Goal: Task Accomplishment & Management: Manage account settings

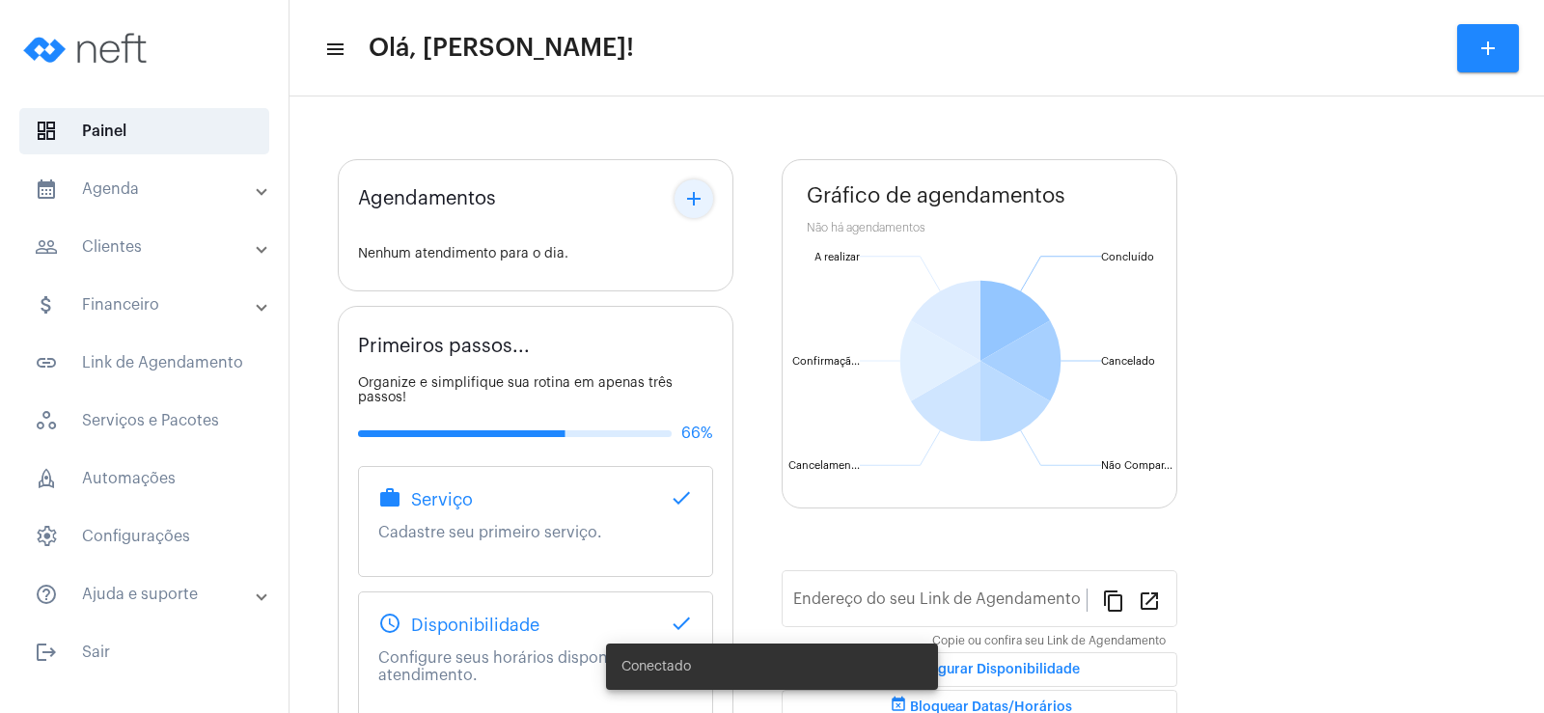
click at [681, 198] on button "add" at bounding box center [694, 198] width 39 height 39
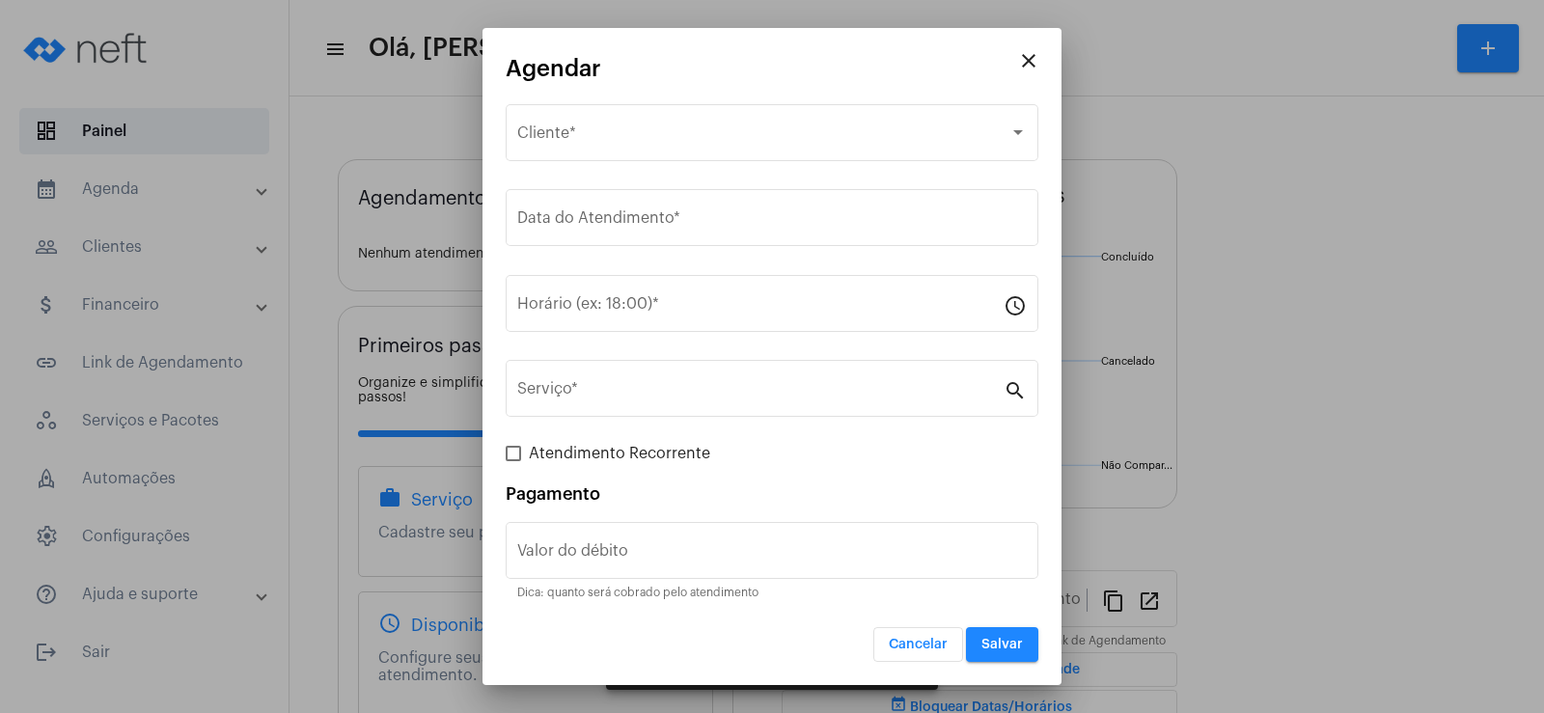
type input "[URL][DOMAIN_NAME]"
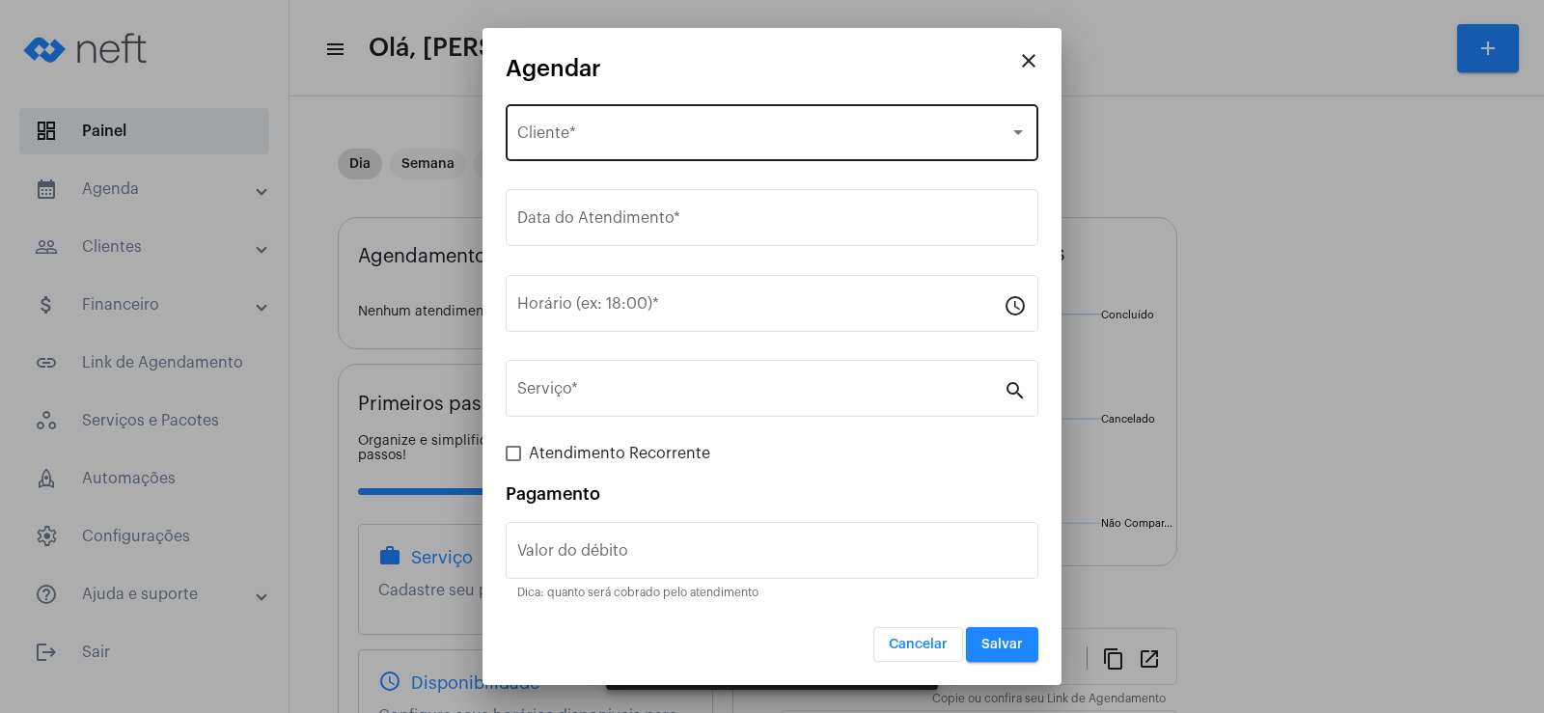
click at [587, 124] on div "Selecione o Cliente Cliente *" at bounding box center [772, 130] width 510 height 61
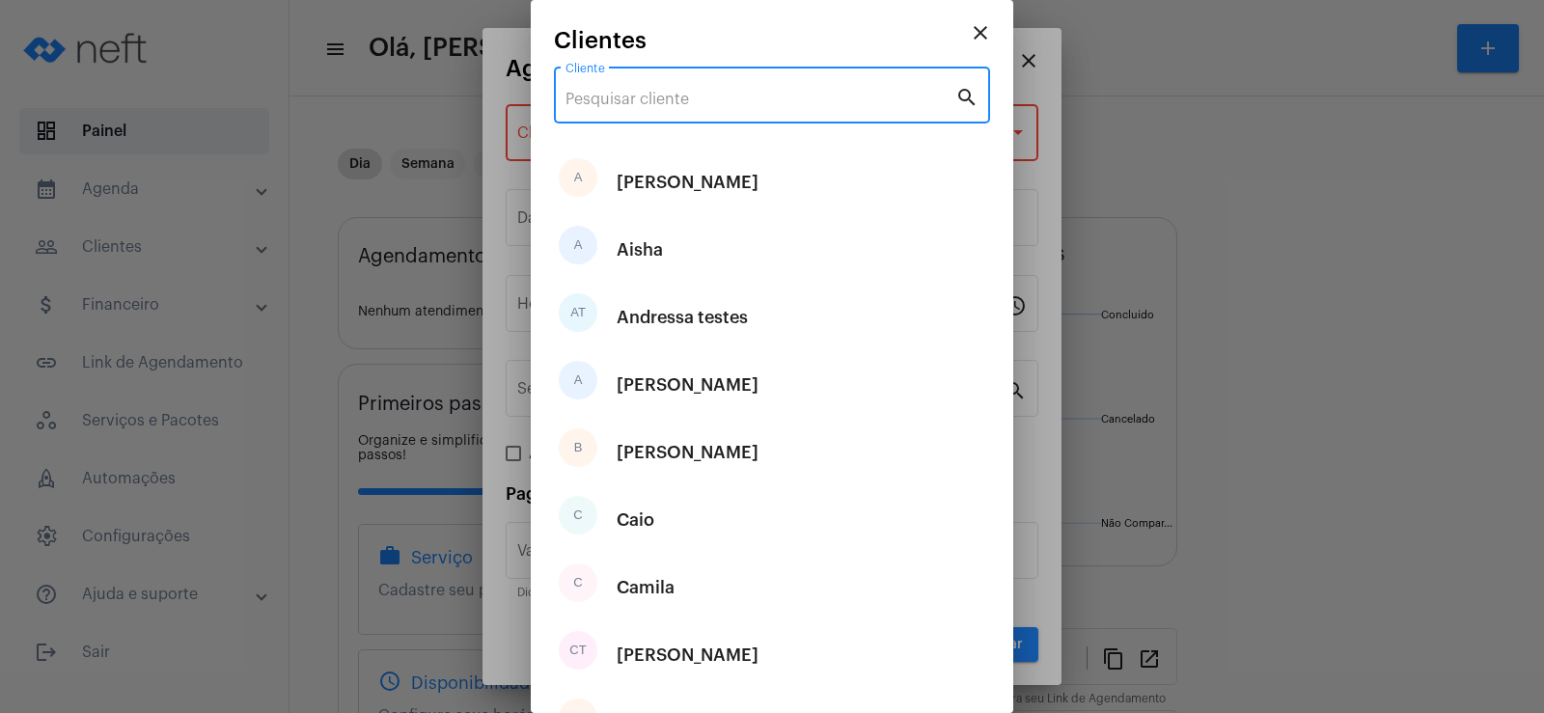
click at [580, 92] on input "Cliente" at bounding box center [760, 99] width 390 height 17
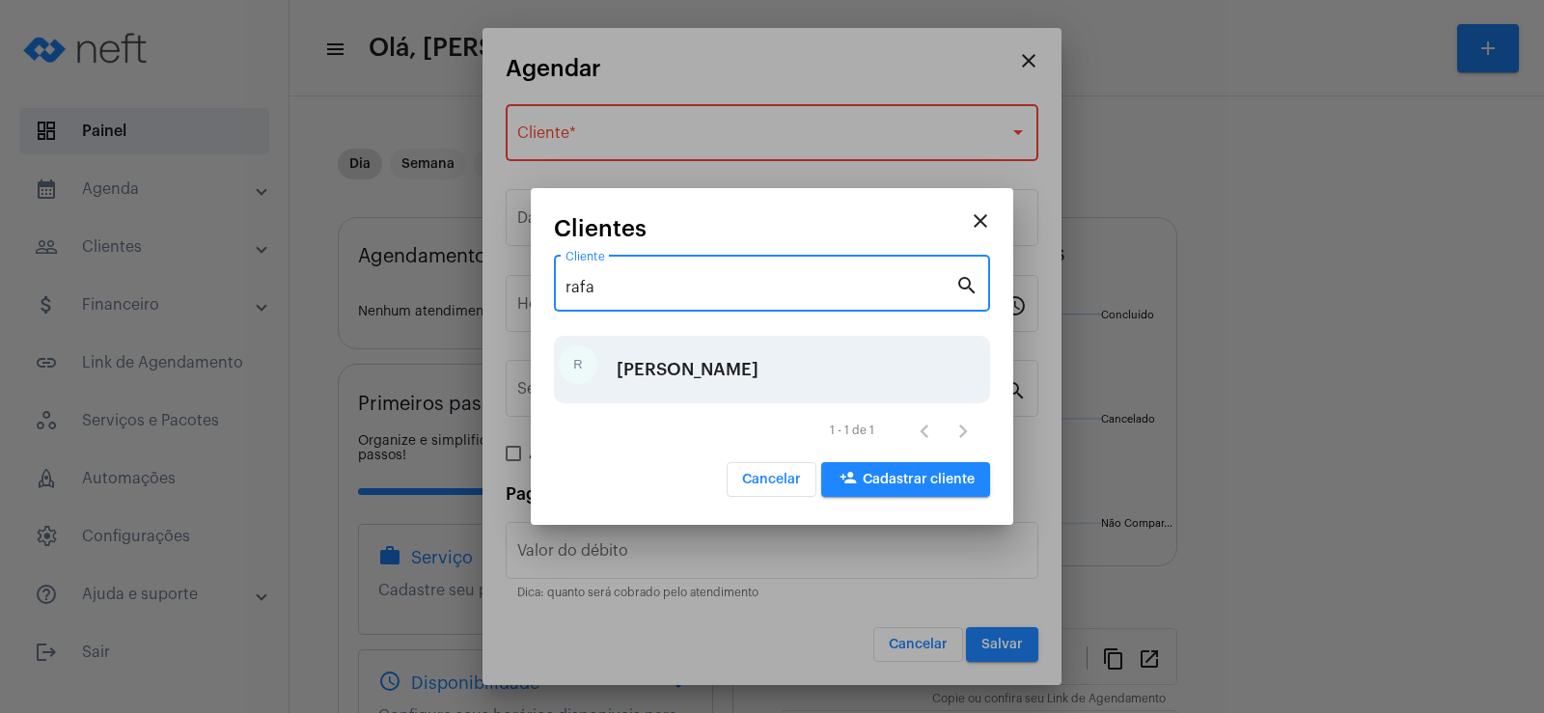
type input "rafa"
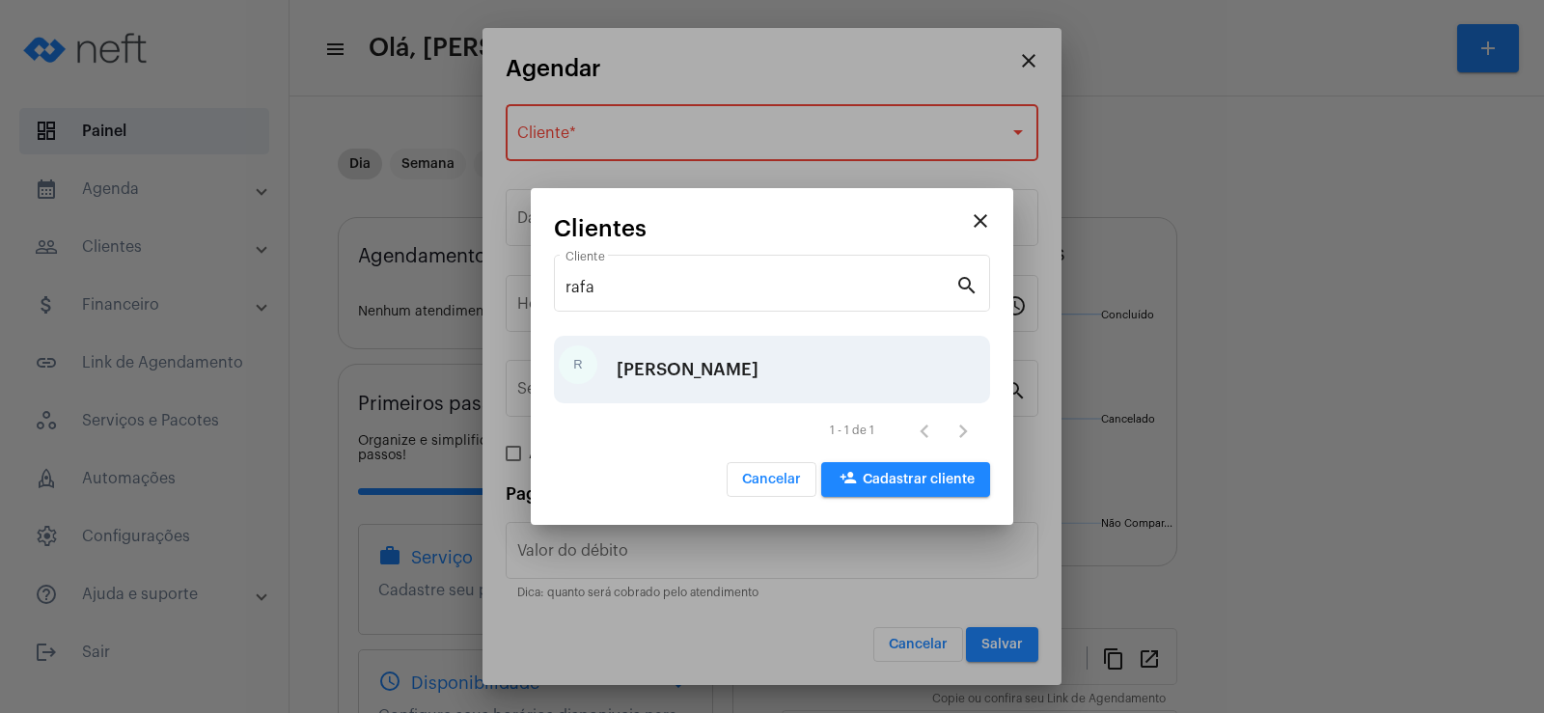
click at [659, 372] on div "[PERSON_NAME]" at bounding box center [688, 370] width 142 height 58
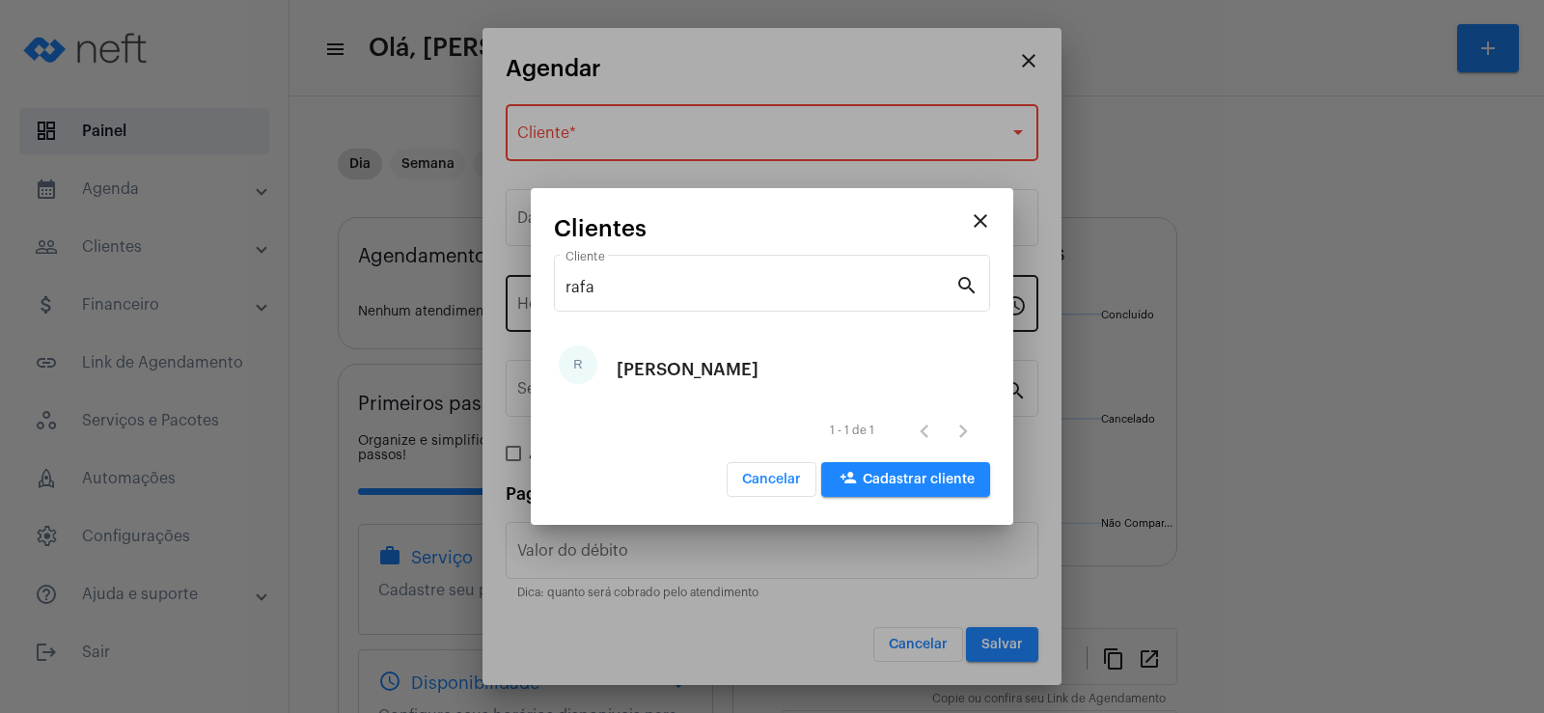
type input "R$"
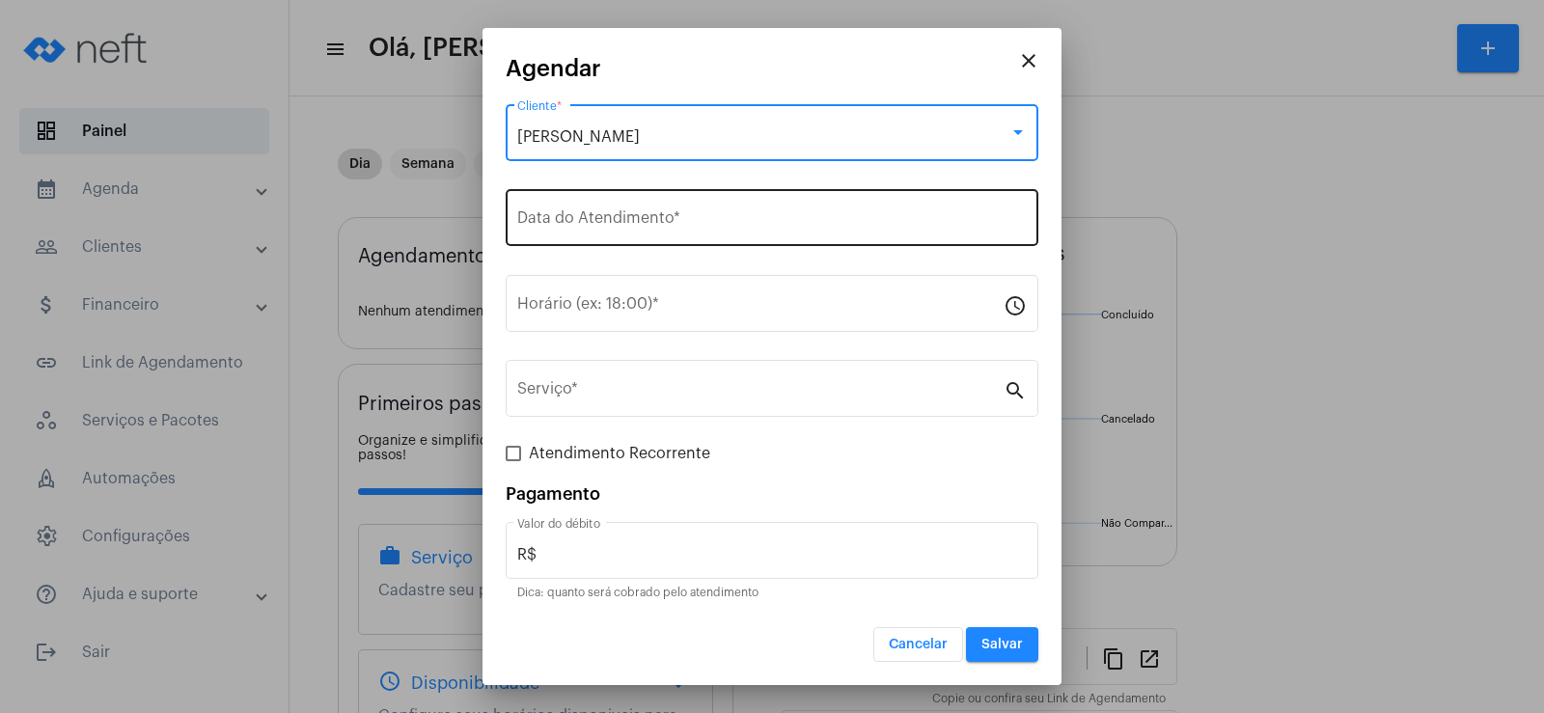
click at [621, 214] on input "Data do Atendimento *" at bounding box center [772, 221] width 510 height 17
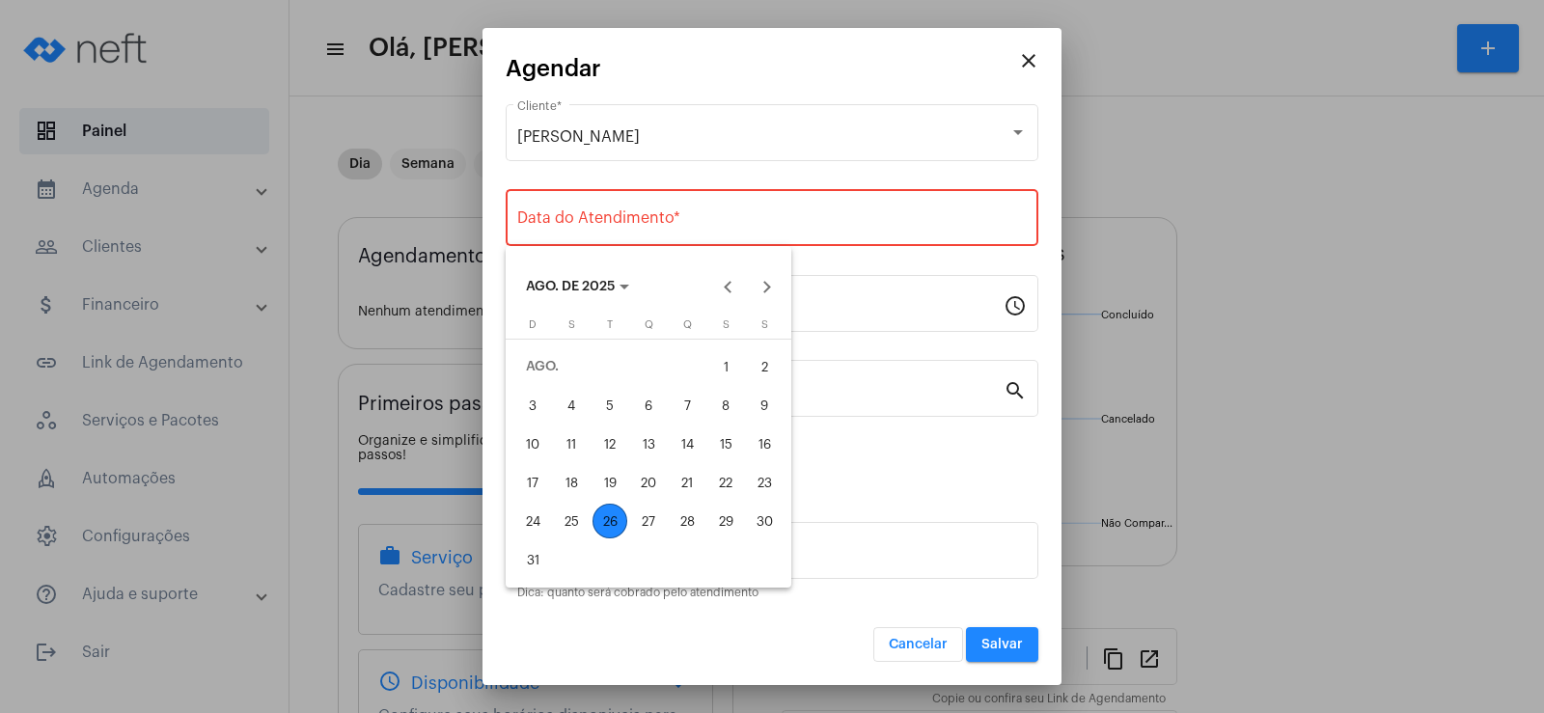
click at [613, 528] on div "26" at bounding box center [610, 521] width 35 height 35
type input "[DATE]"
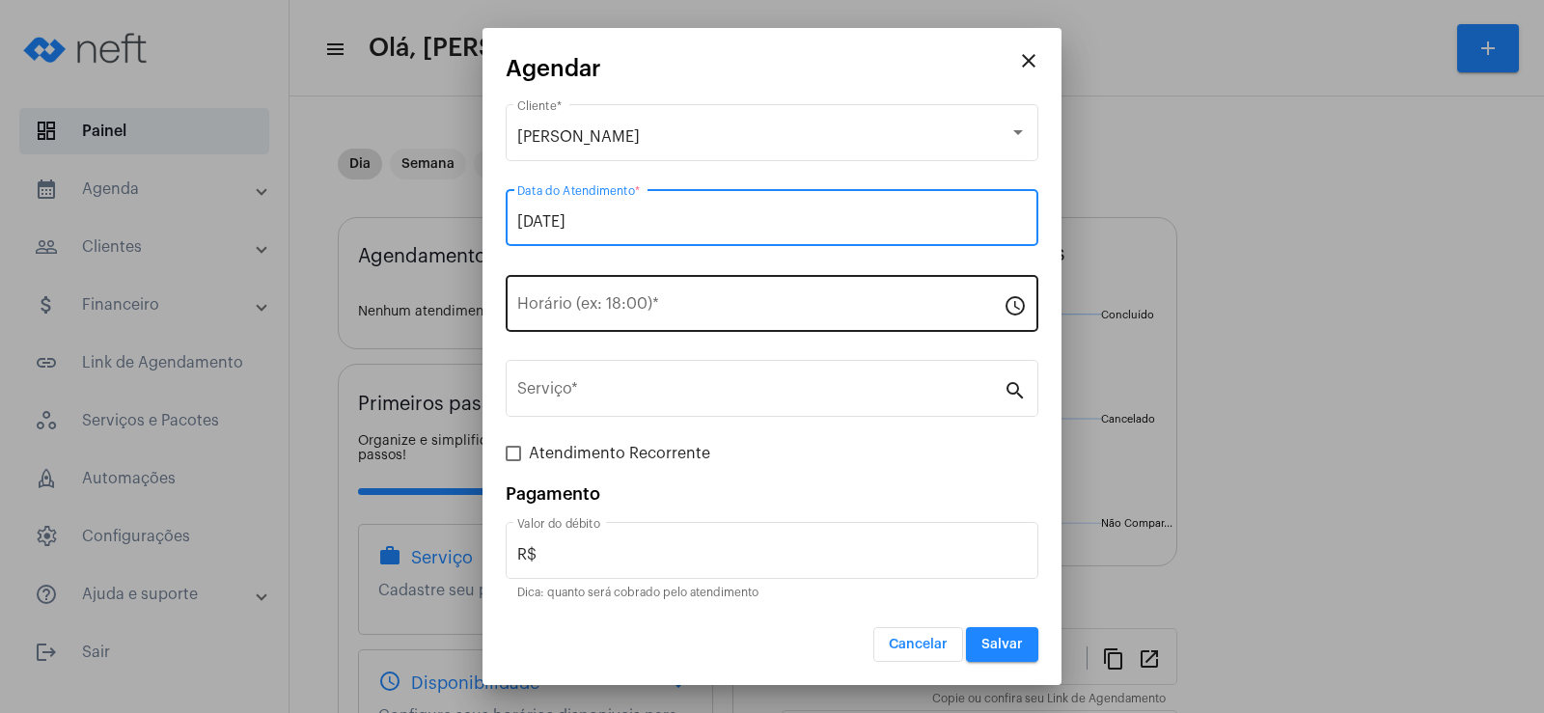
click at [593, 306] on input "Horário (ex: 18:00) *" at bounding box center [760, 307] width 486 height 17
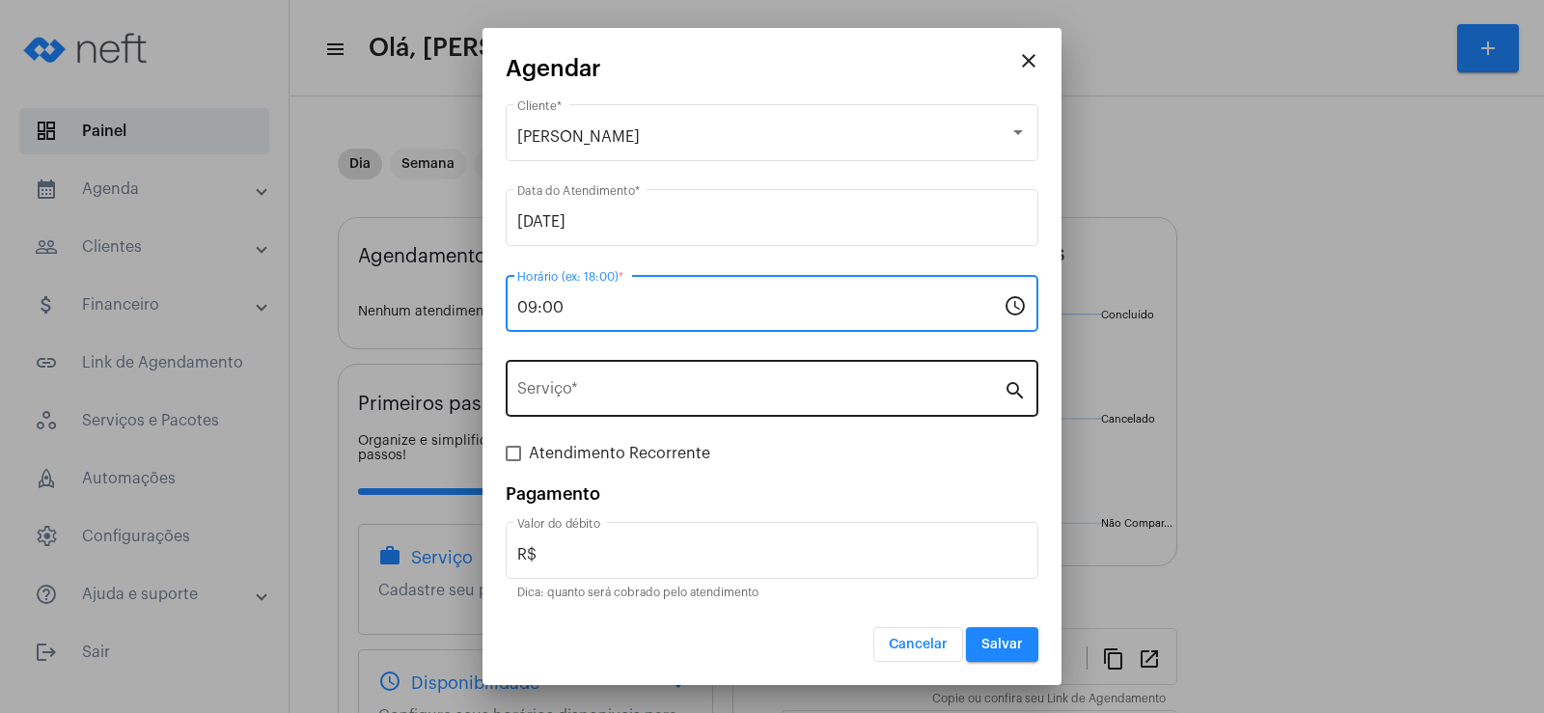
type input "09:00"
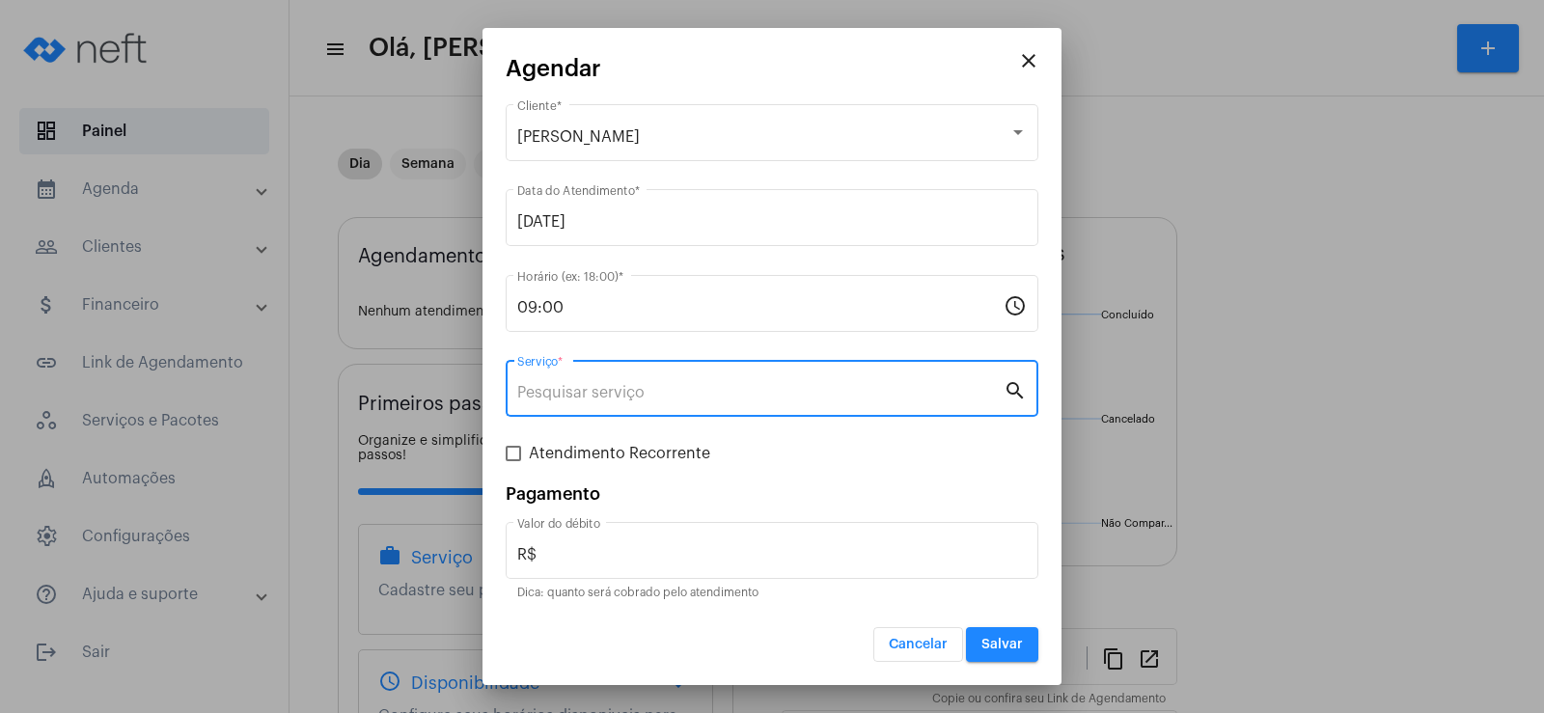
click at [563, 388] on input "Serviço *" at bounding box center [760, 392] width 486 height 17
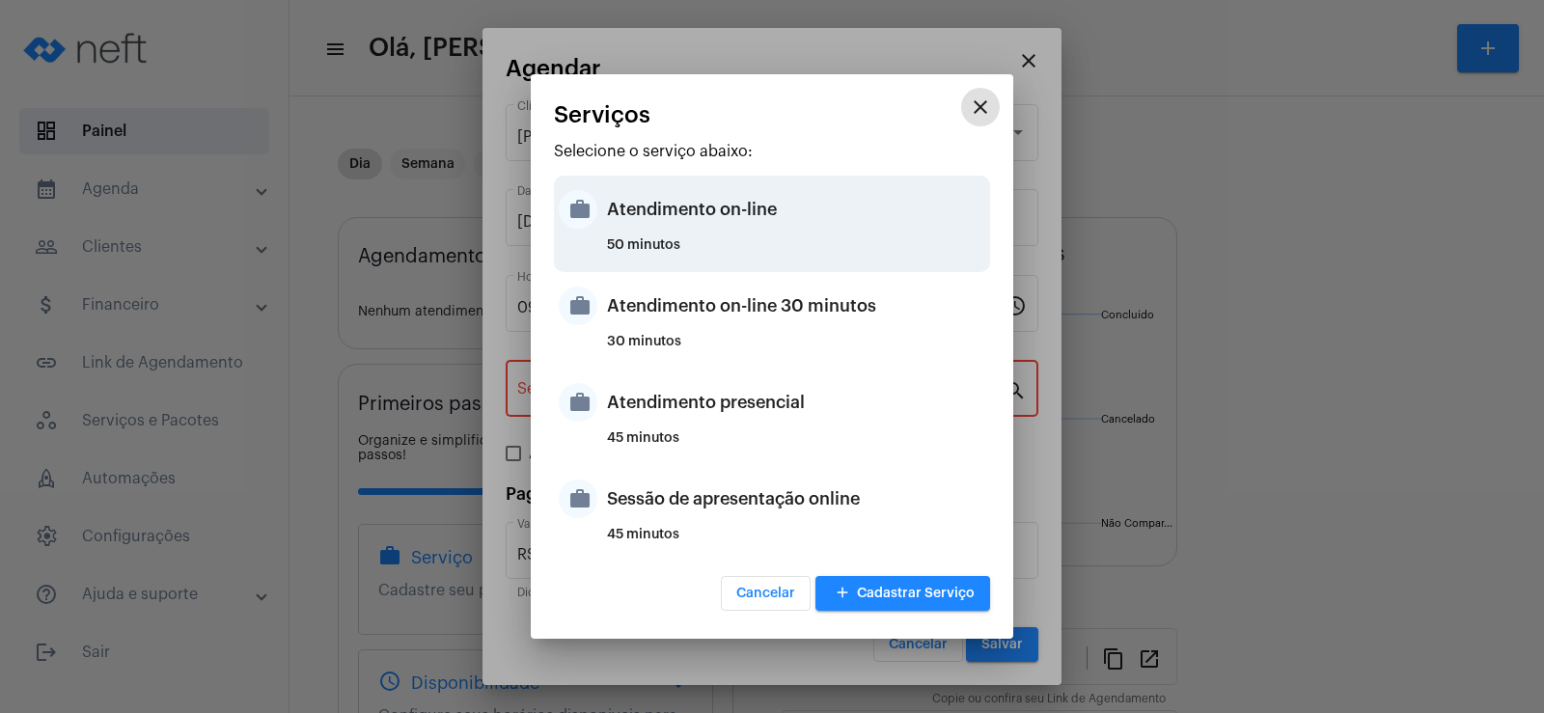
click at [631, 231] on div "Atendimento on-line" at bounding box center [796, 209] width 378 height 58
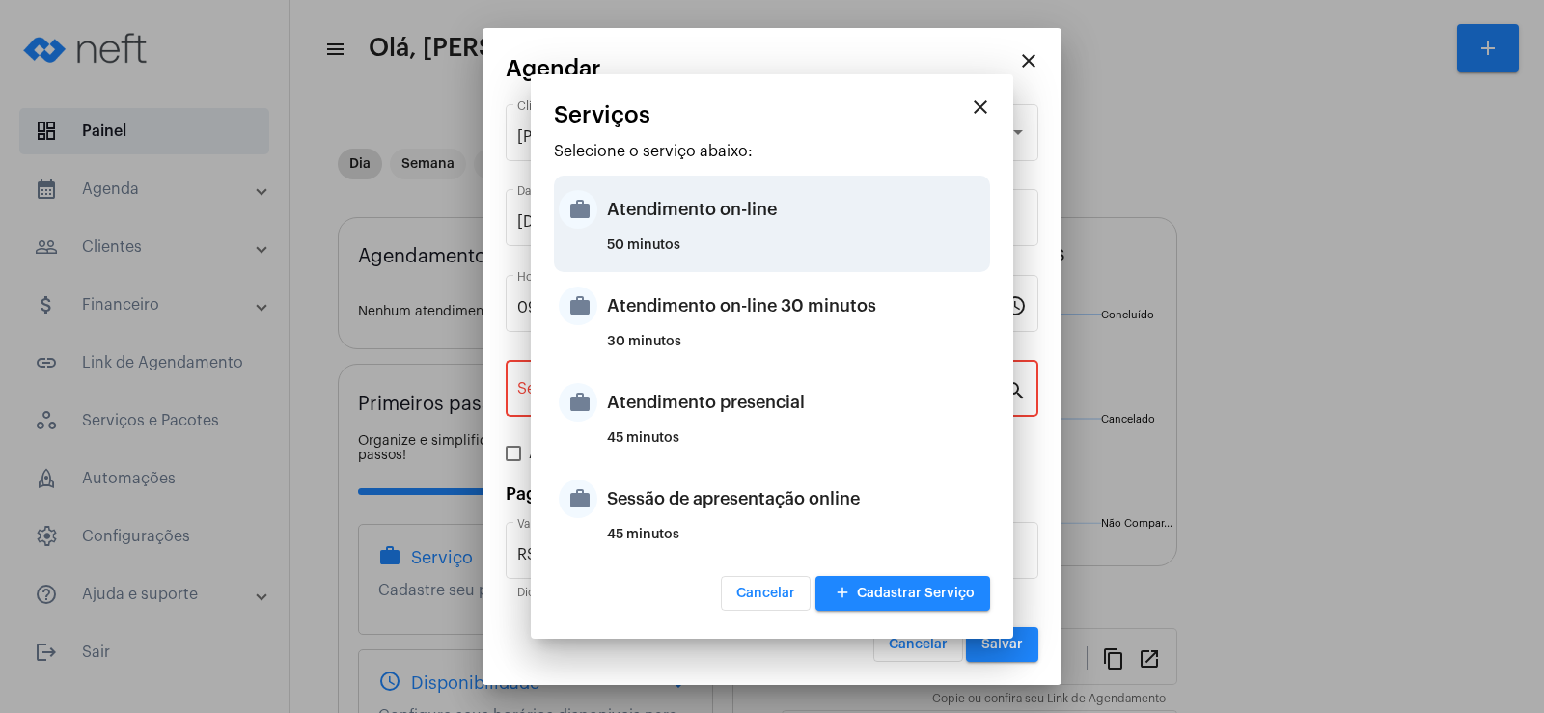
type input "Atendimento on-line"
type input "R$ 0"
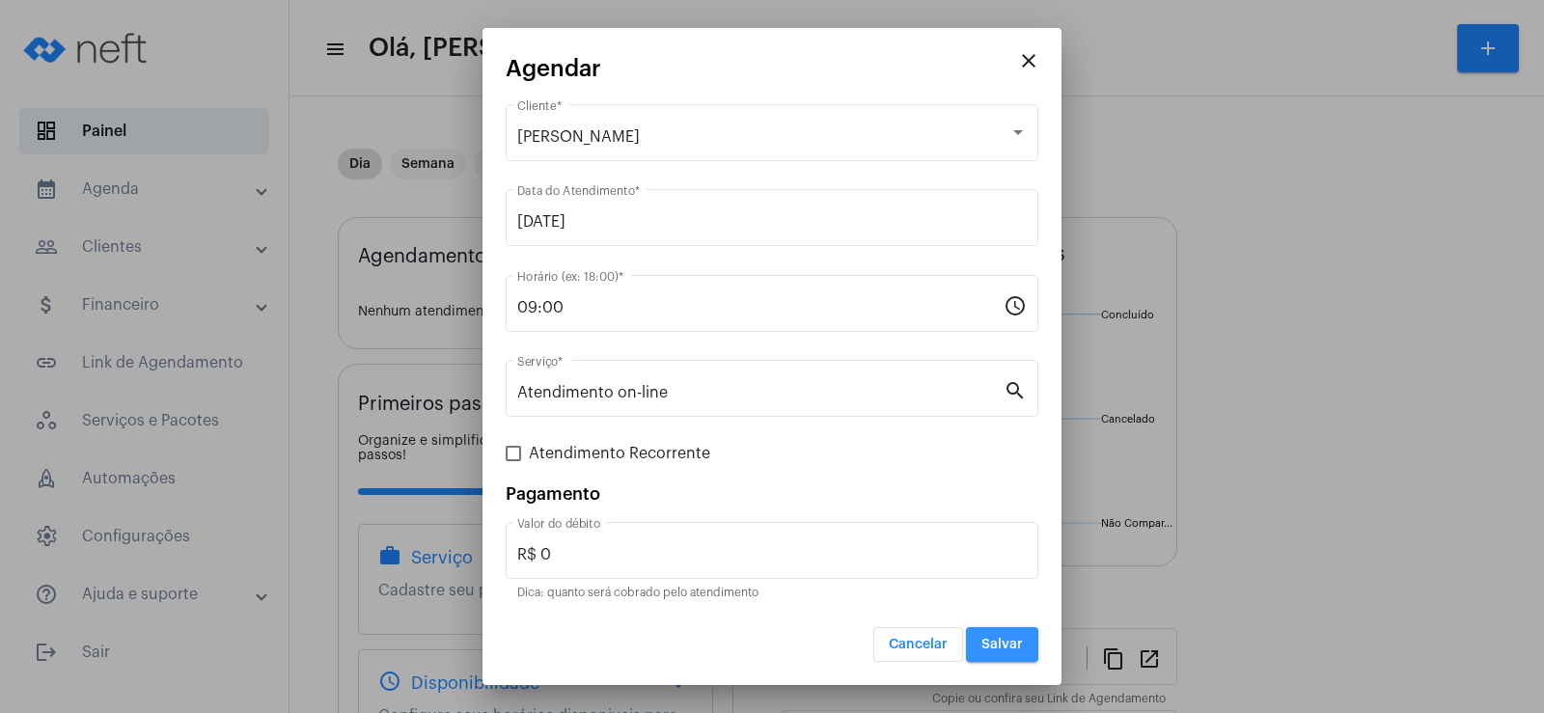
click at [997, 649] on span "Salvar" at bounding box center [1001, 645] width 41 height 14
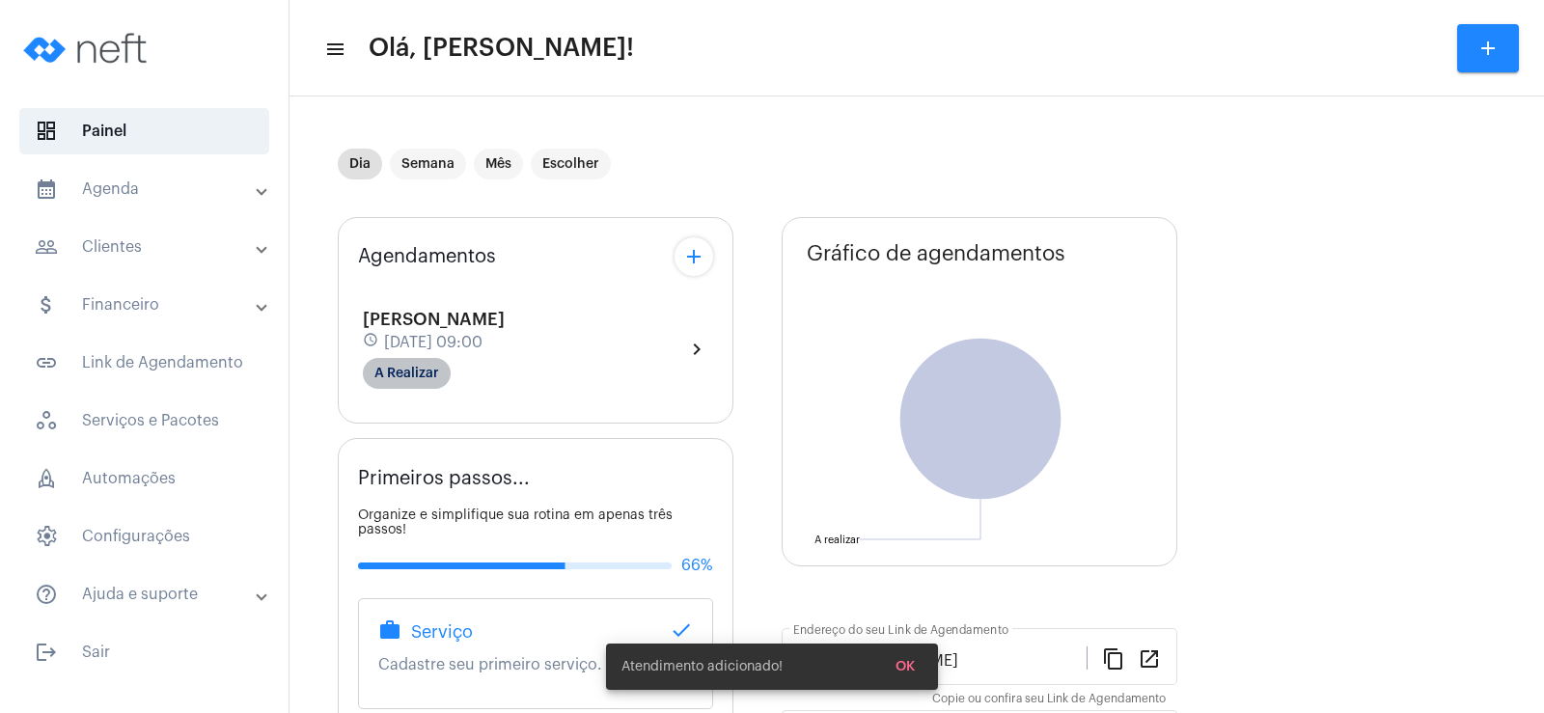
click at [416, 370] on mat-chip "A Realizar" at bounding box center [407, 373] width 88 height 31
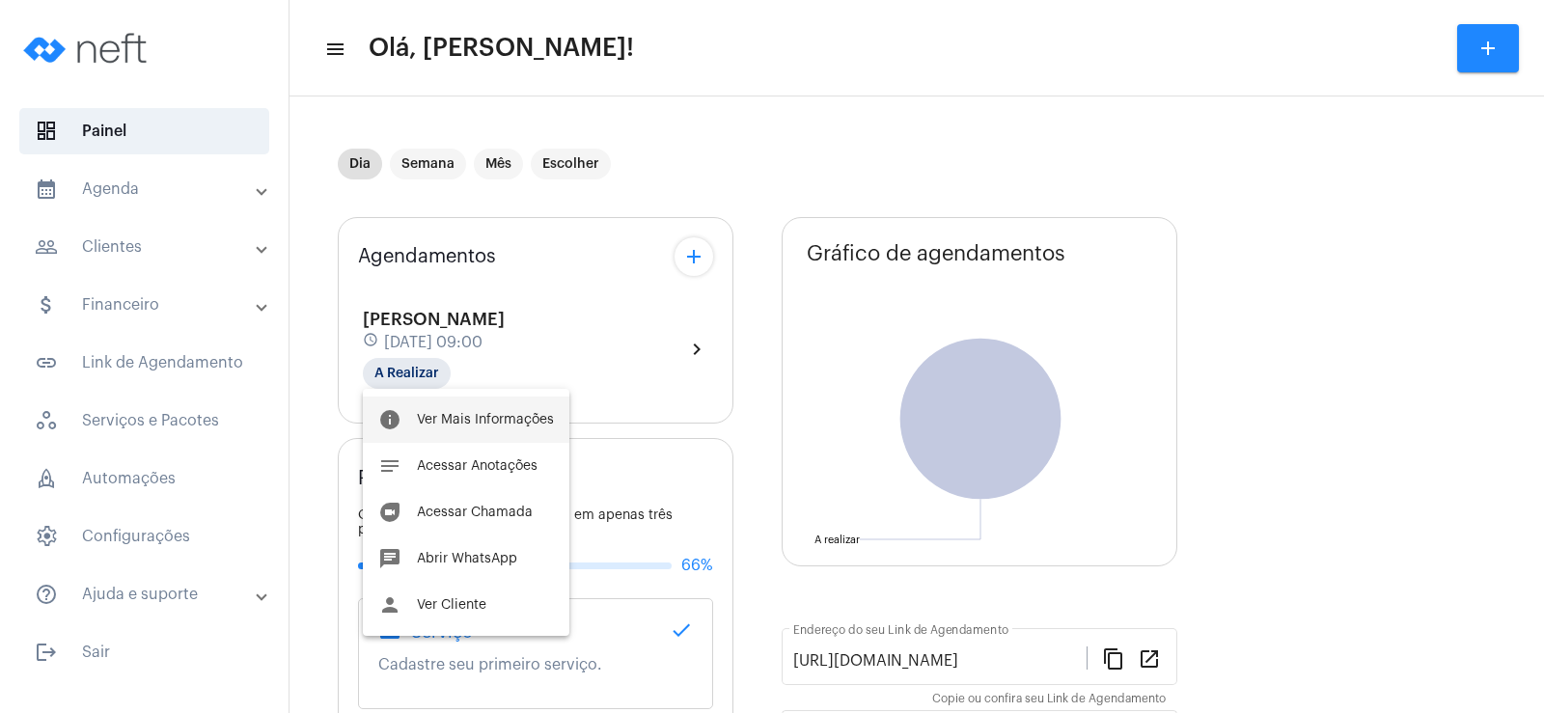
click at [472, 415] on span "Ver Mais Informações" at bounding box center [485, 420] width 137 height 14
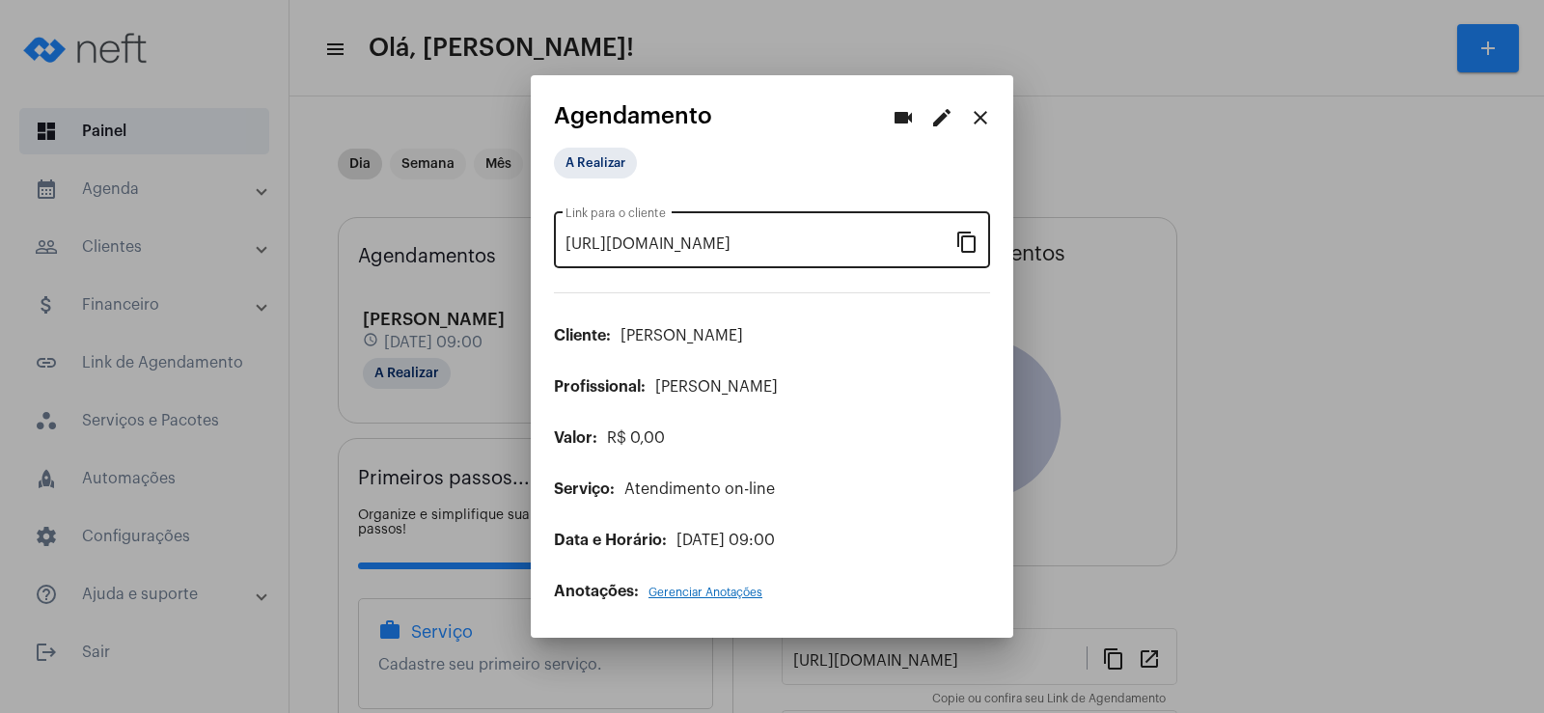
click at [957, 242] on mat-icon "content_copy" at bounding box center [966, 241] width 23 height 23
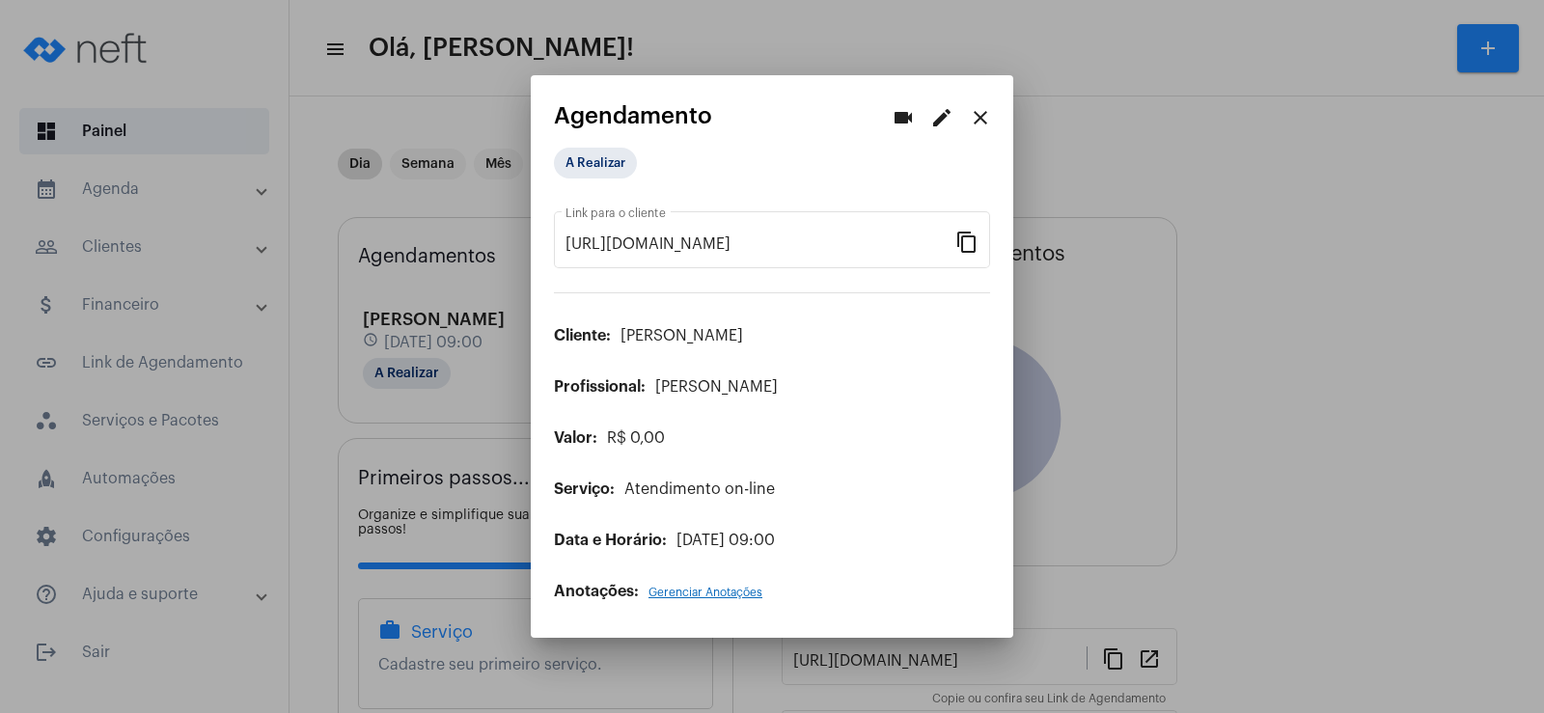
scroll to position [0, 159]
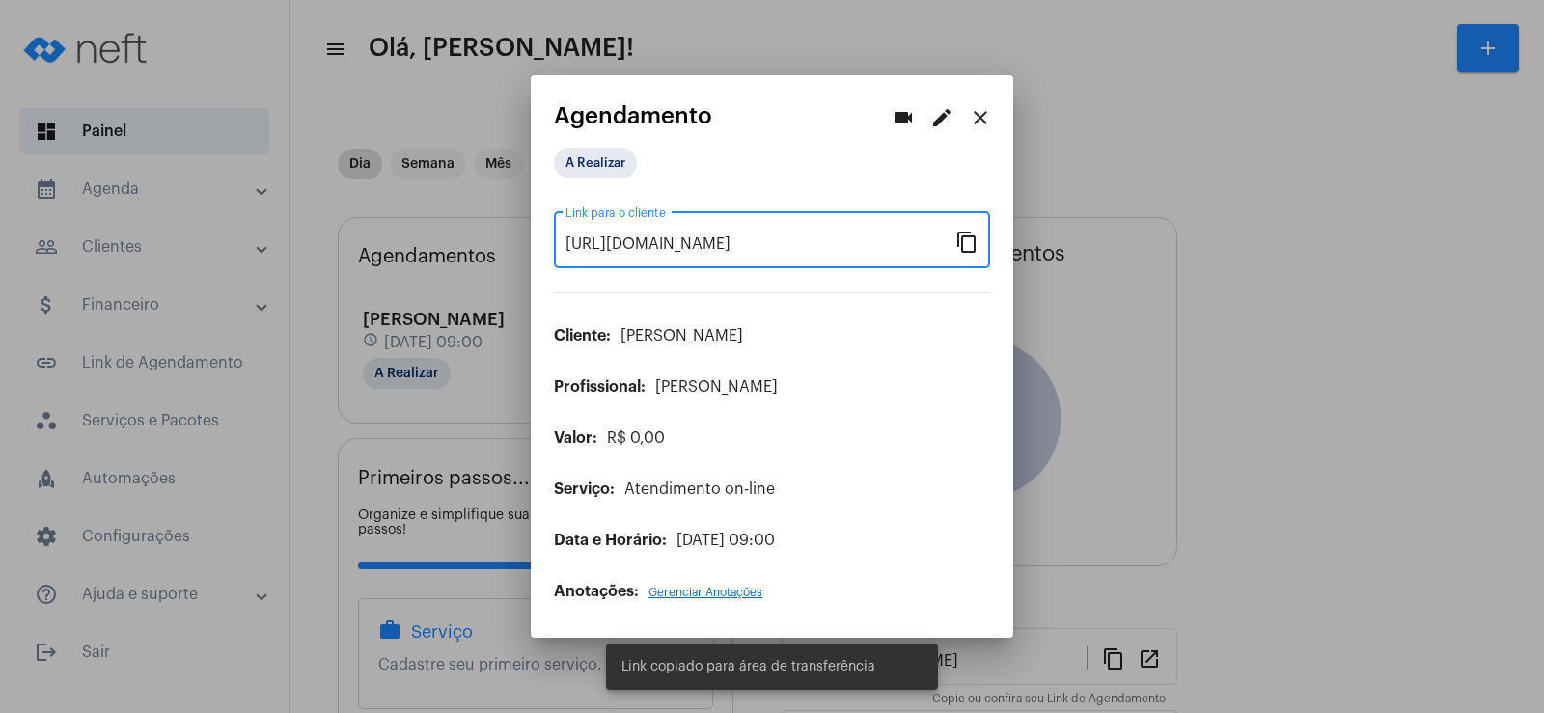
click at [896, 110] on mat-icon "videocam" at bounding box center [903, 117] width 23 height 23
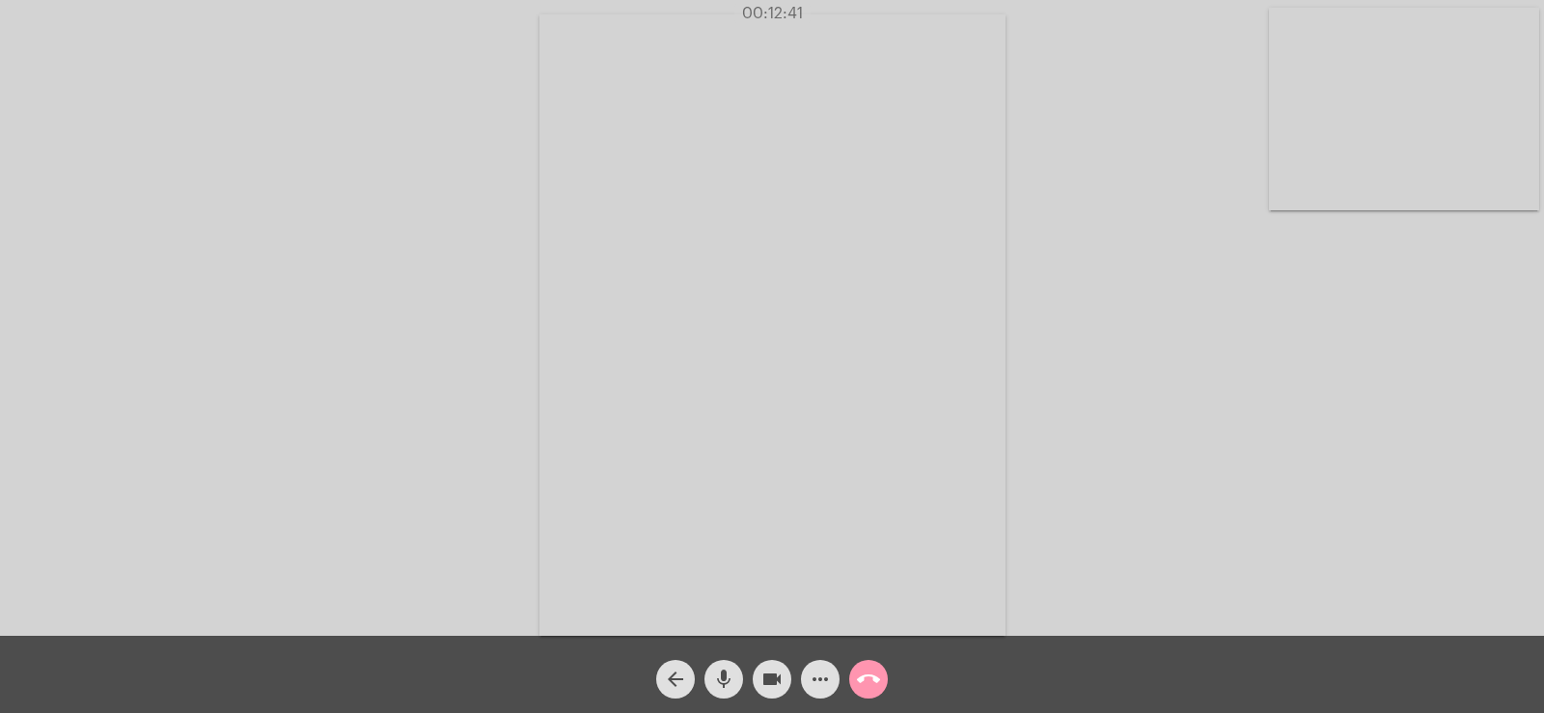
click at [809, 688] on mat-icon "more_horiz" at bounding box center [820, 679] width 23 height 23
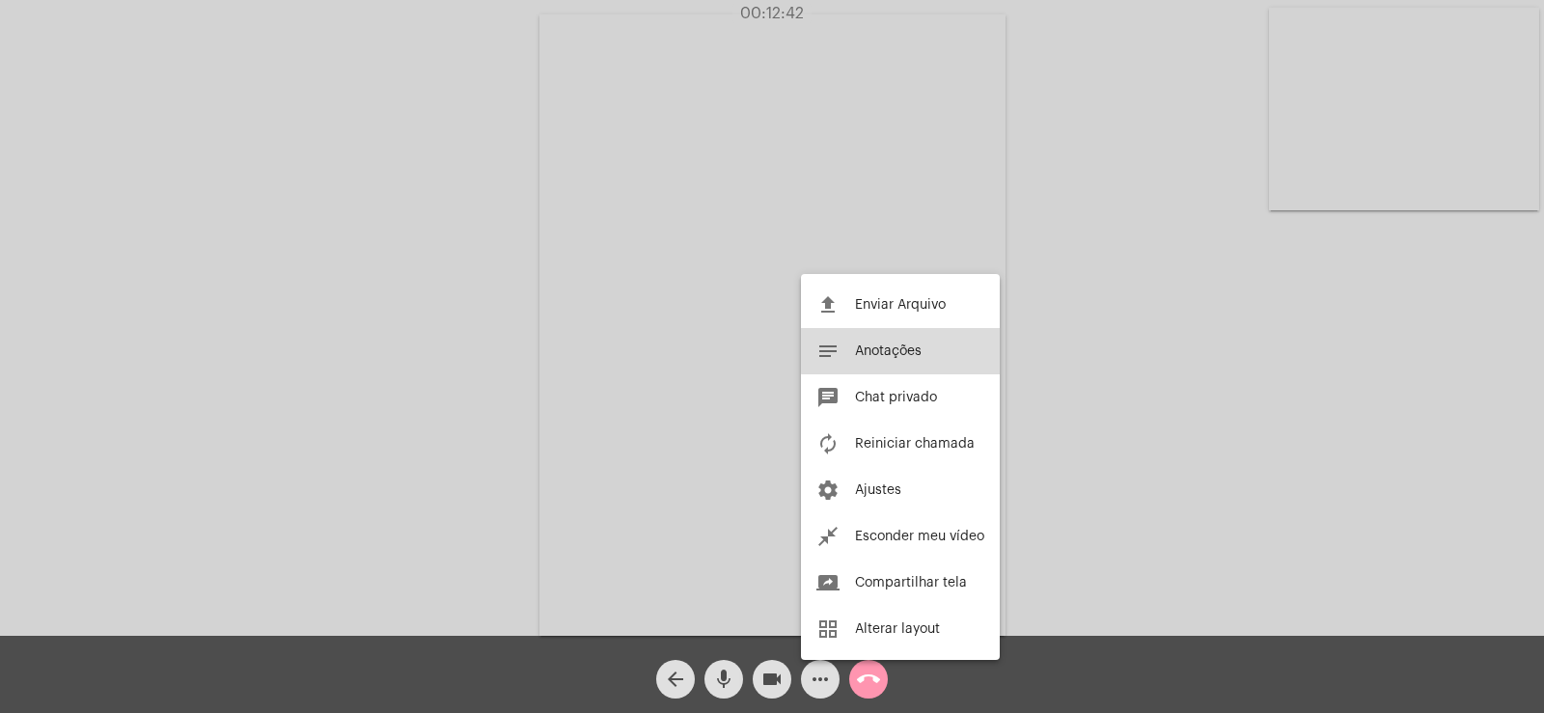
click at [910, 345] on span "Anotações" at bounding box center [888, 352] width 67 height 14
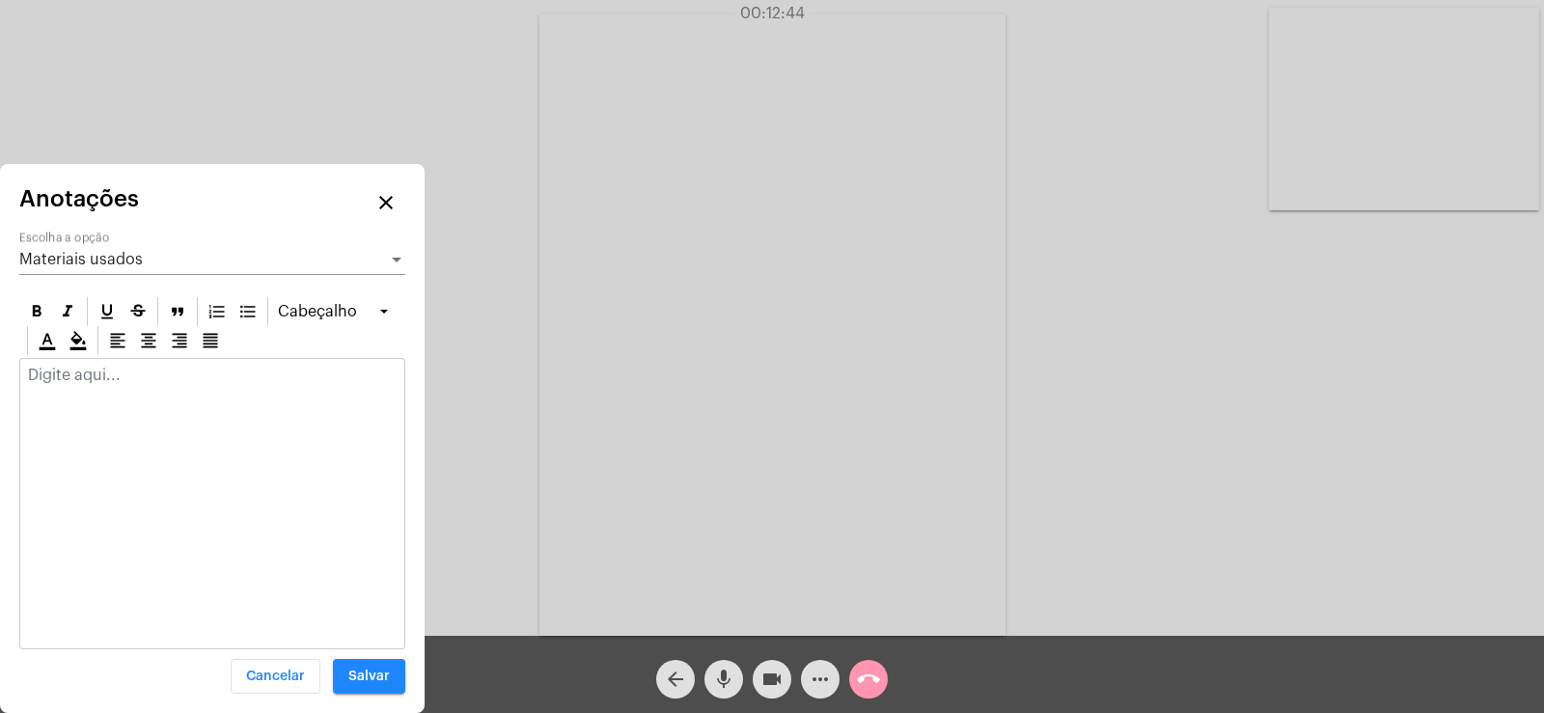
click at [124, 269] on div "Materiais usados Escolha a opção" at bounding box center [212, 253] width 386 height 43
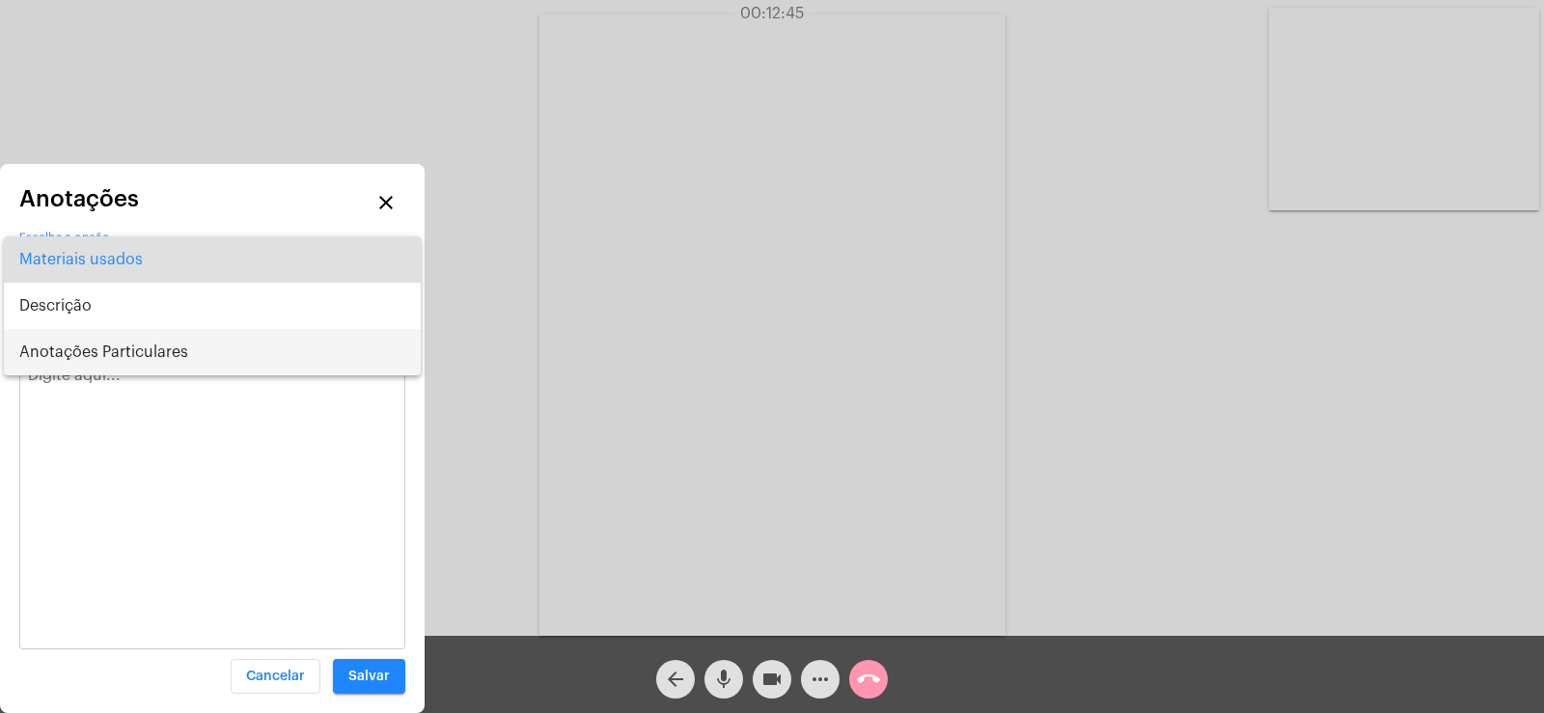
click at [107, 362] on span "Anotações Particulares" at bounding box center [212, 352] width 386 height 46
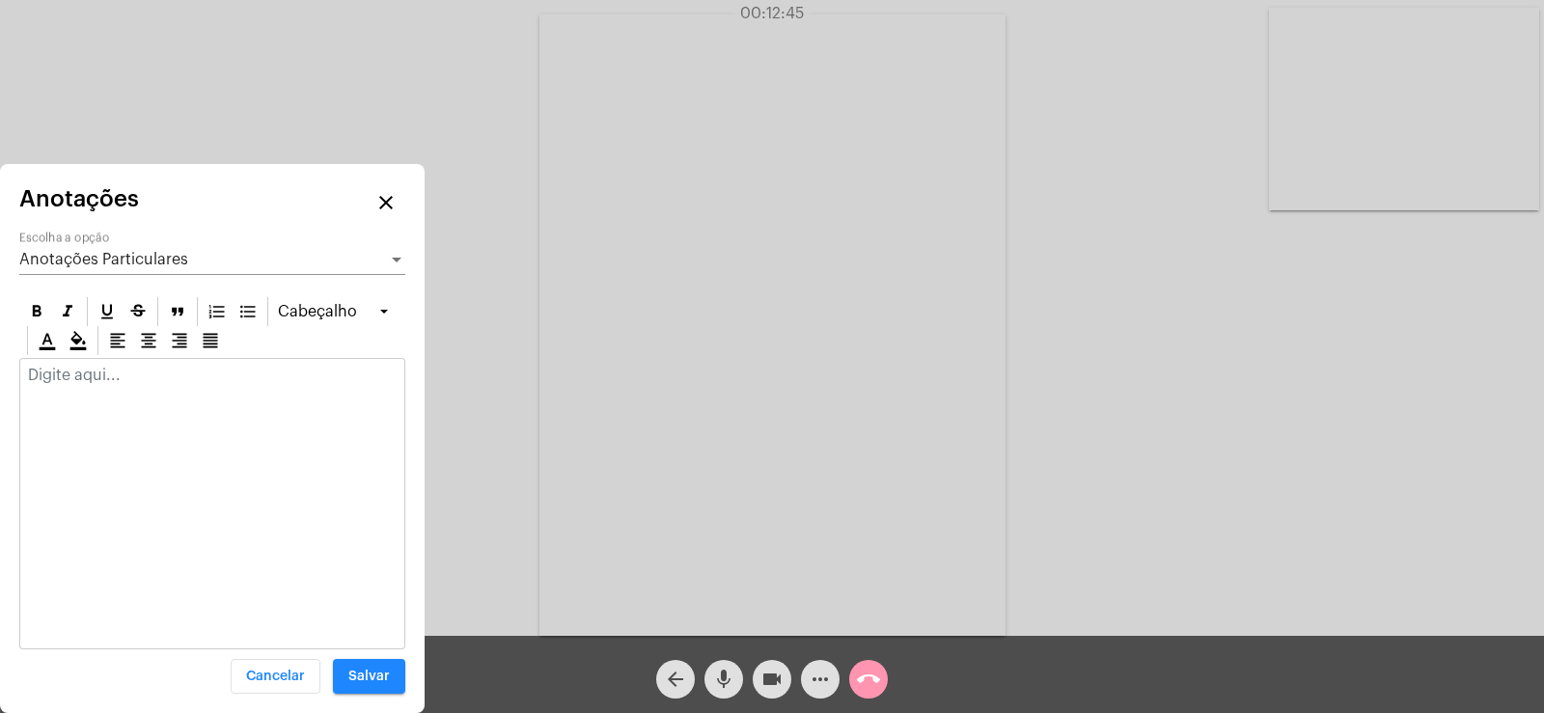
click at [106, 369] on p at bounding box center [212, 375] width 369 height 17
click at [198, 390] on p "viagem pra Manaus, química esquemática pi x tdah" at bounding box center [212, 393] width 369 height 52
click at [255, 391] on p "viagem pra Manaus, química esquemática pi x tdah" at bounding box center [212, 393] width 369 height 52
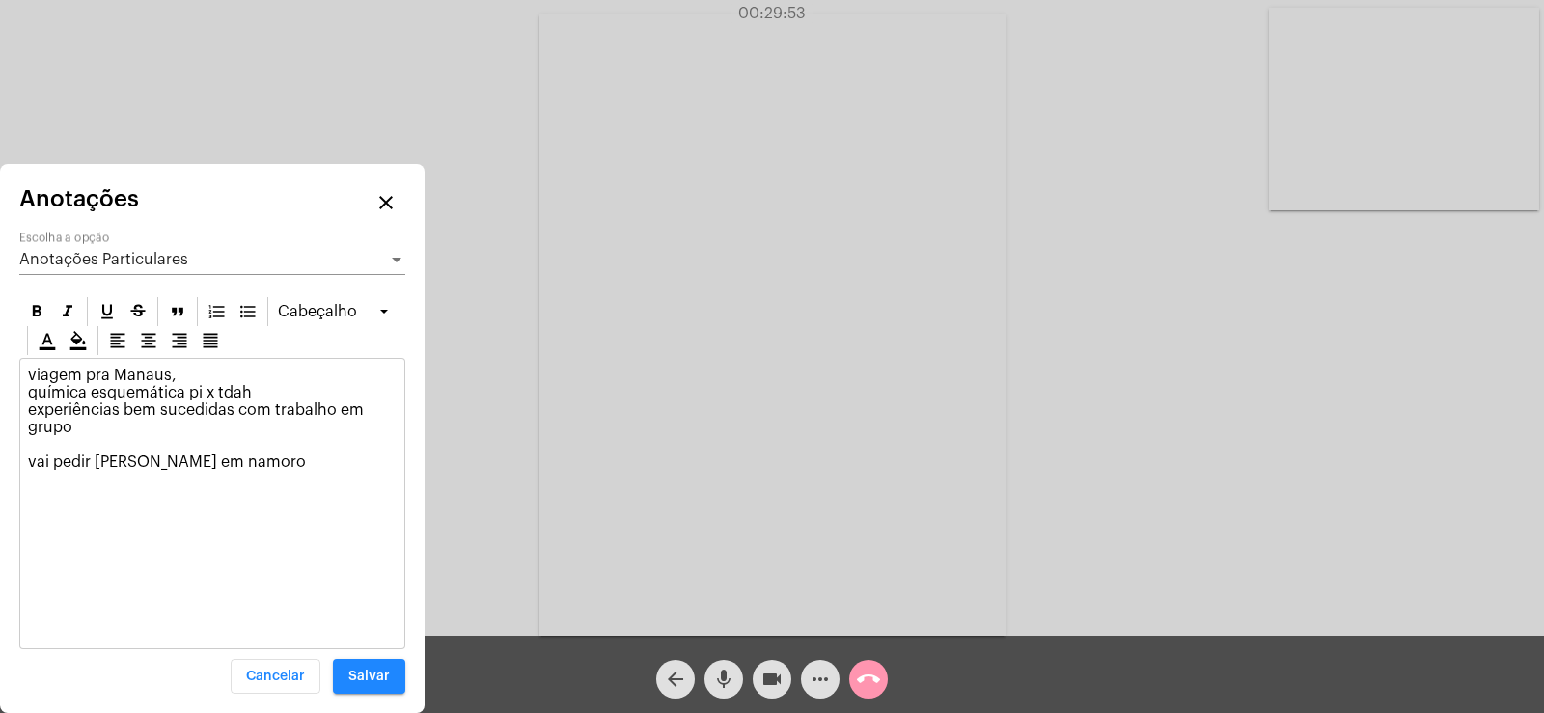
click at [184, 372] on p "viagem pra Manaus, química esquemática pi x tdah experiências bem sucedidas com…" at bounding box center [212, 436] width 369 height 139
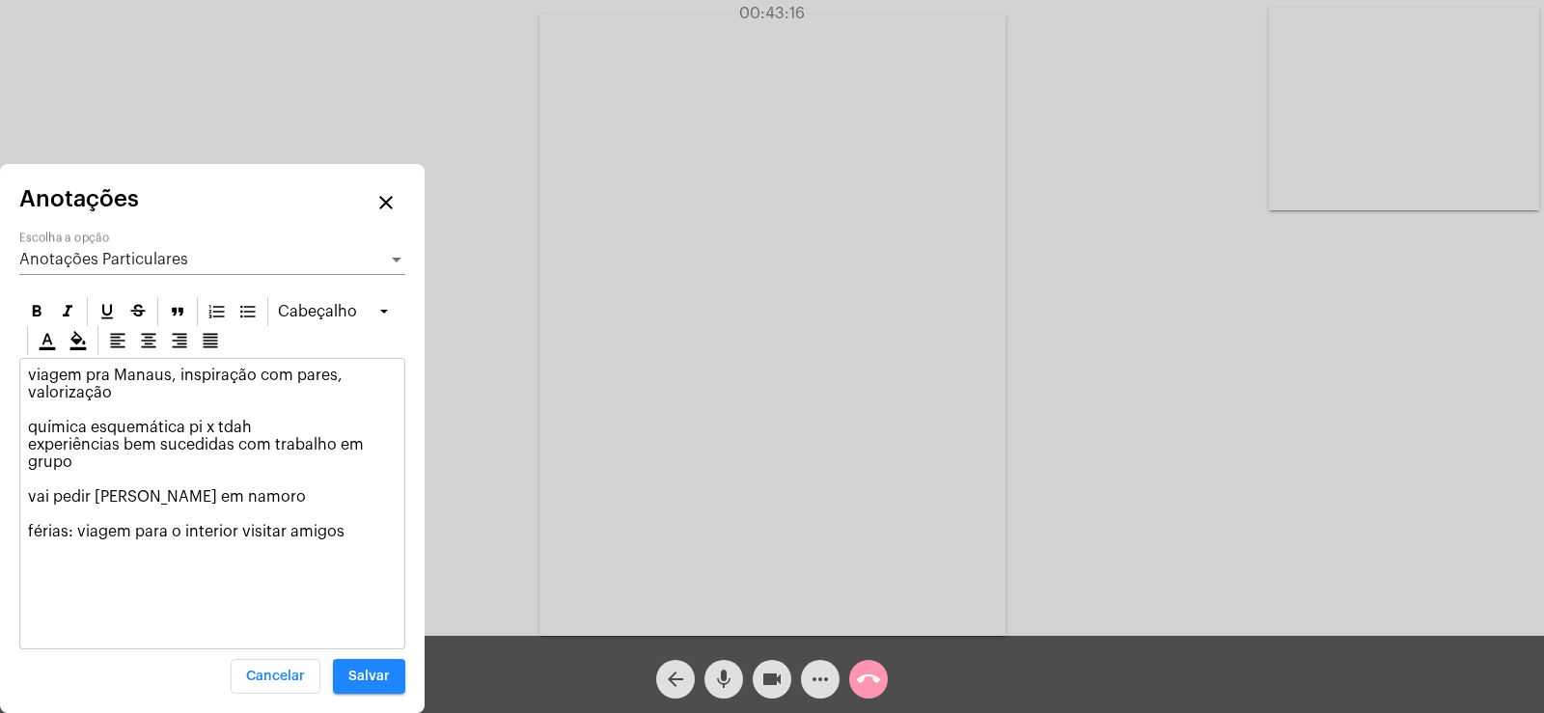
click at [351, 536] on p "viagem pra Manaus, inspiração com pares, valorização química esquemática pi x t…" at bounding box center [212, 462] width 369 height 191
drag, startPoint x: 95, startPoint y: 497, endPoint x: 152, endPoint y: 498, distance: 57.9
click at [152, 498] on p "viagem pra Manaus, inspiração com pares, valorização química esquemática pi x t…" at bounding box center [212, 462] width 369 height 191
click at [251, 501] on p "viagem pra Manaus, inspiração com pares, valorização química esquemática pi x t…" at bounding box center [212, 462] width 369 height 191
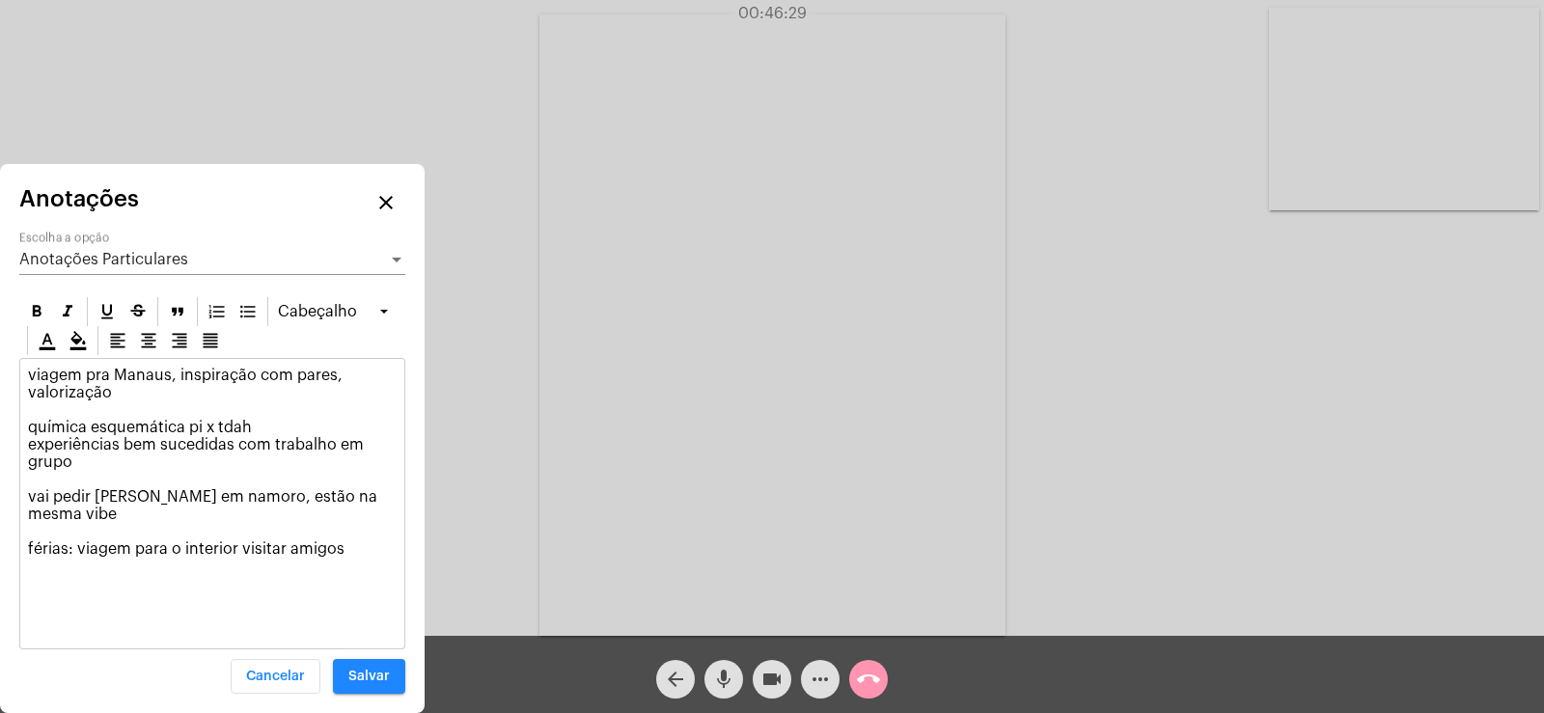
click at [1184, 367] on div "Acessando Câmera e Microfone..." at bounding box center [772, 323] width 1540 height 636
click at [378, 672] on span "Salvar" at bounding box center [368, 677] width 41 height 14
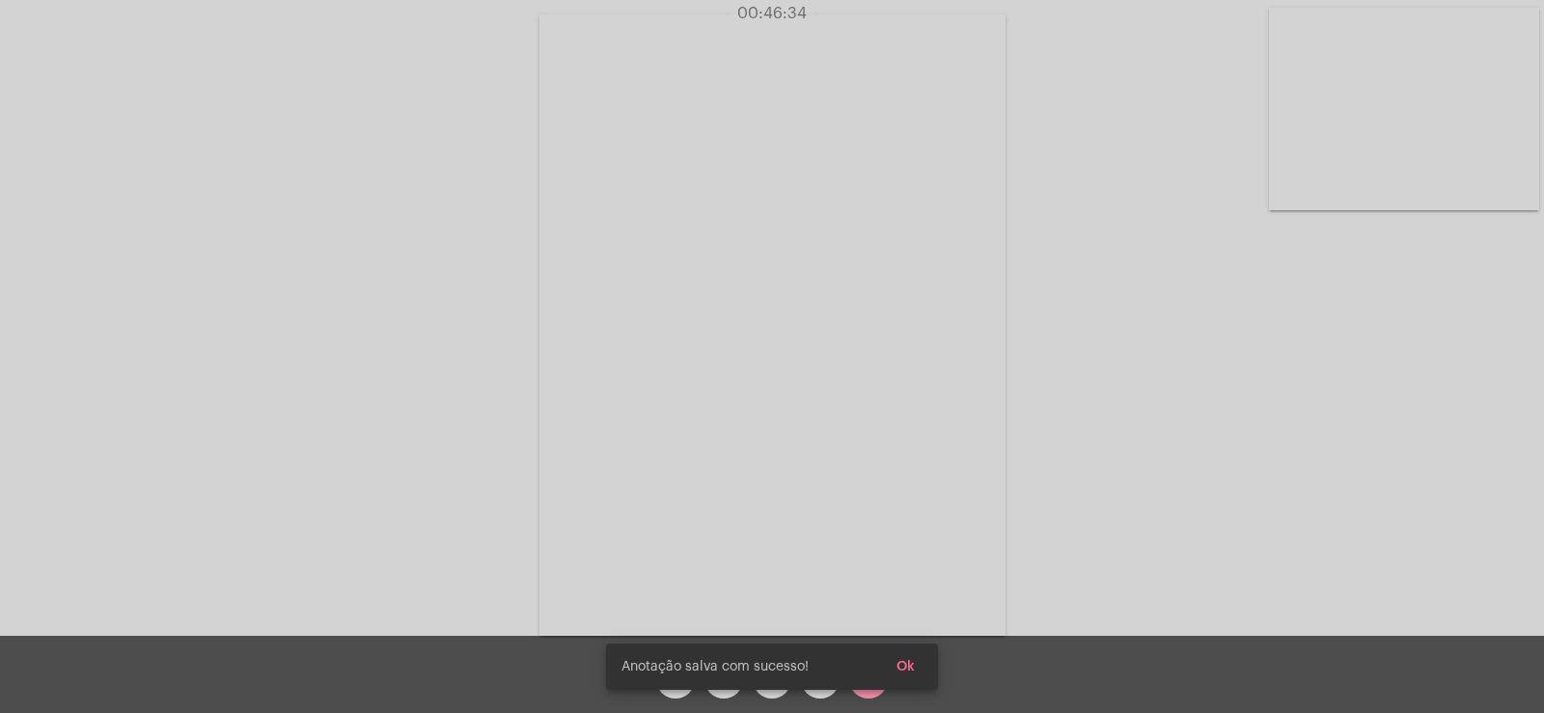
click at [910, 667] on span "Ok" at bounding box center [905, 667] width 18 height 14
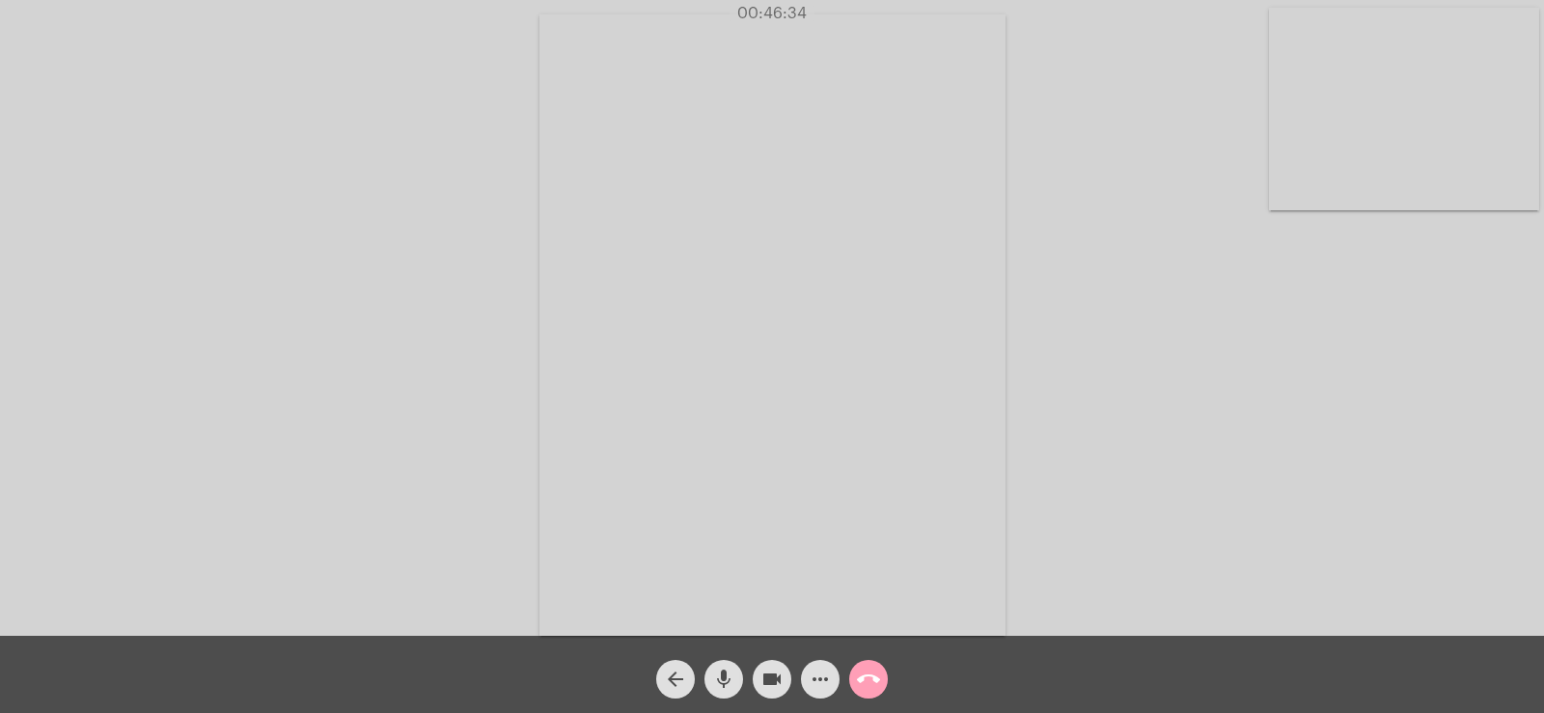
click at [858, 685] on mat-icon "call_end" at bounding box center [868, 679] width 23 height 23
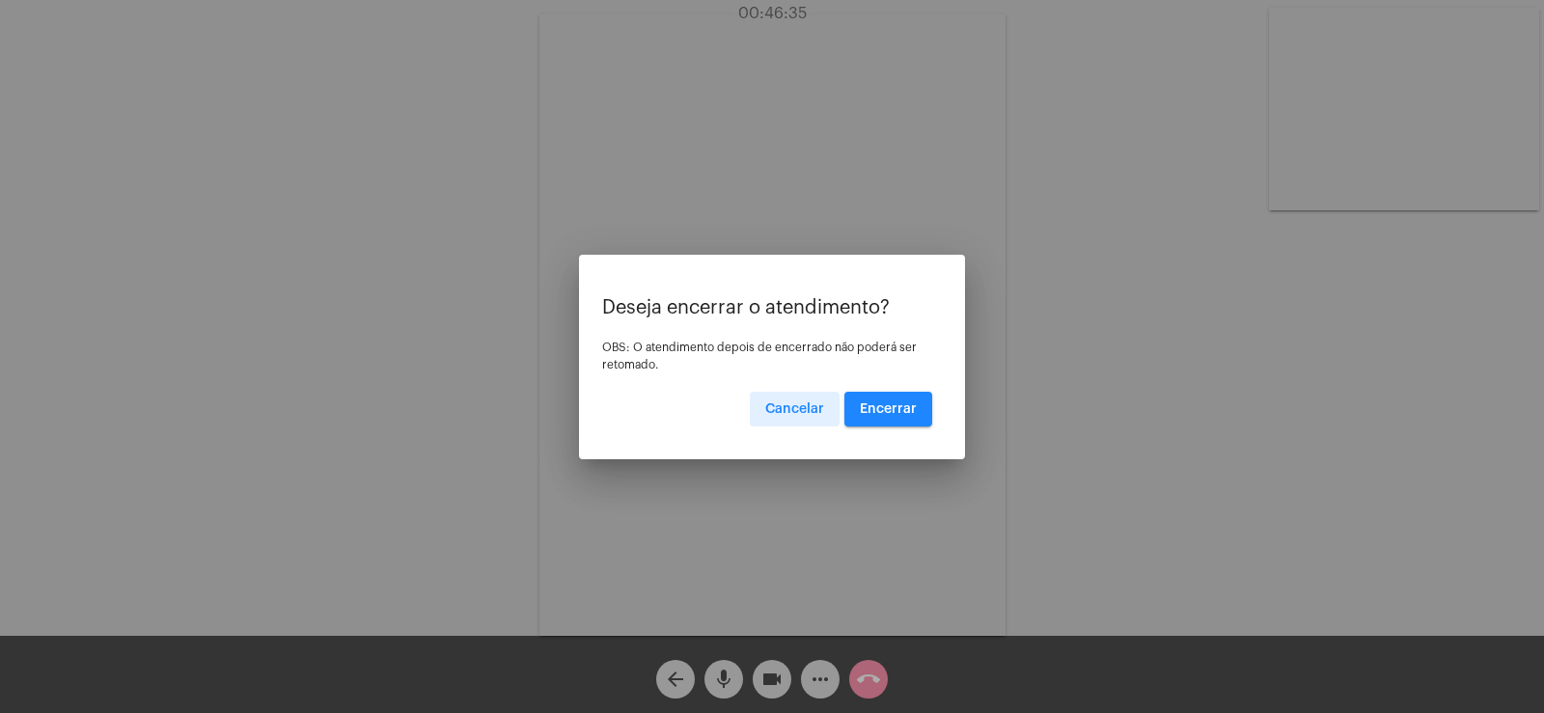
click at [910, 403] on span "Encerrar" at bounding box center [888, 409] width 57 height 14
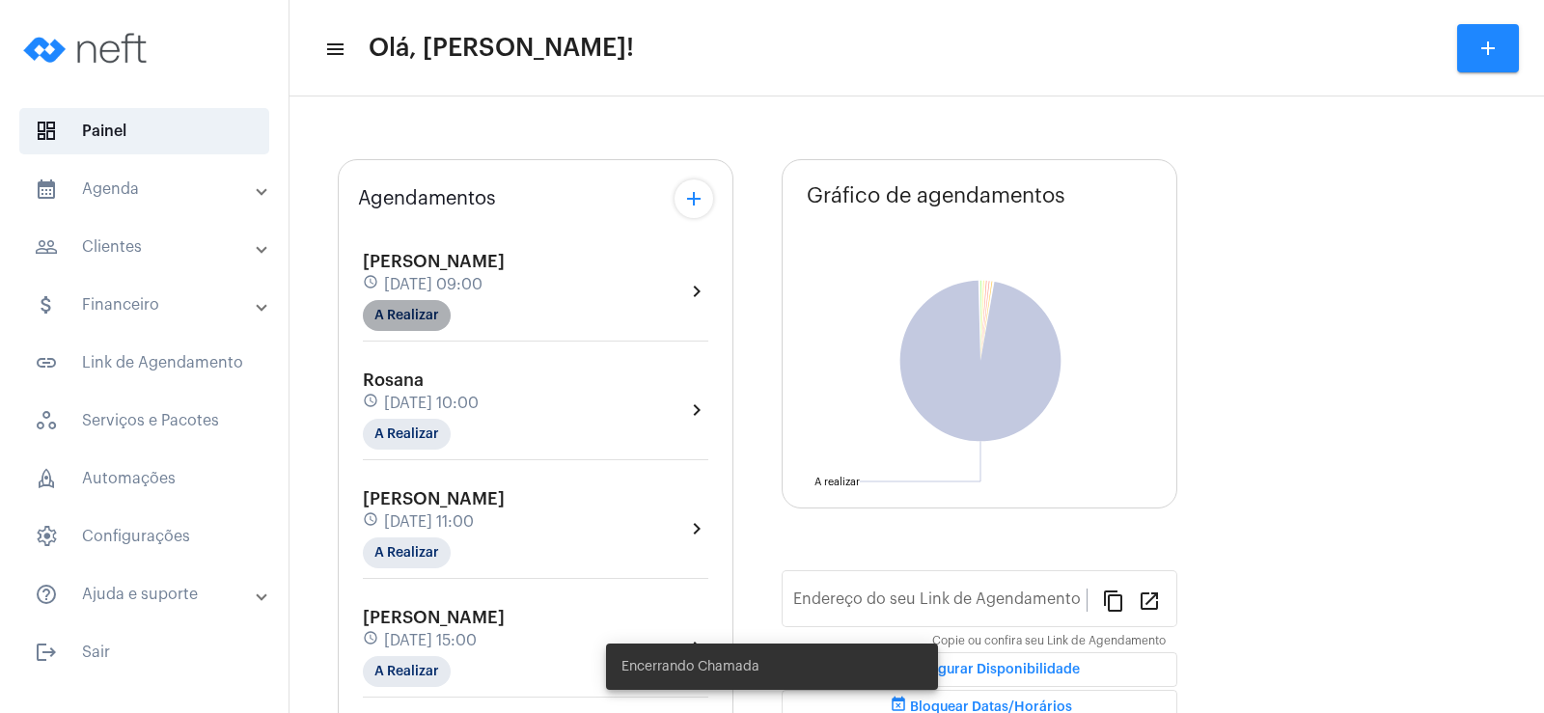
click at [420, 316] on mat-chip "A Realizar" at bounding box center [407, 315] width 88 height 31
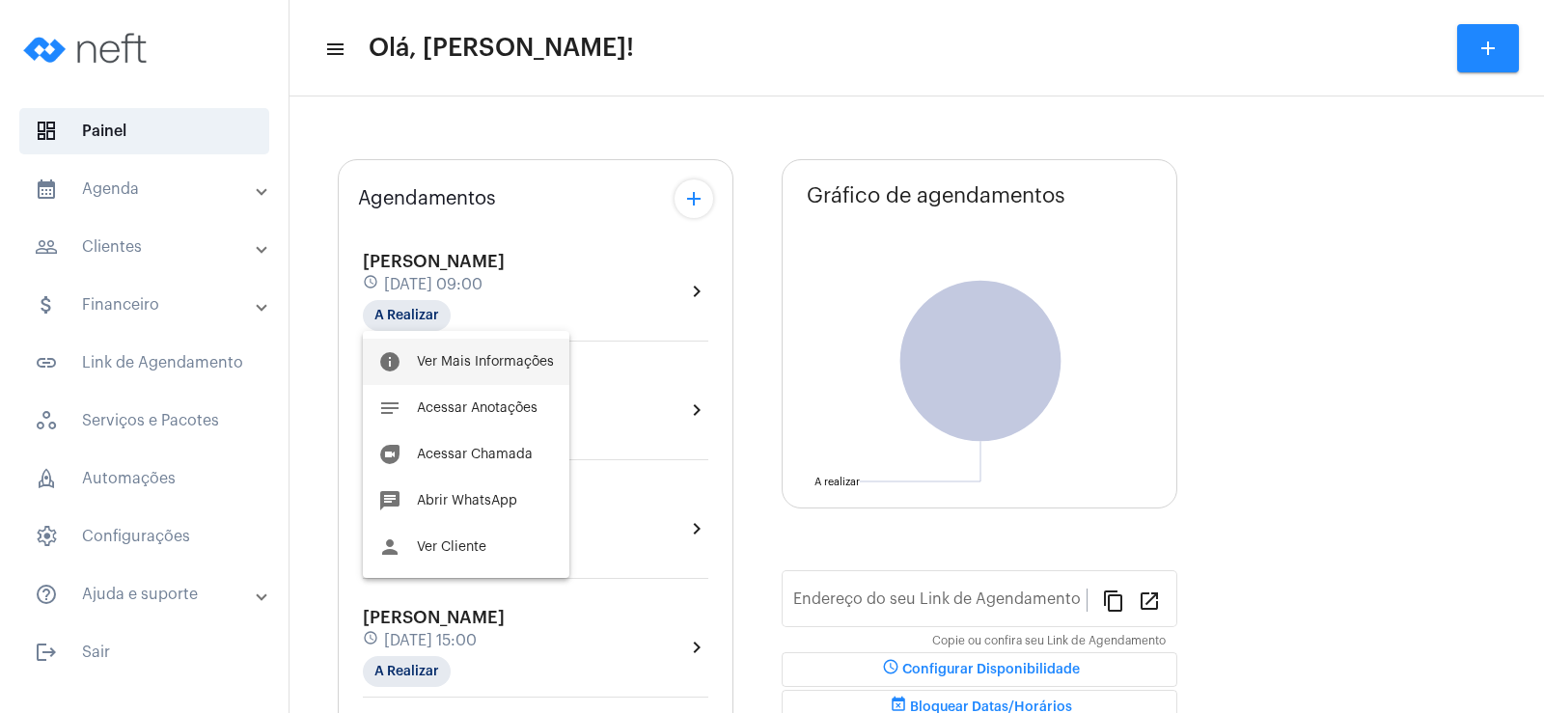
click at [433, 357] on span "Ver Mais Informações" at bounding box center [485, 362] width 137 height 14
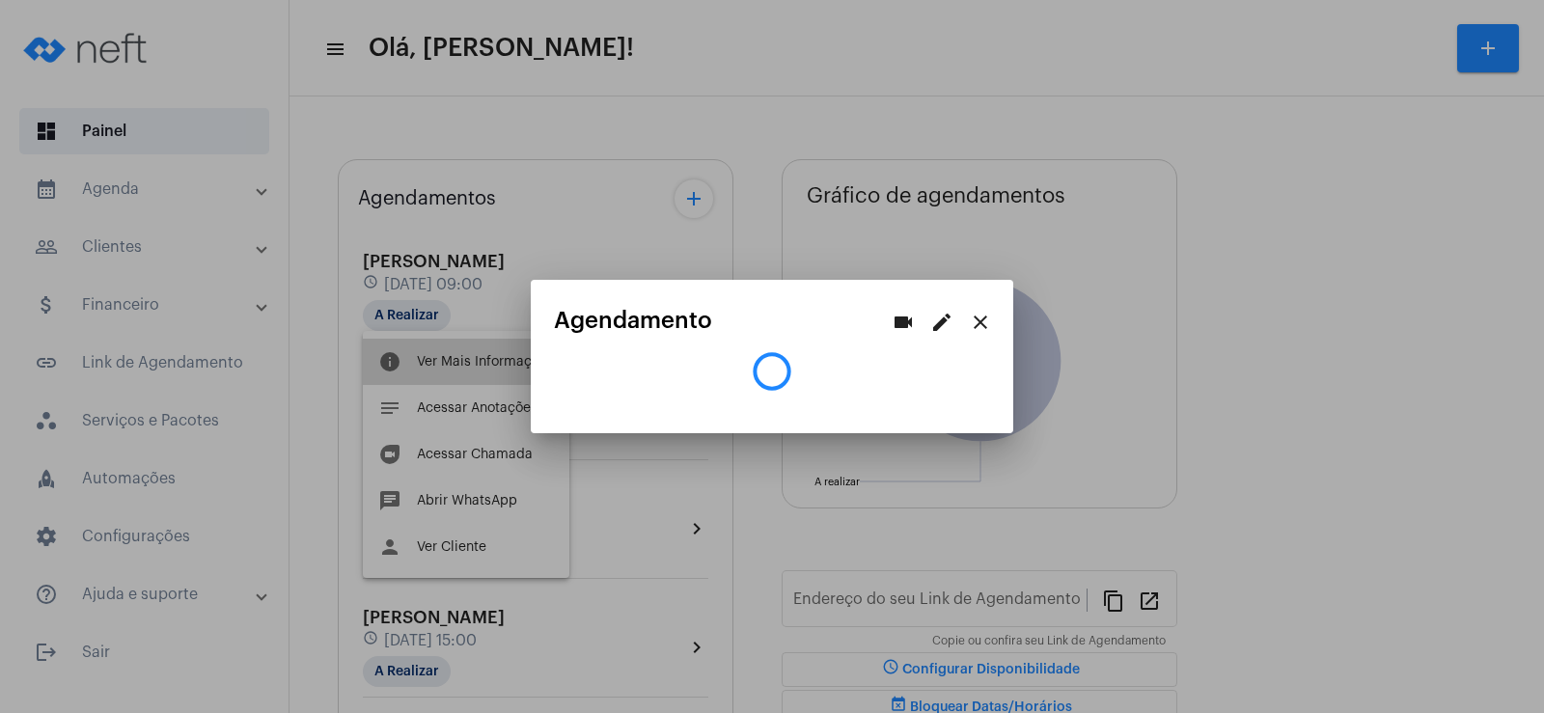
type input "[URL][DOMAIN_NAME]"
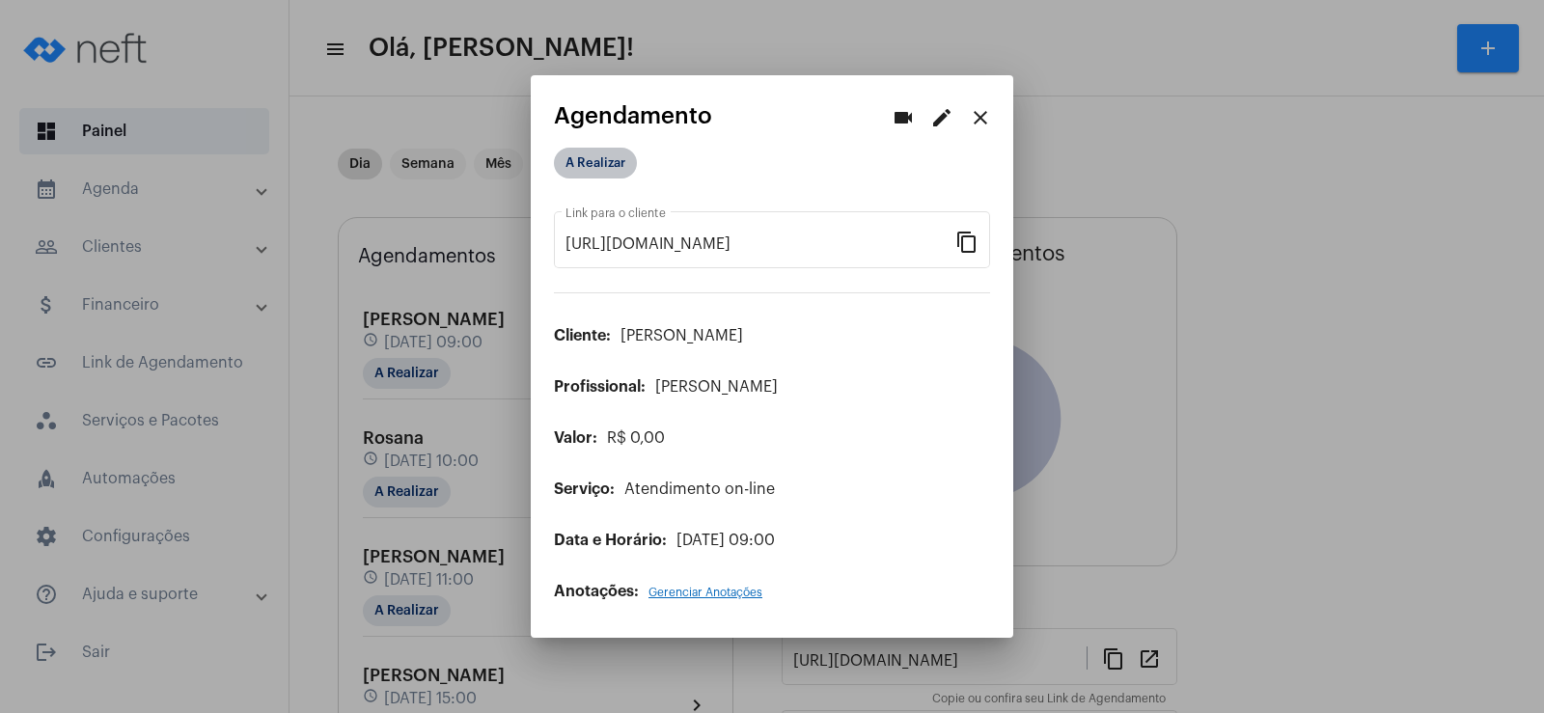
click at [599, 154] on mat-chip "A Realizar" at bounding box center [595, 163] width 83 height 31
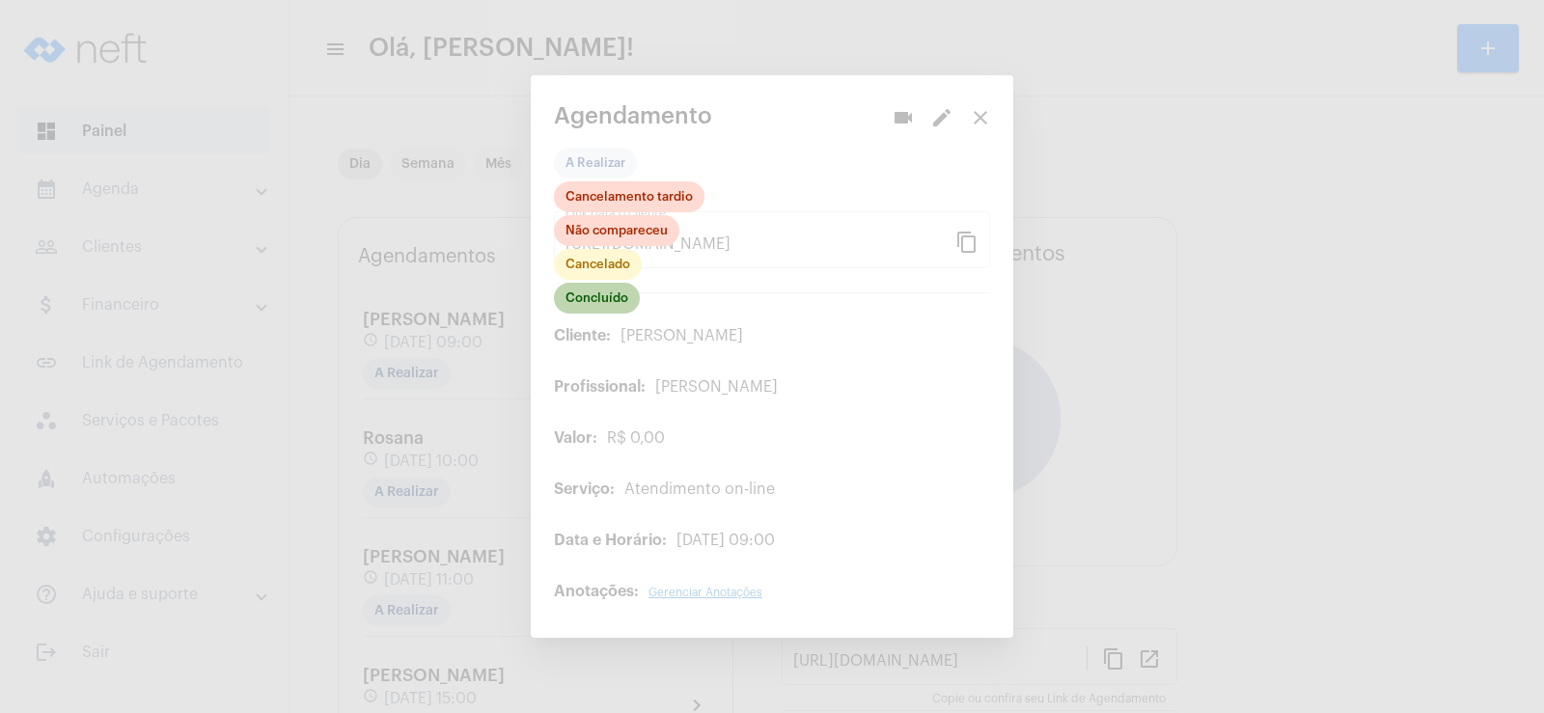
click at [608, 306] on mat-chip "Concluído" at bounding box center [597, 298] width 86 height 31
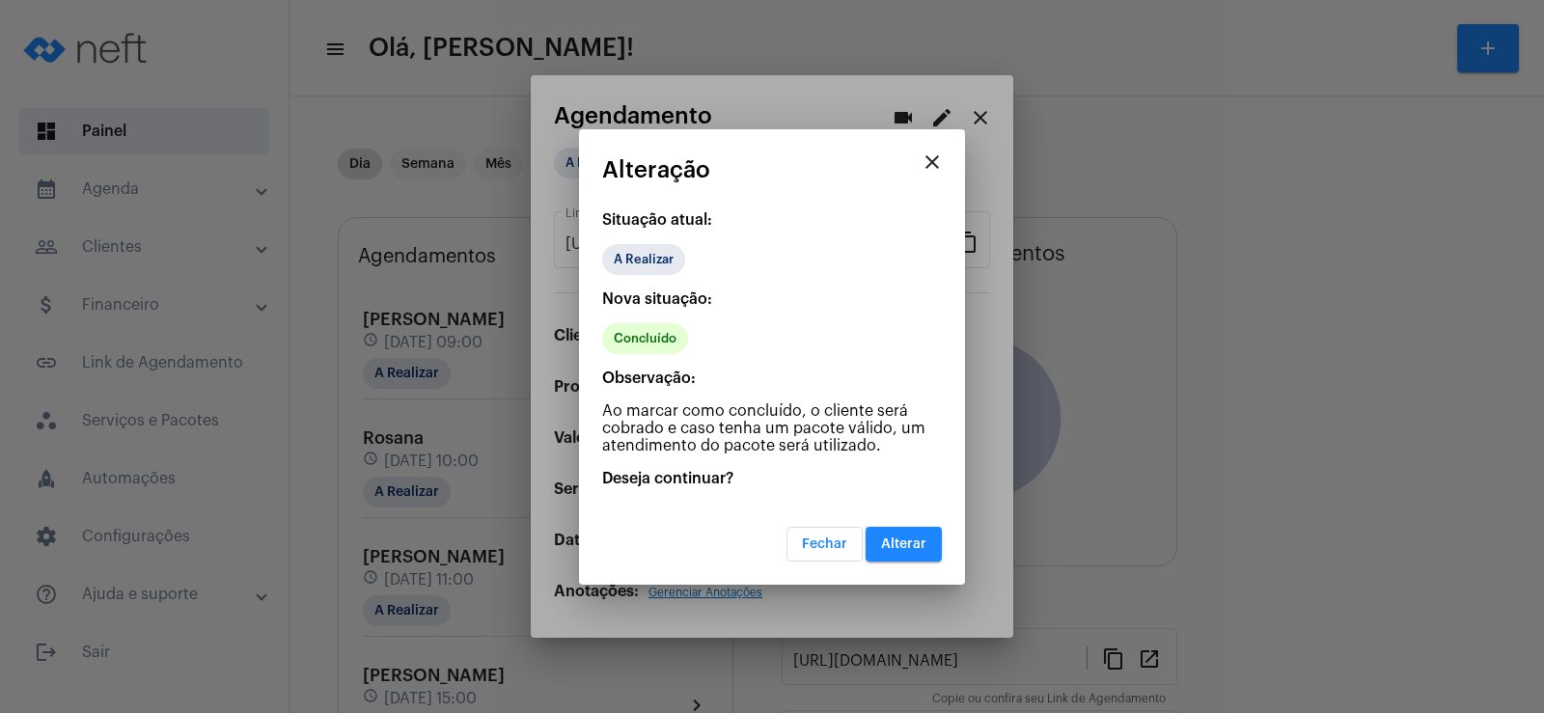
click at [906, 538] on span "Alterar" at bounding box center [903, 545] width 45 height 14
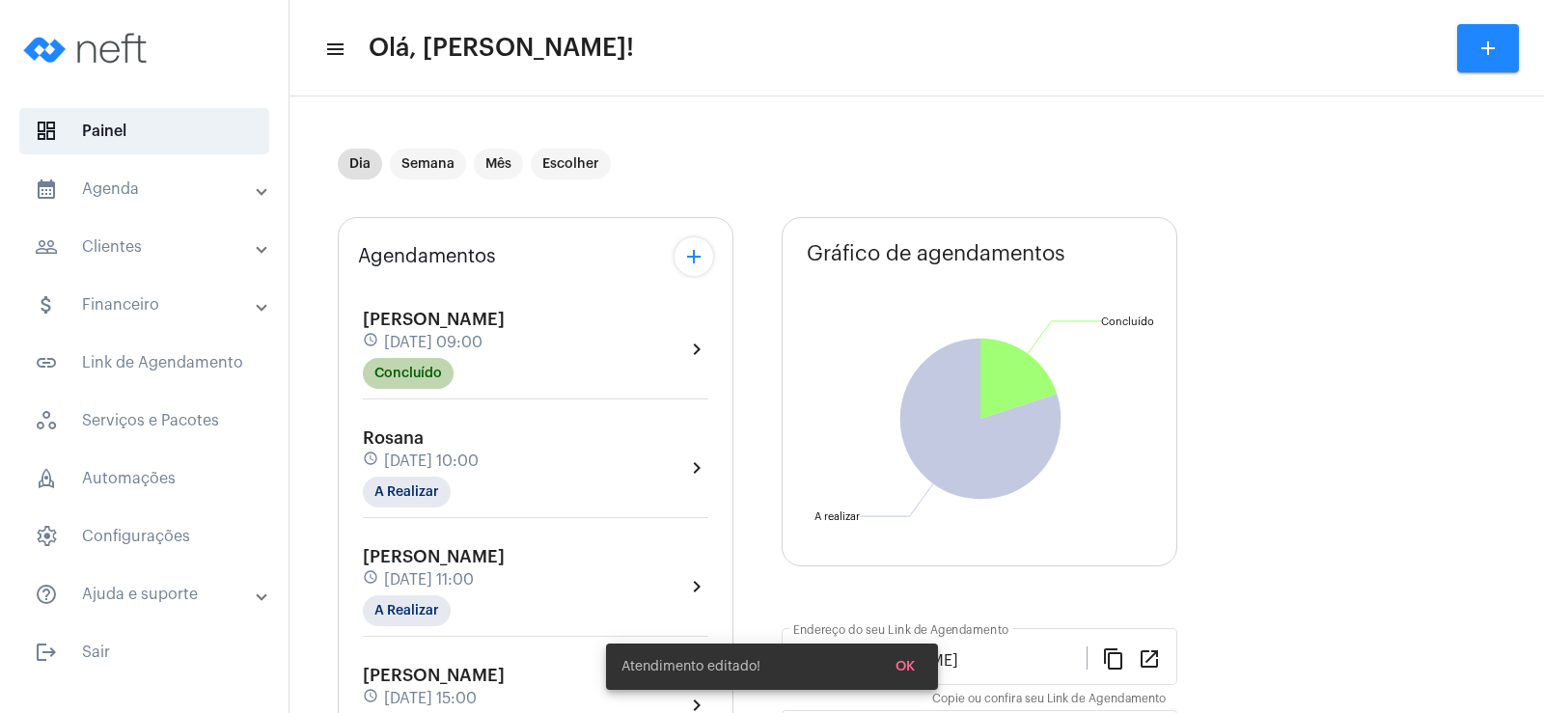
click at [423, 372] on mat-chip "Concluído" at bounding box center [408, 373] width 91 height 31
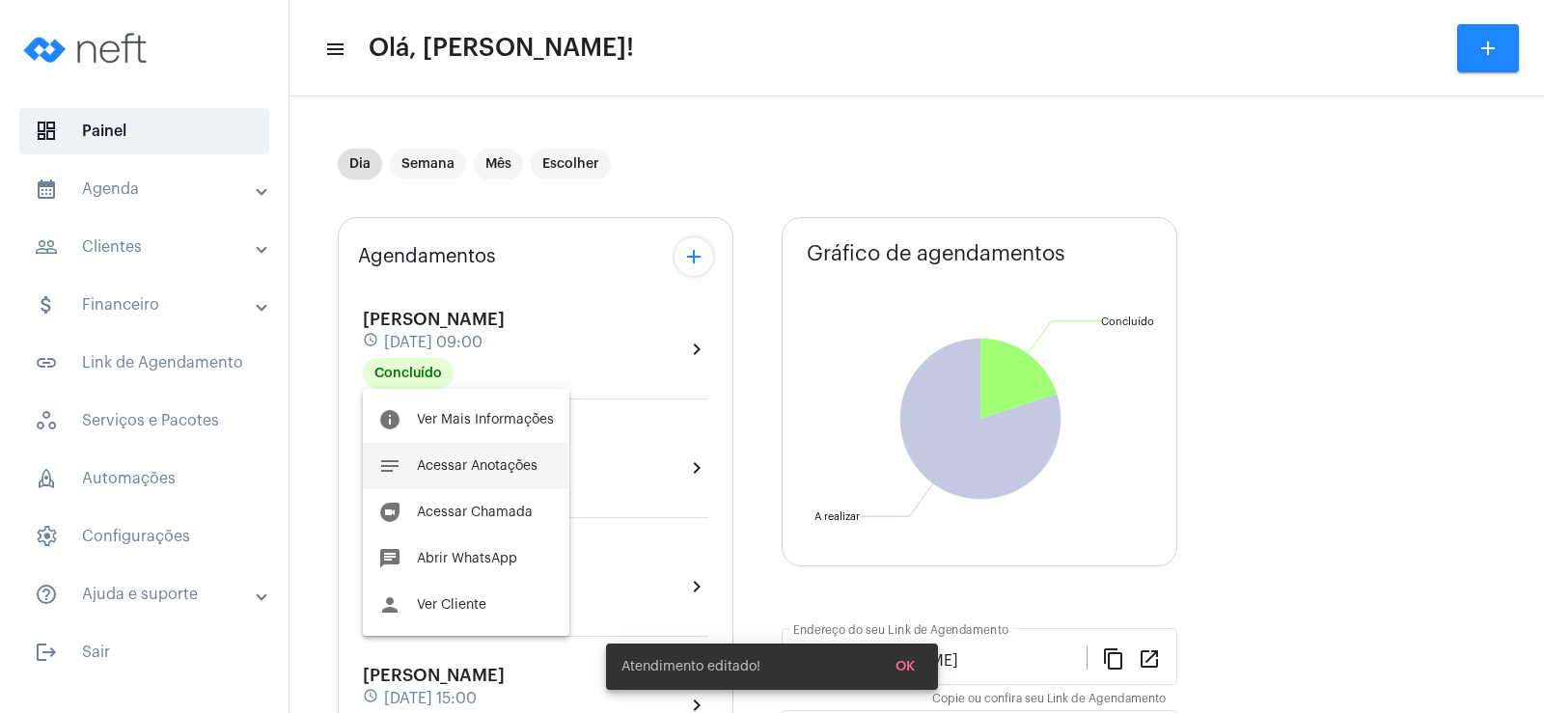
click at [508, 451] on button "notes Acessar Anotações" at bounding box center [466, 466] width 207 height 46
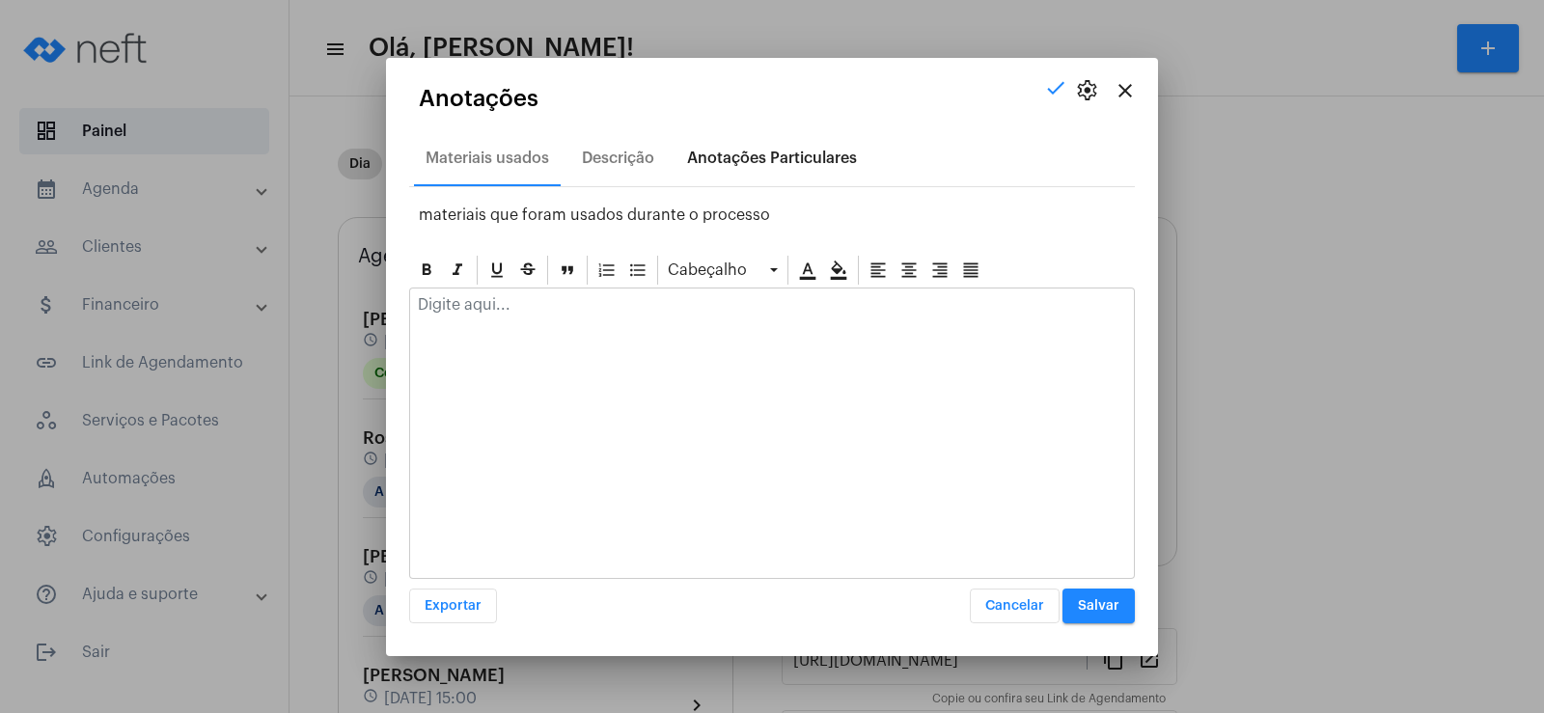
click at [717, 151] on div "Anotações Particulares" at bounding box center [772, 158] width 170 height 17
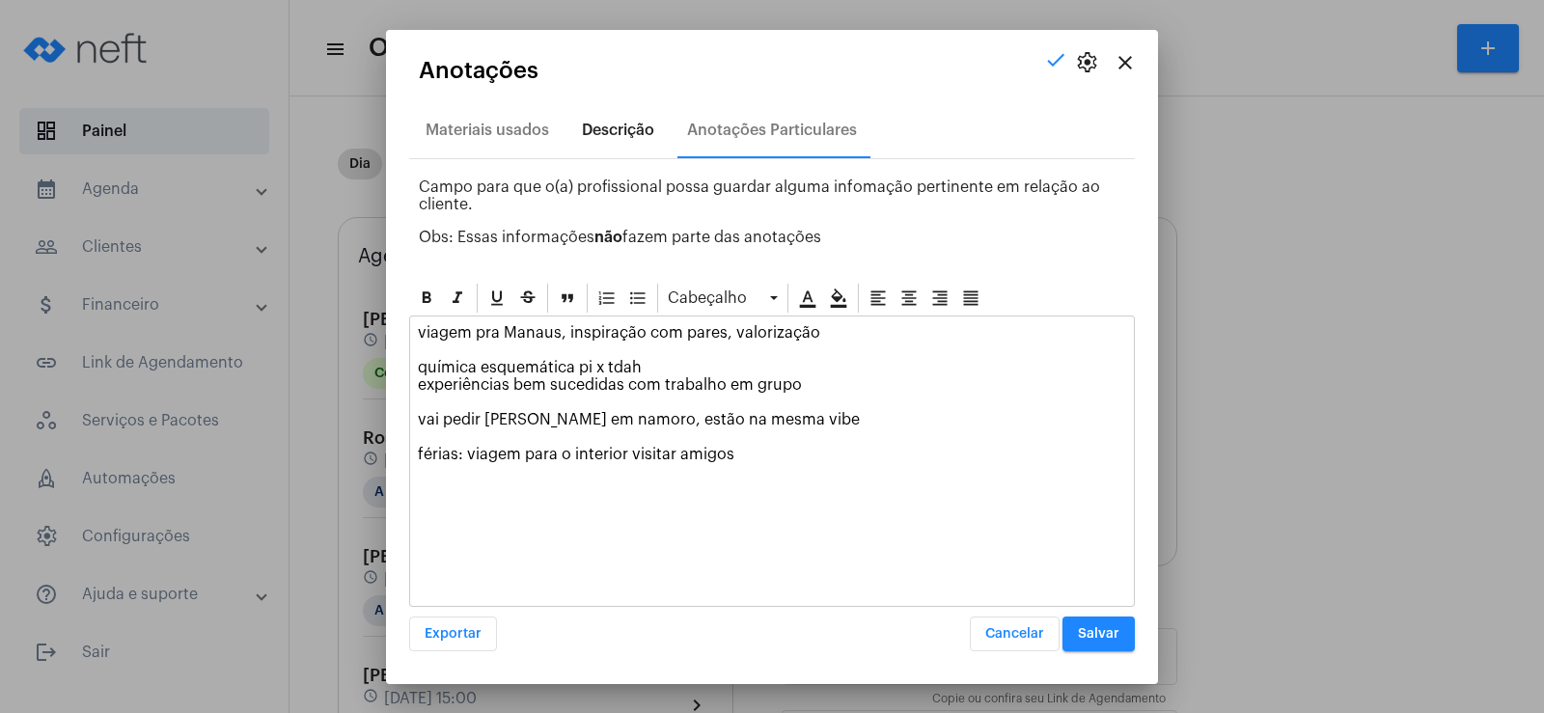
click at [590, 124] on div "Descrição" at bounding box center [618, 130] width 72 height 17
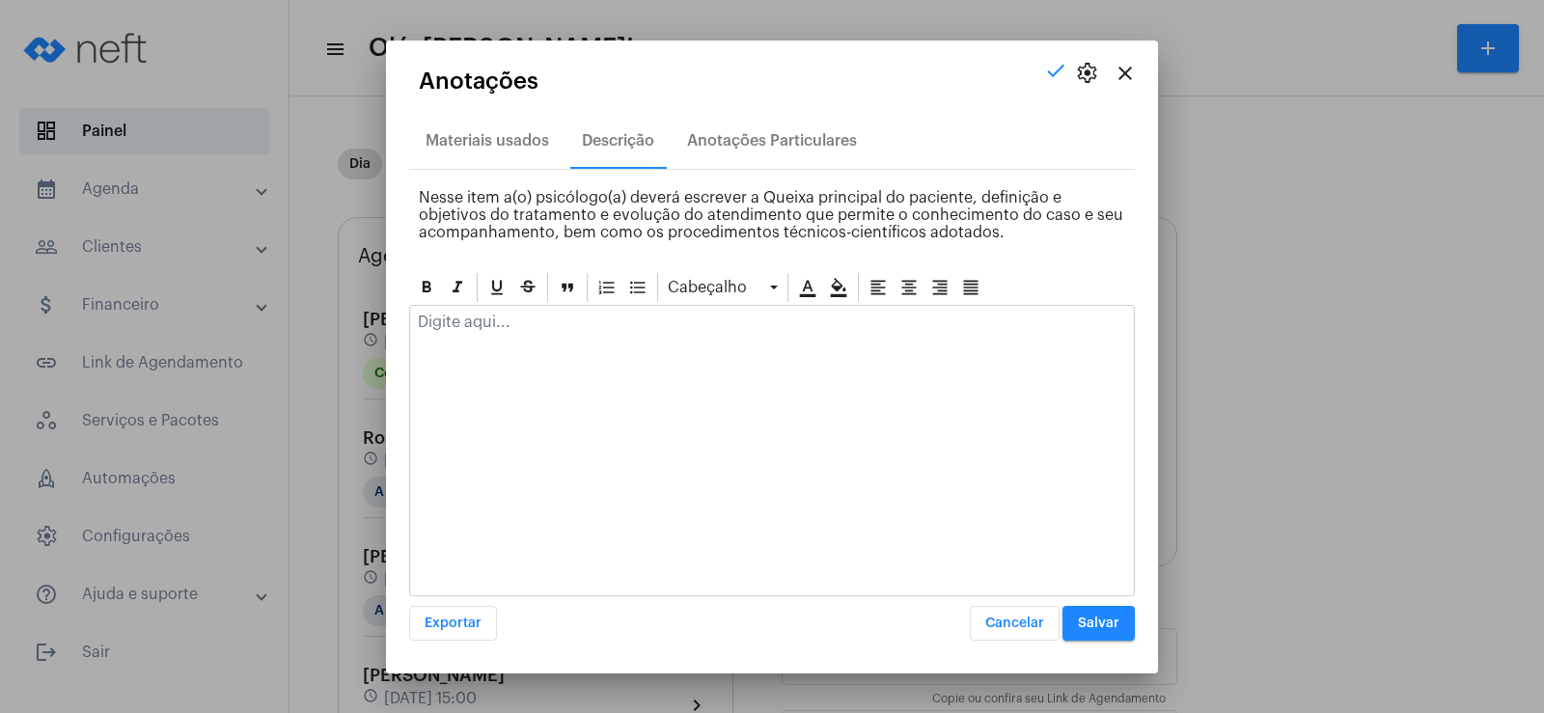
click at [514, 337] on div at bounding box center [772, 327] width 724 height 42
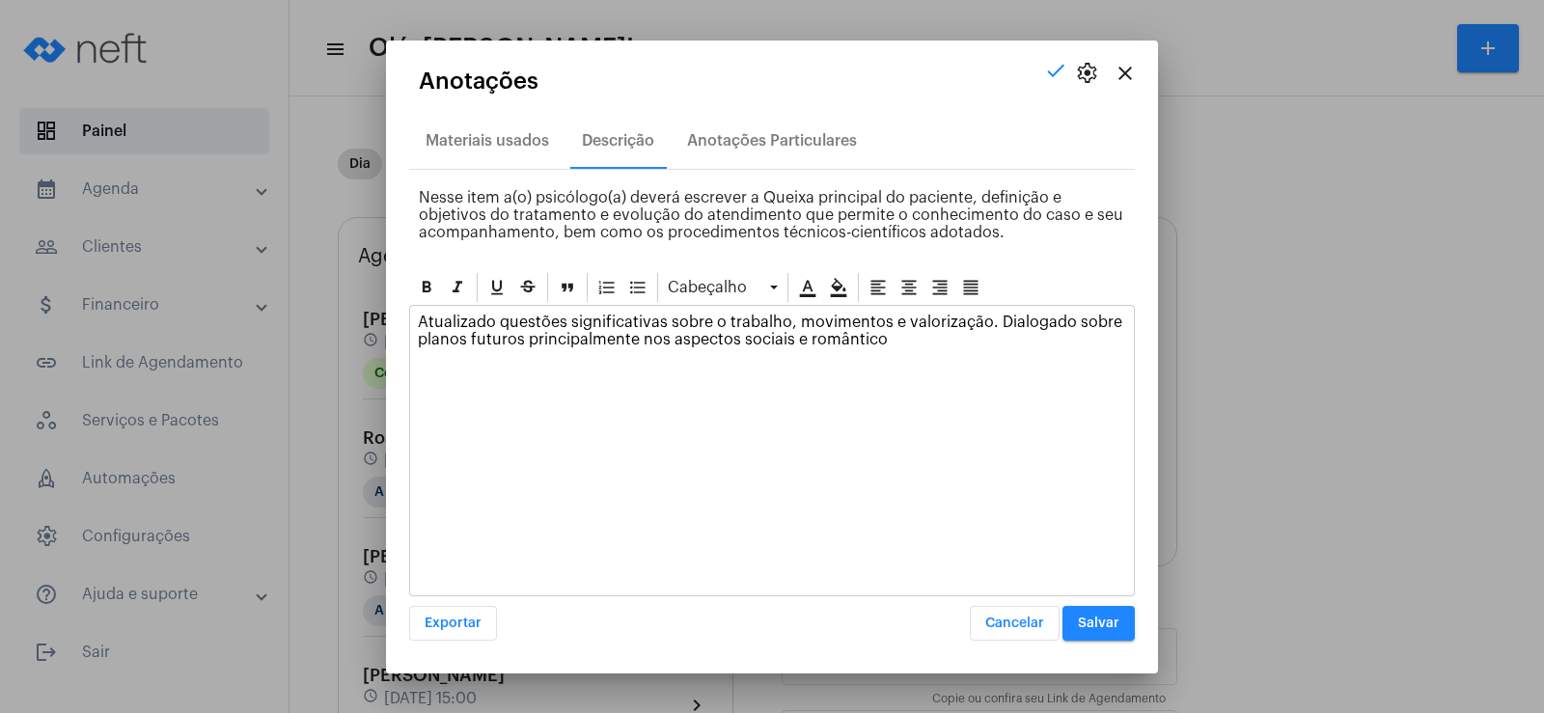
click at [1102, 614] on button "Salvar" at bounding box center [1098, 623] width 72 height 35
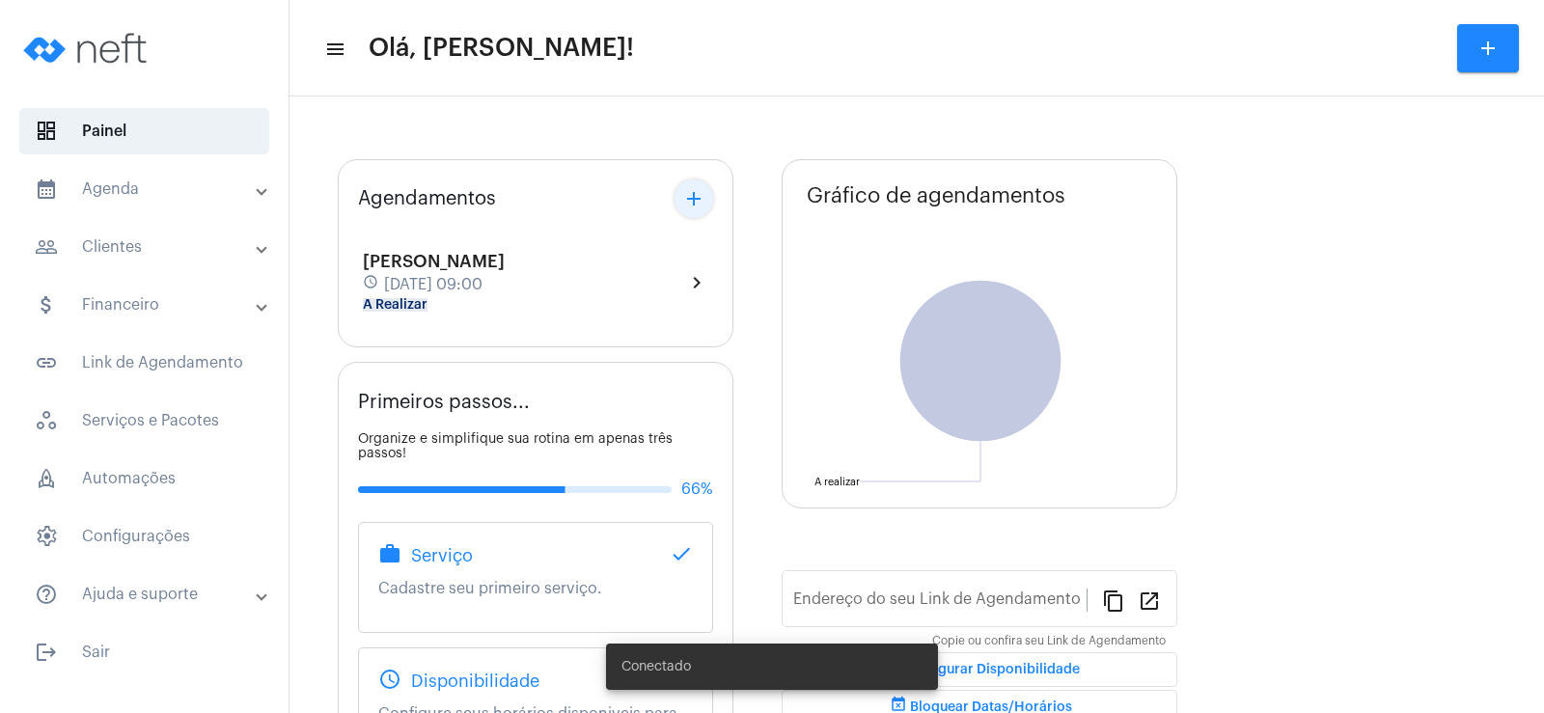
click at [698, 198] on mat-icon "add" at bounding box center [693, 198] width 23 height 23
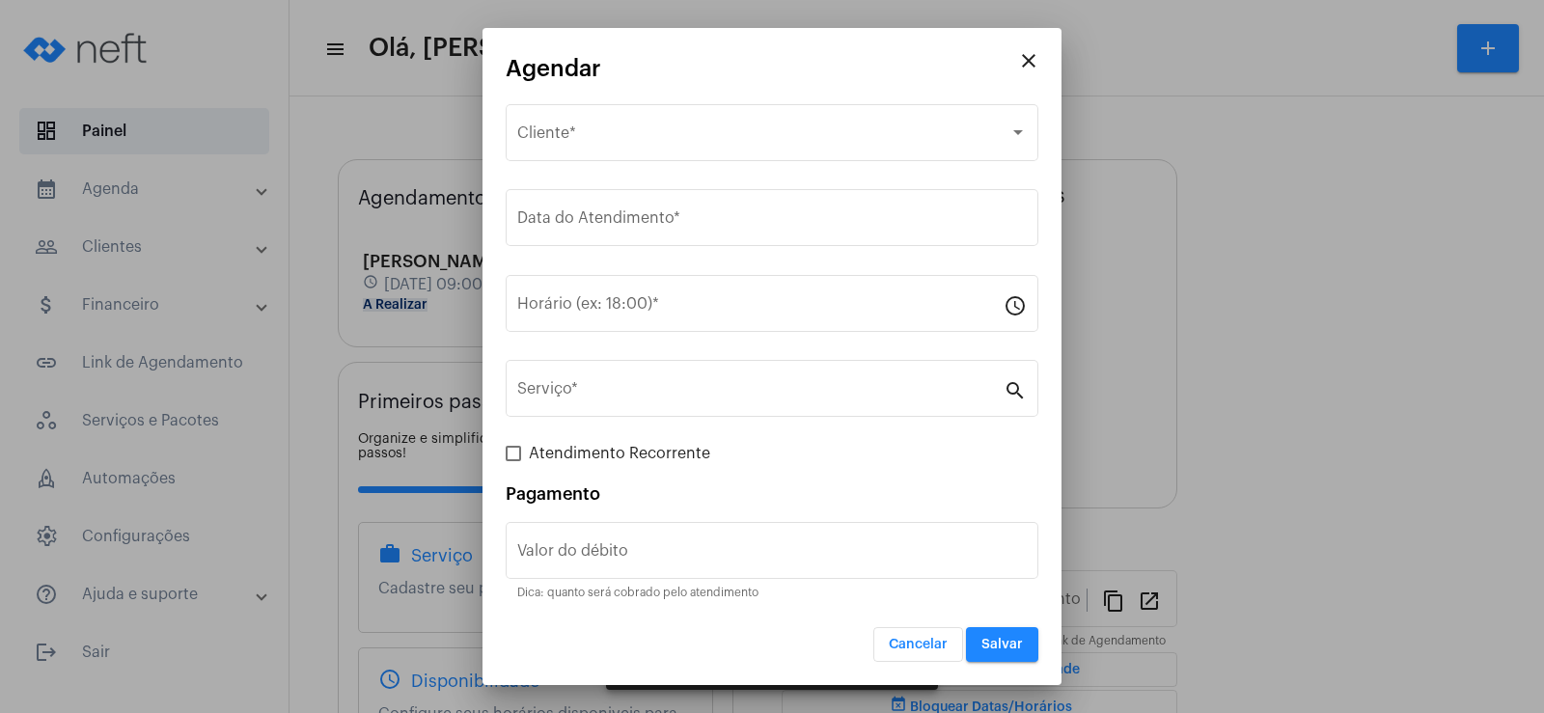
type input "[URL][DOMAIN_NAME]"
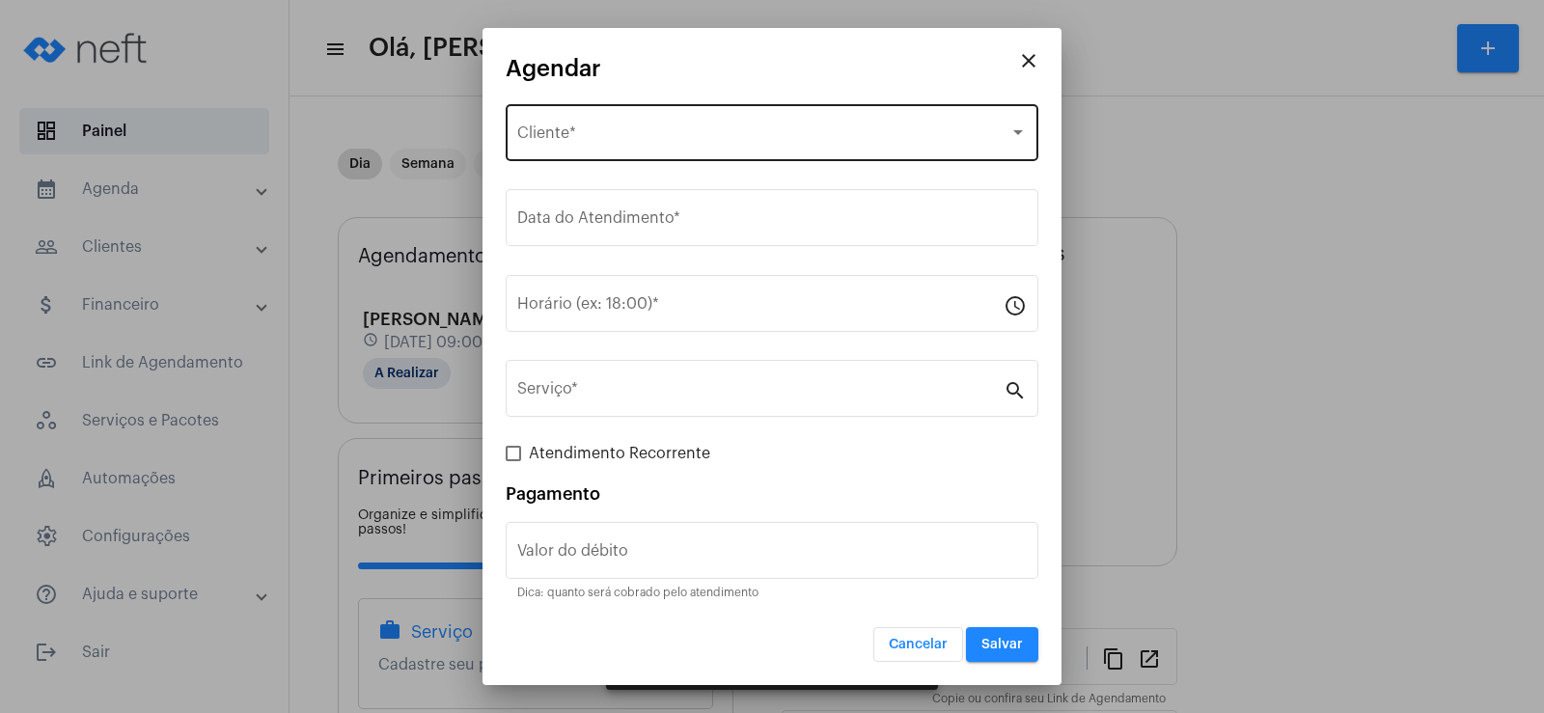
click at [576, 139] on span "Selecione o Cliente" at bounding box center [763, 136] width 492 height 17
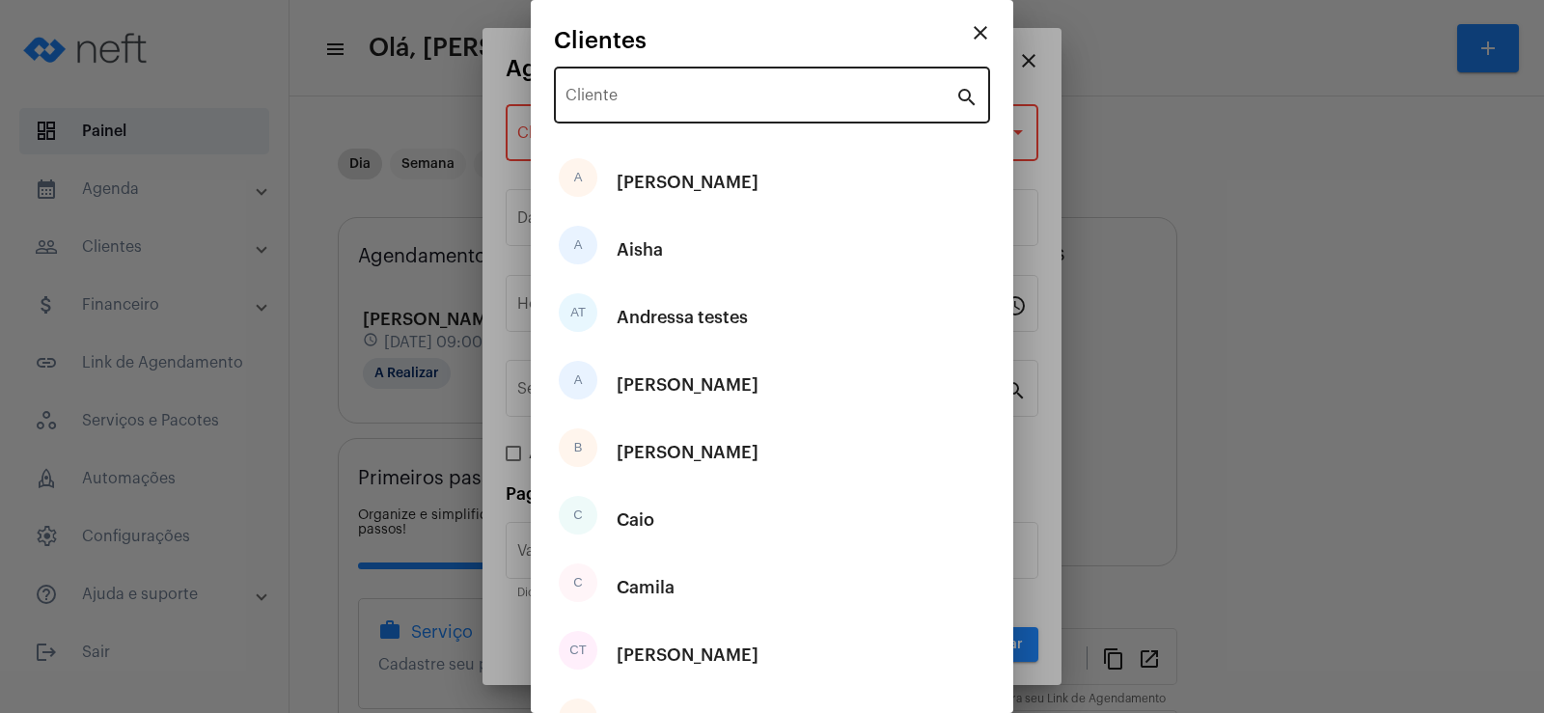
click at [621, 90] on div "Cliente" at bounding box center [760, 93] width 390 height 61
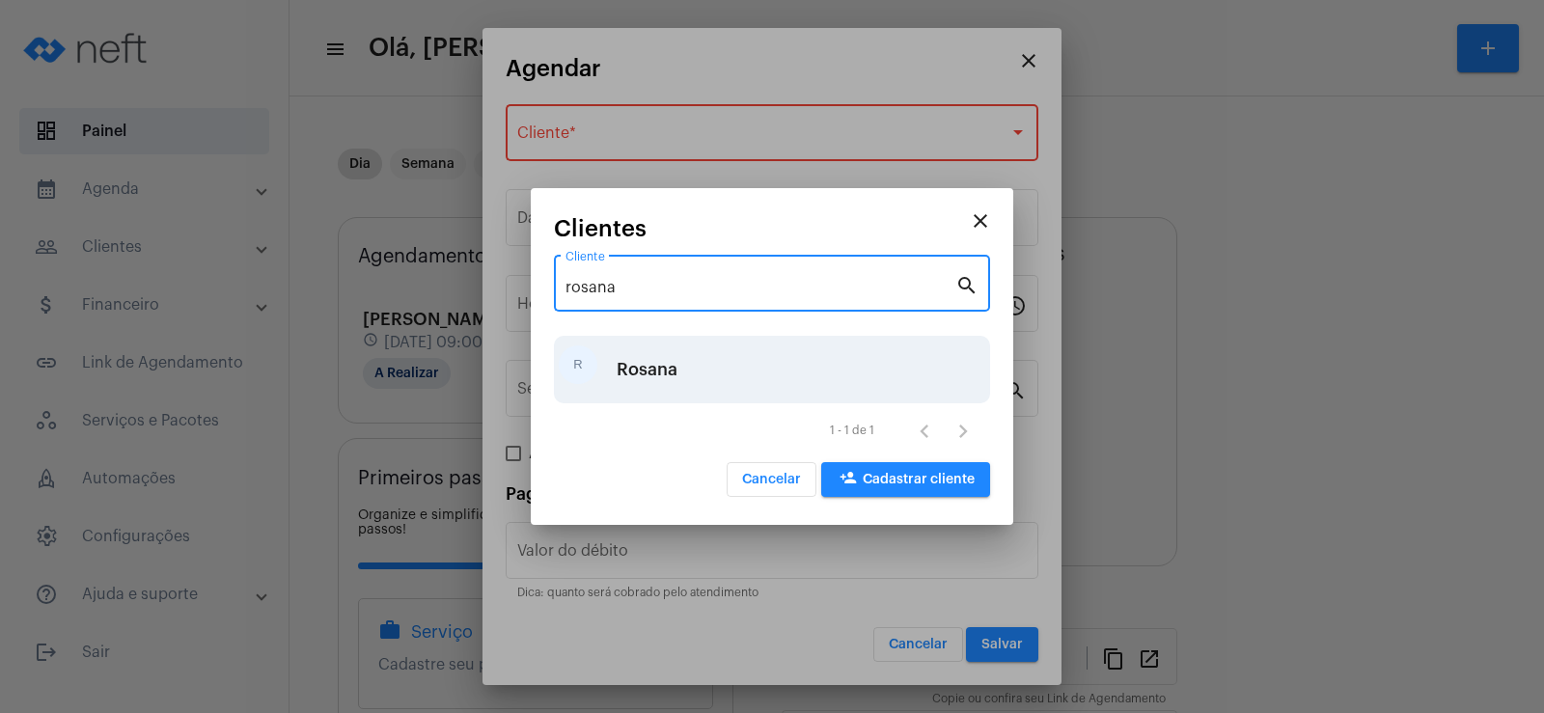
type input "rosana"
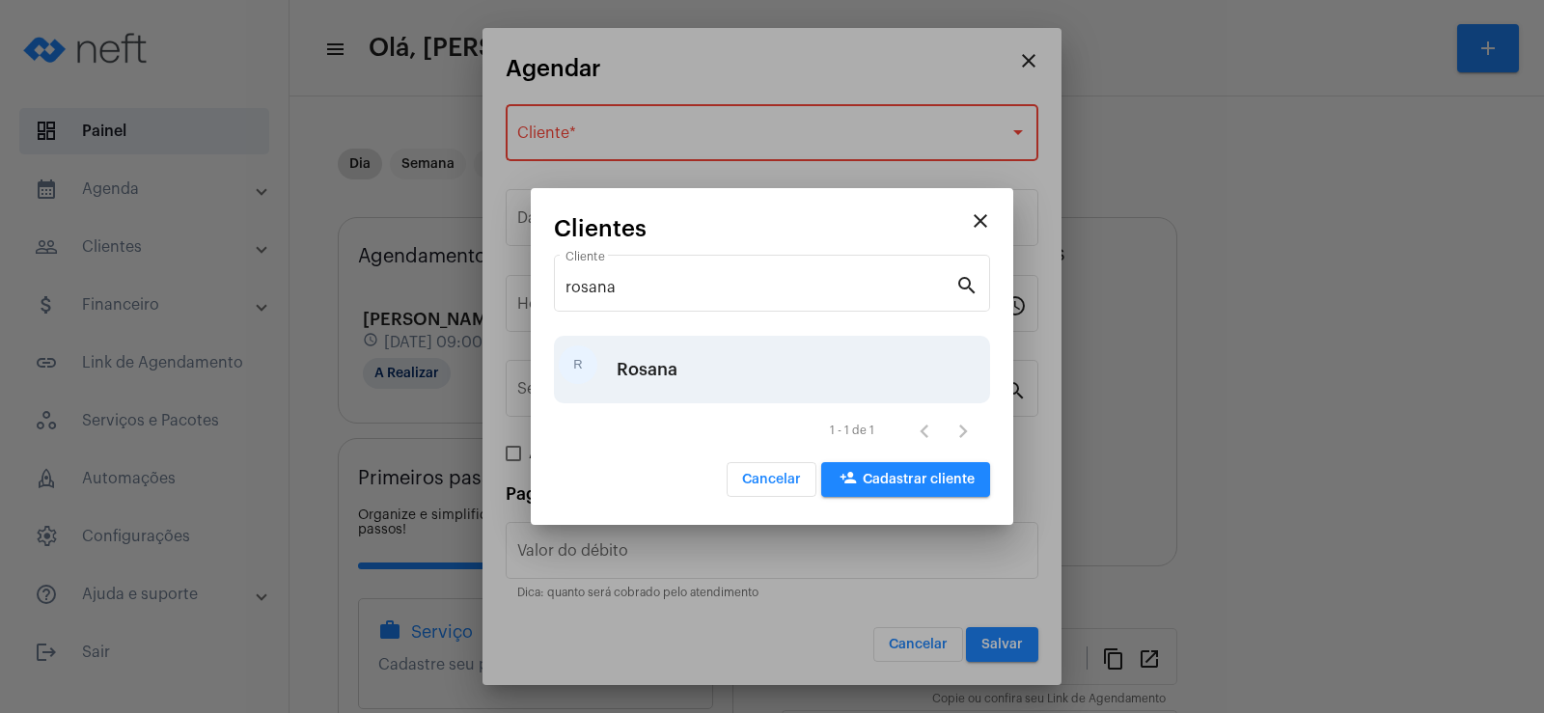
click at [649, 372] on div "Rosana" at bounding box center [647, 370] width 61 height 58
type input "R$"
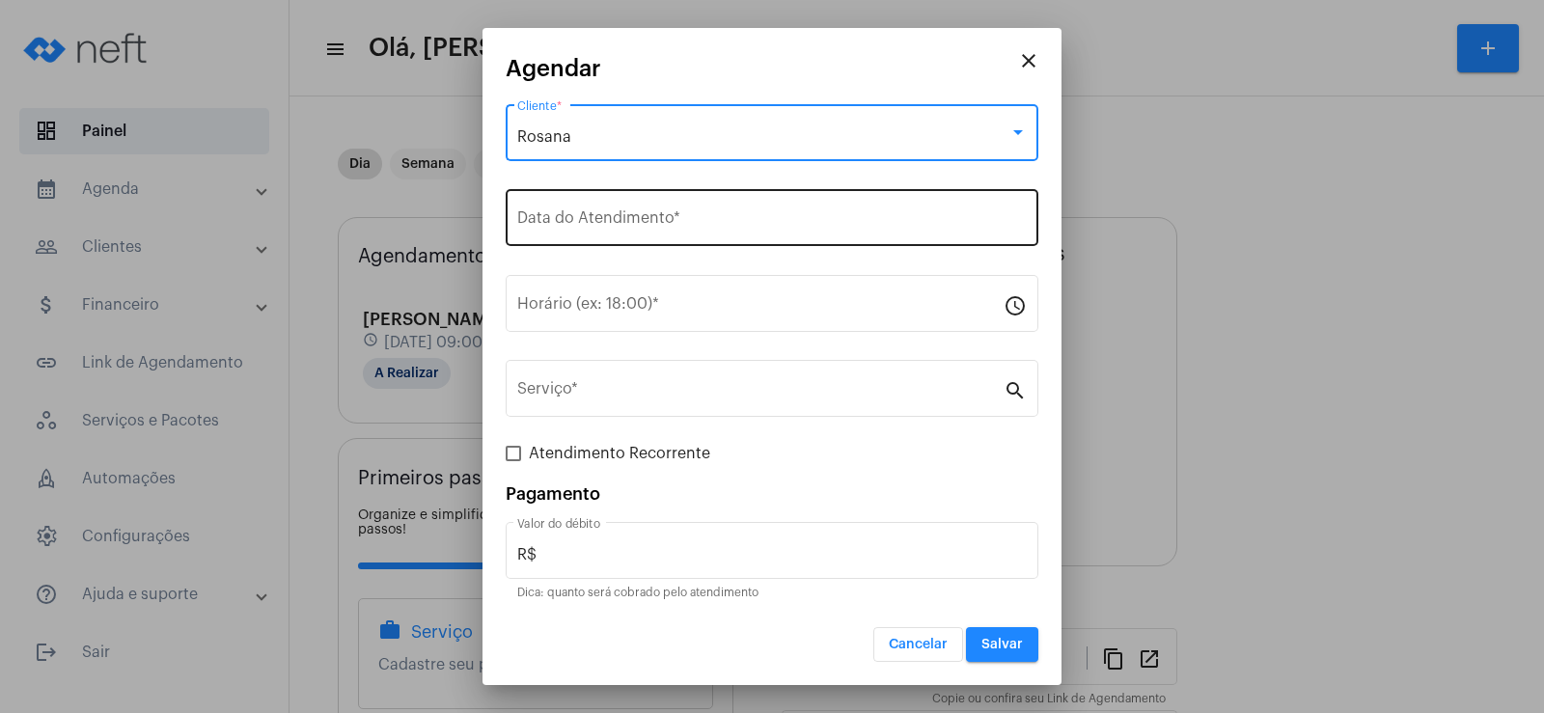
click at [645, 211] on div "Data do Atendimento *" at bounding box center [772, 215] width 510 height 61
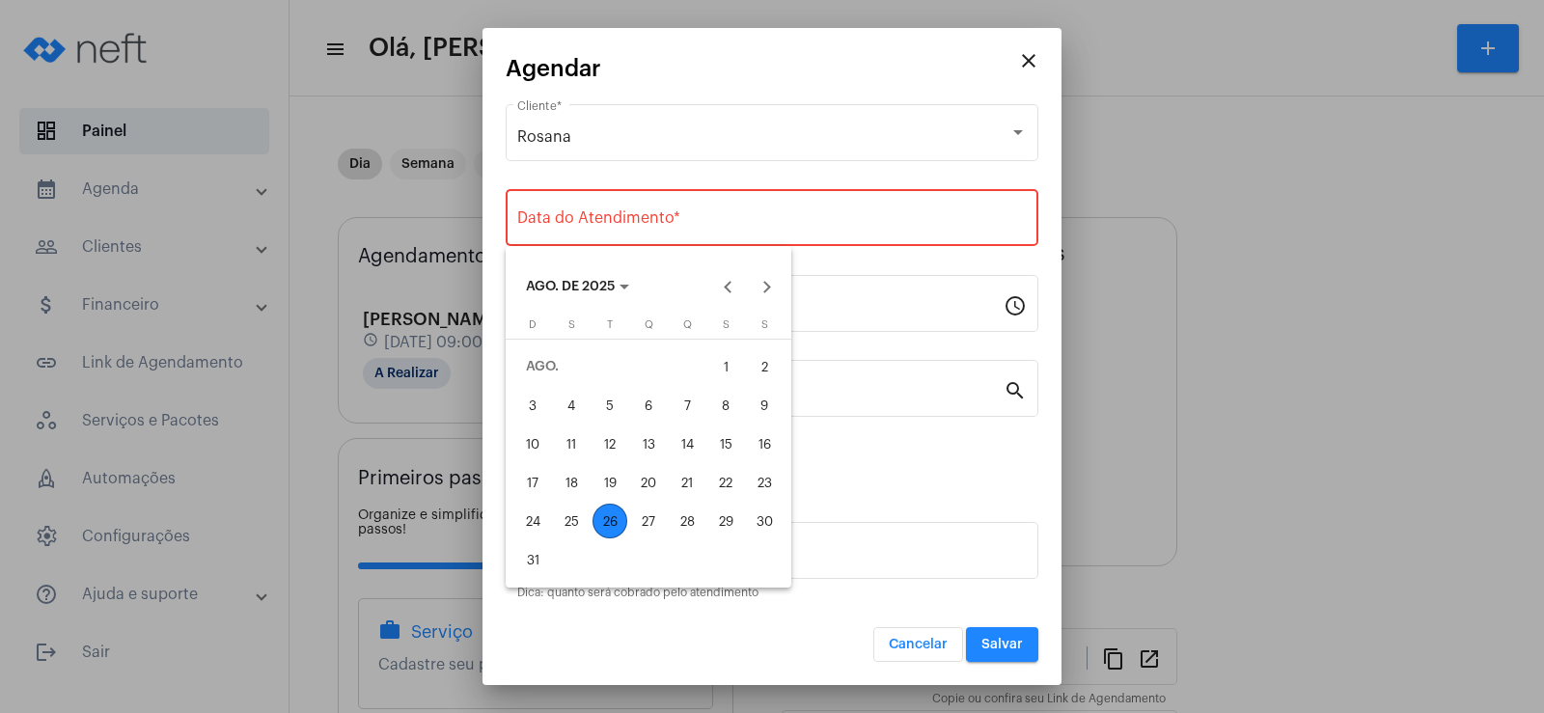
click at [614, 517] on div "26" at bounding box center [610, 521] width 35 height 35
type input "[DATE]"
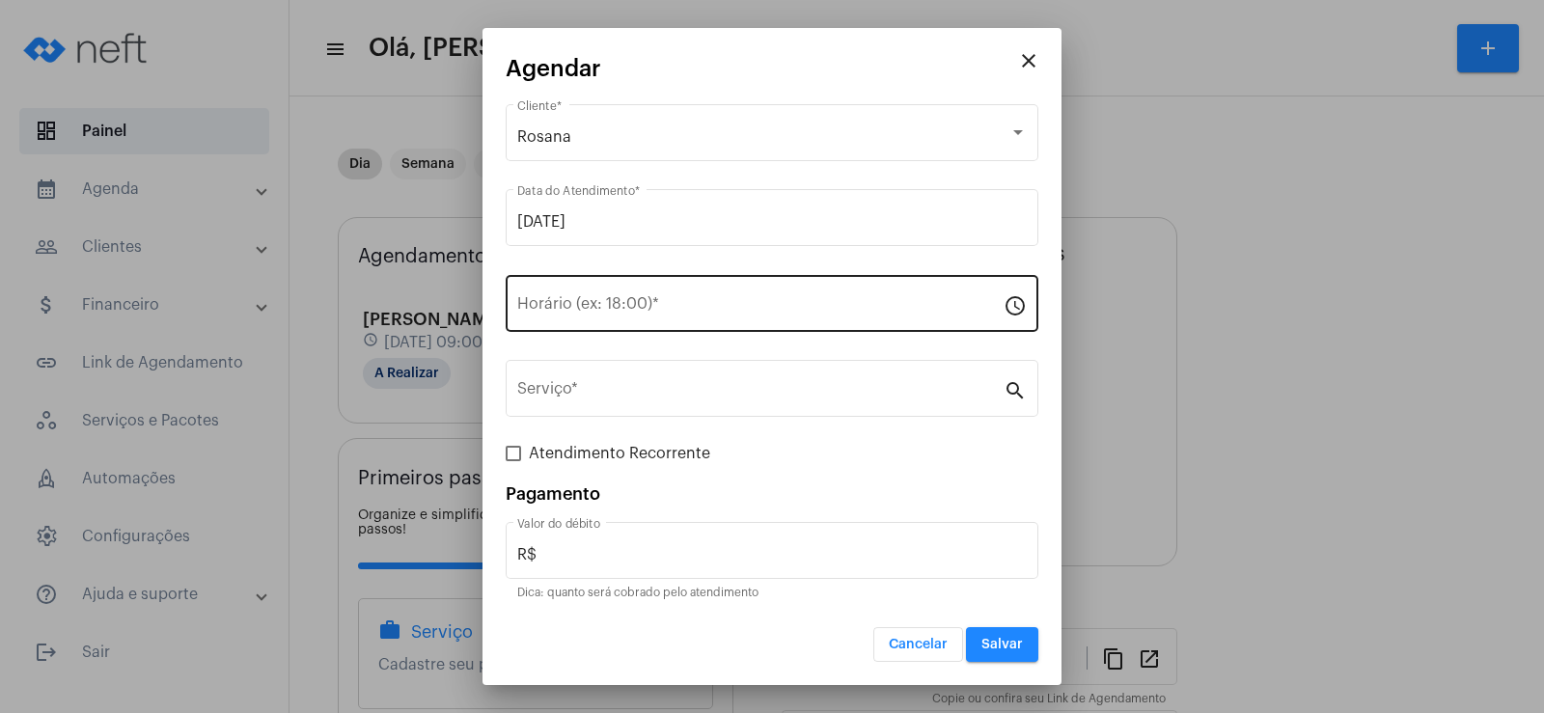
click at [590, 295] on div "Horário (ex: 18:00) *" at bounding box center [760, 301] width 486 height 61
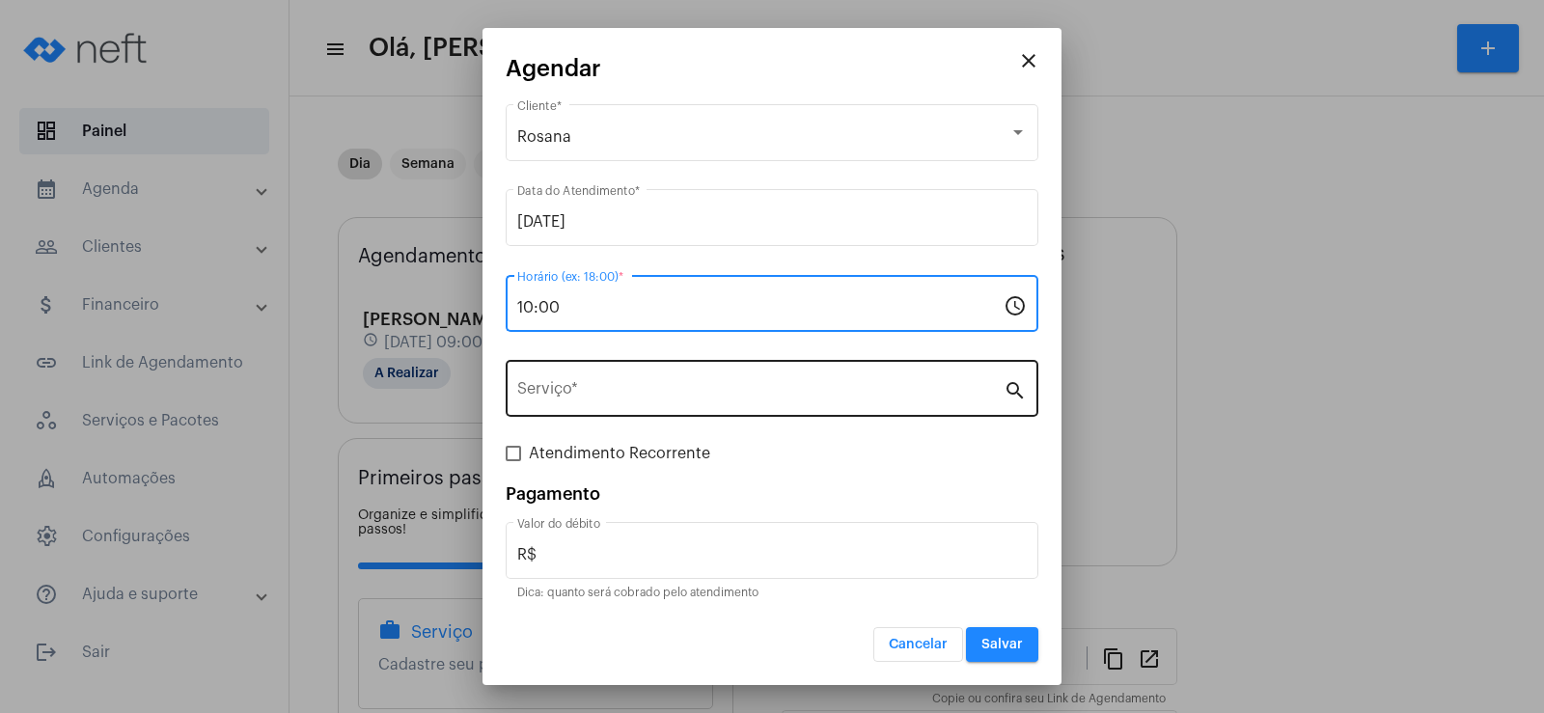
type input "10:00"
click at [610, 390] on input "Serviço *" at bounding box center [760, 392] width 486 height 17
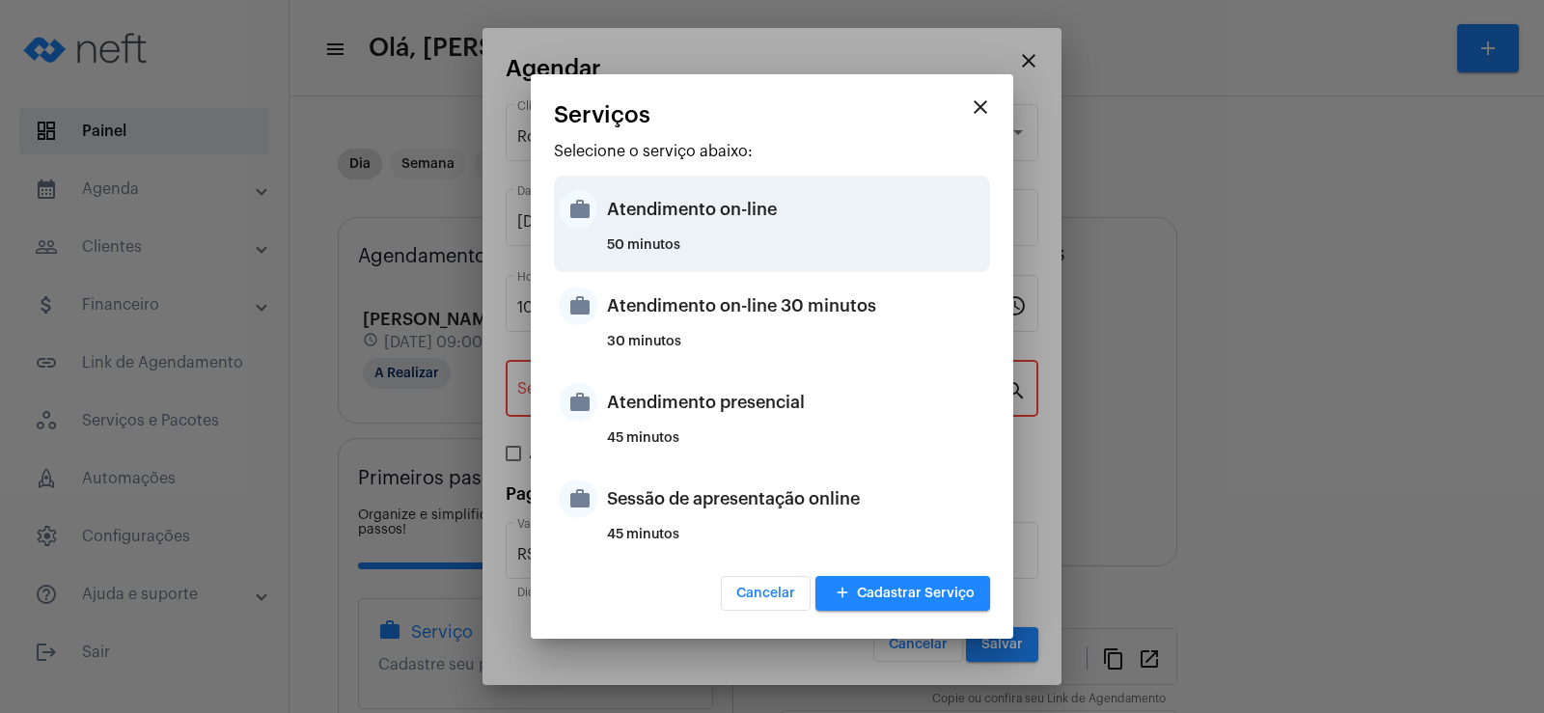
click at [636, 234] on div "Atendimento on-line" at bounding box center [796, 209] width 378 height 58
type input "Atendimento on-line"
type input "R$ 0"
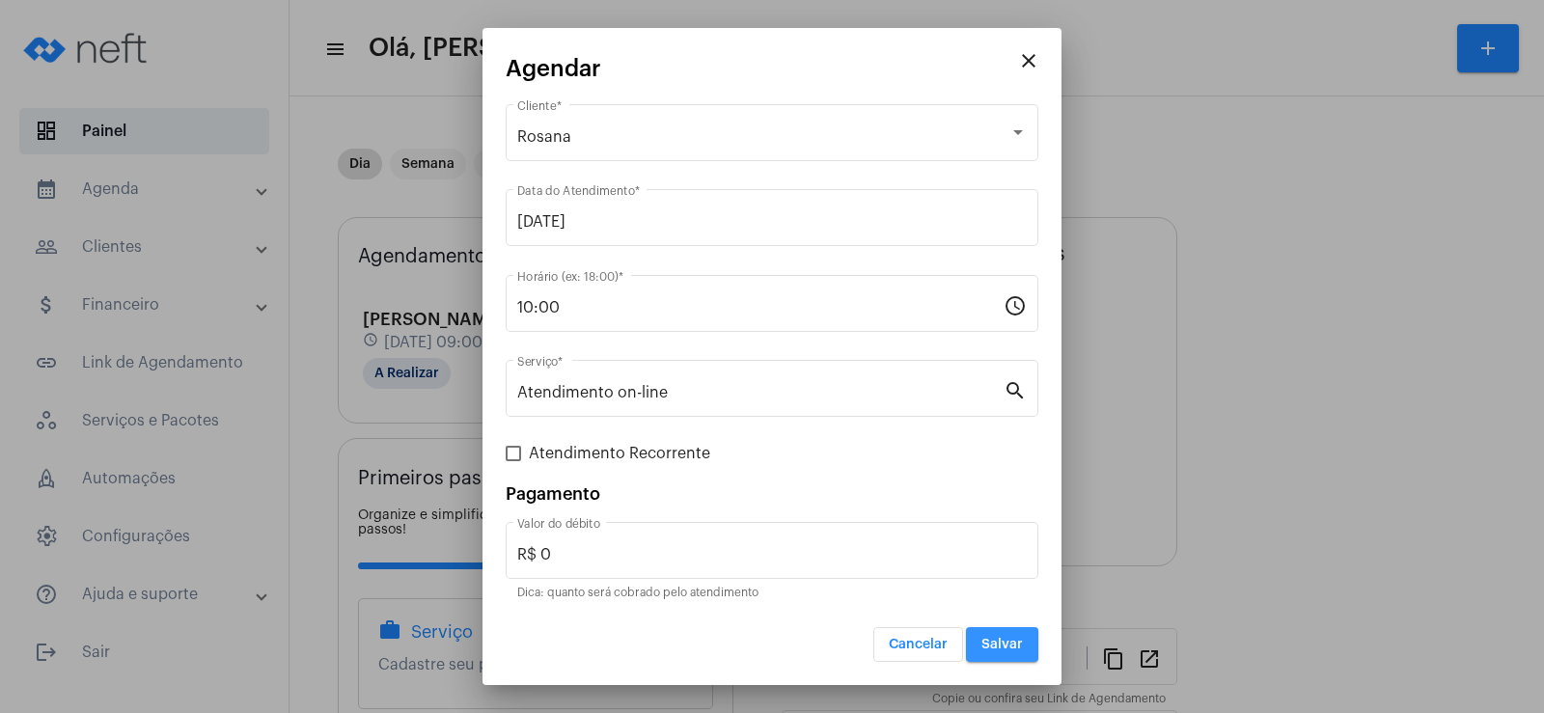
click at [996, 648] on span "Salvar" at bounding box center [1001, 645] width 41 height 14
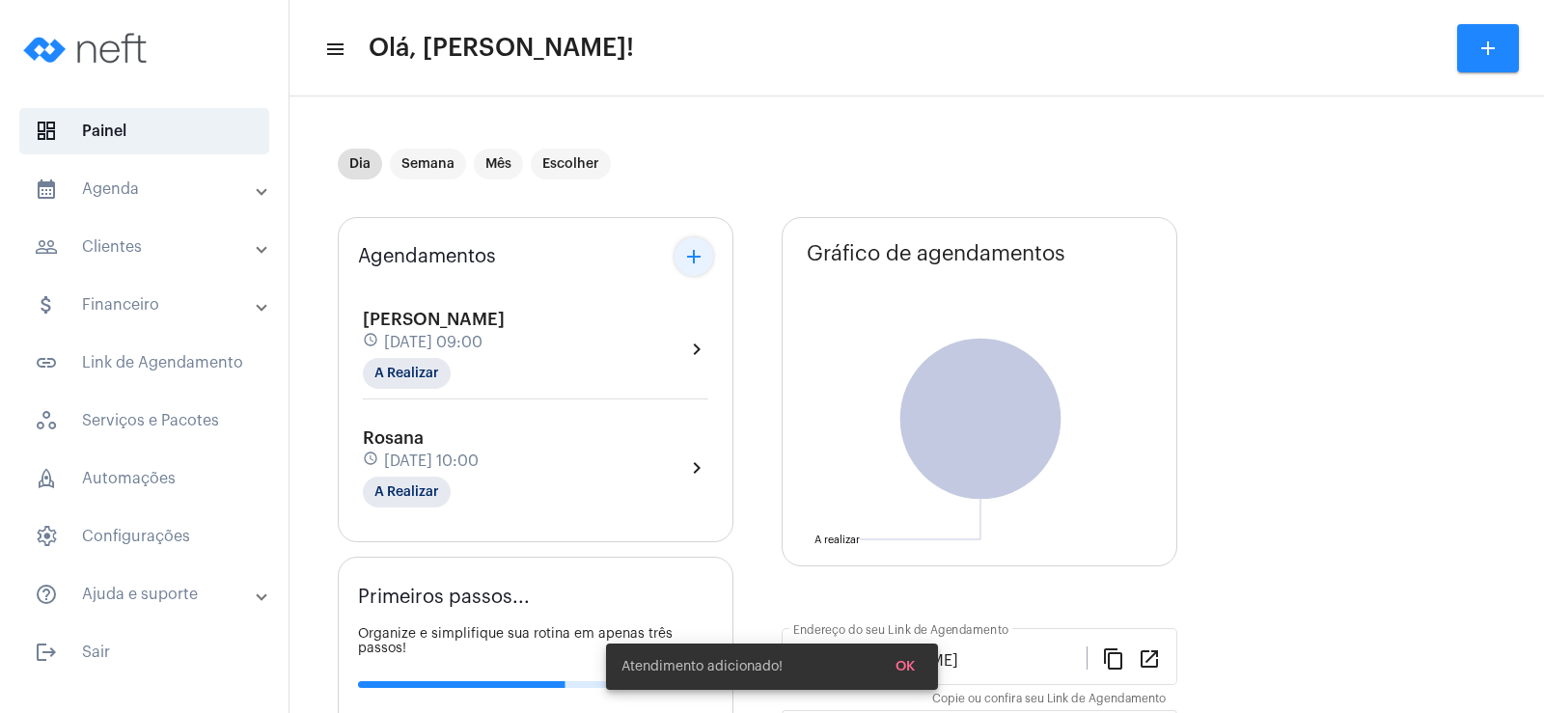
click at [704, 252] on mat-icon "add" at bounding box center [693, 256] width 23 height 23
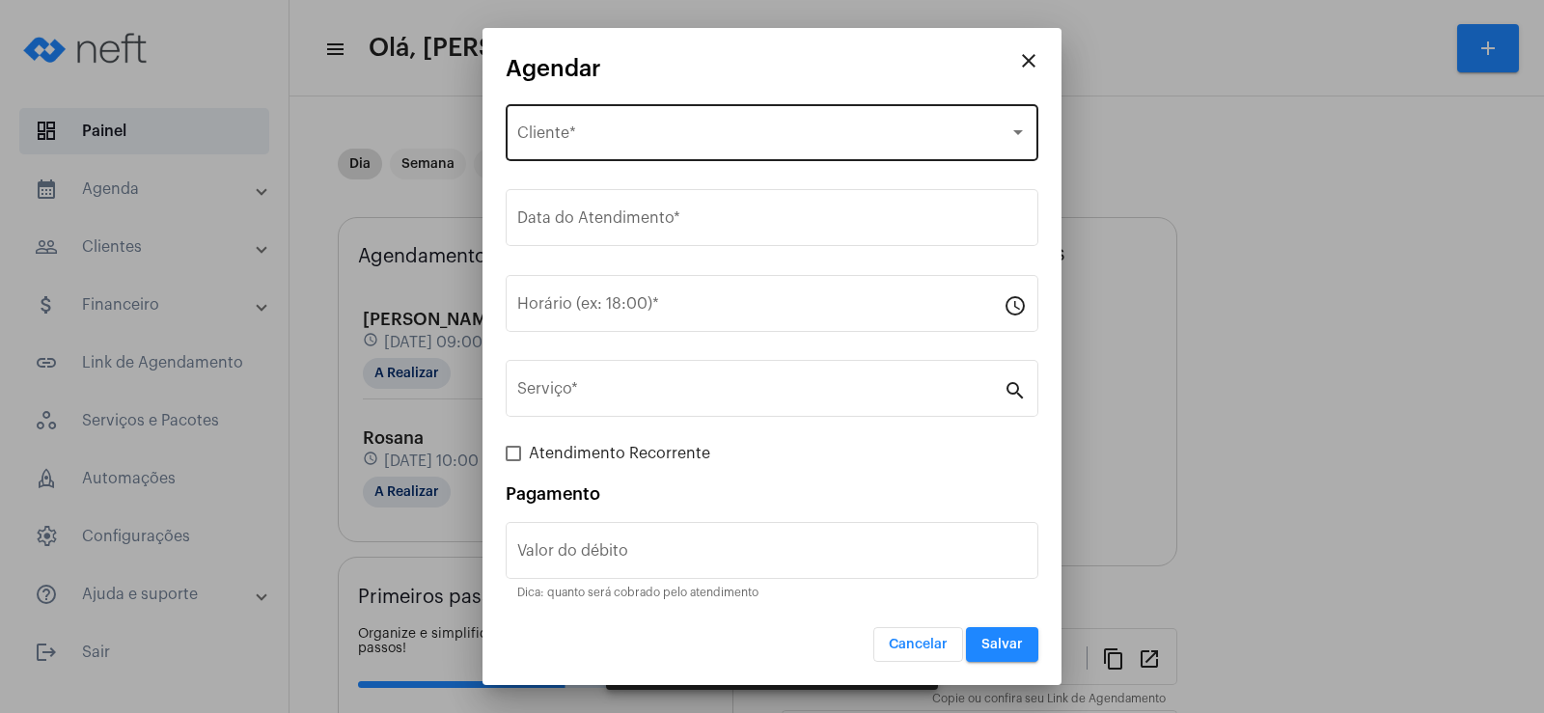
click at [666, 121] on div "Selecione o Cliente Cliente *" at bounding box center [772, 130] width 510 height 61
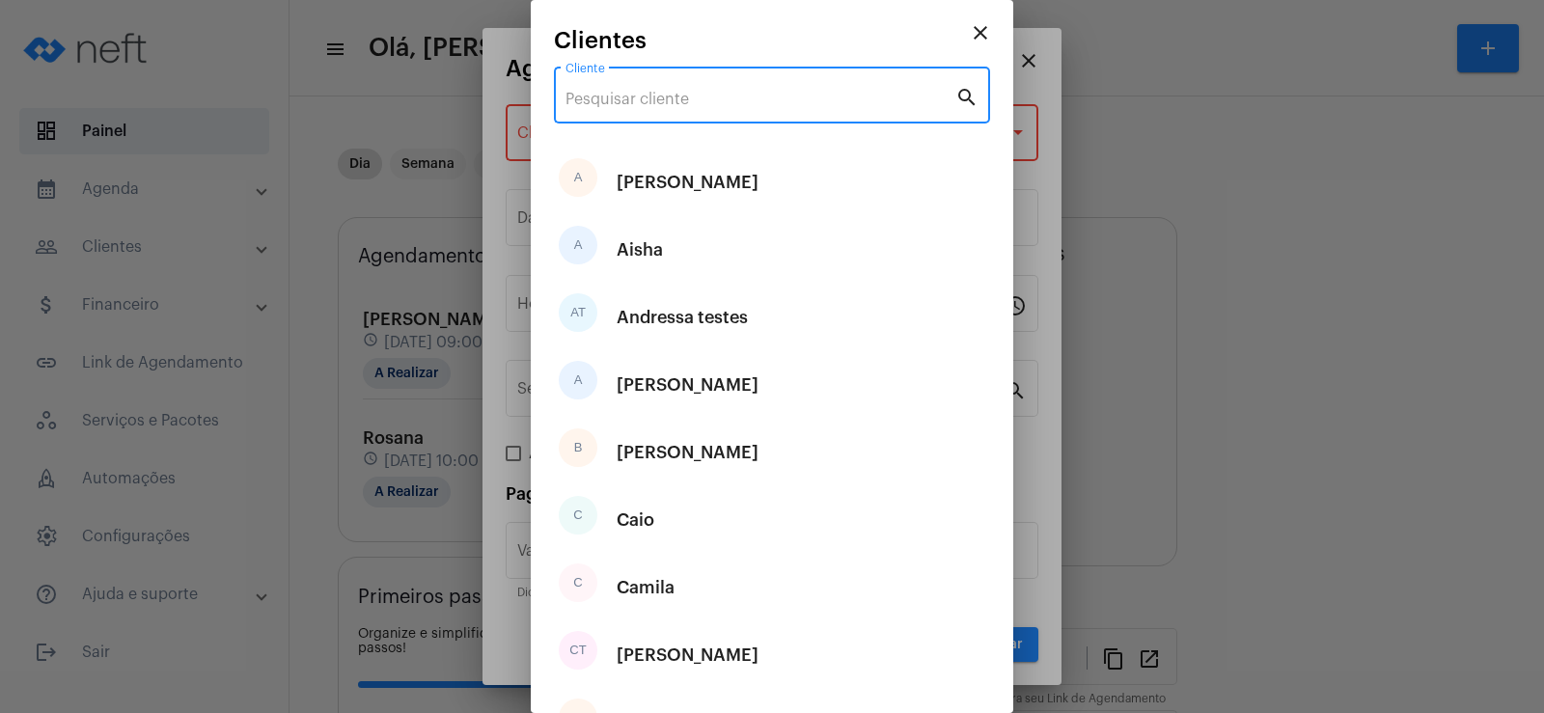
click at [640, 102] on input "Cliente" at bounding box center [760, 99] width 390 height 17
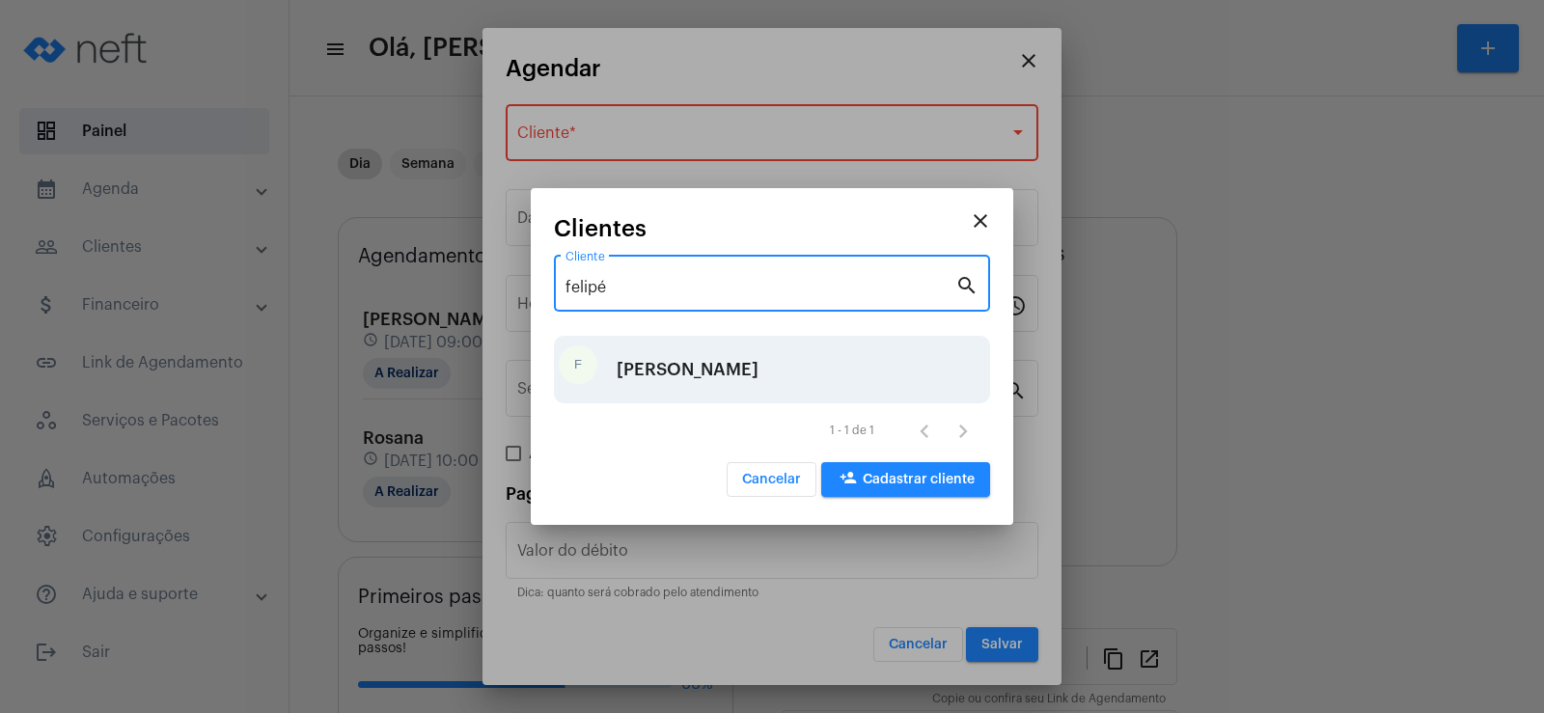
type input "felipé"
click at [676, 347] on div "F Felipe" at bounding box center [772, 370] width 436 height 68
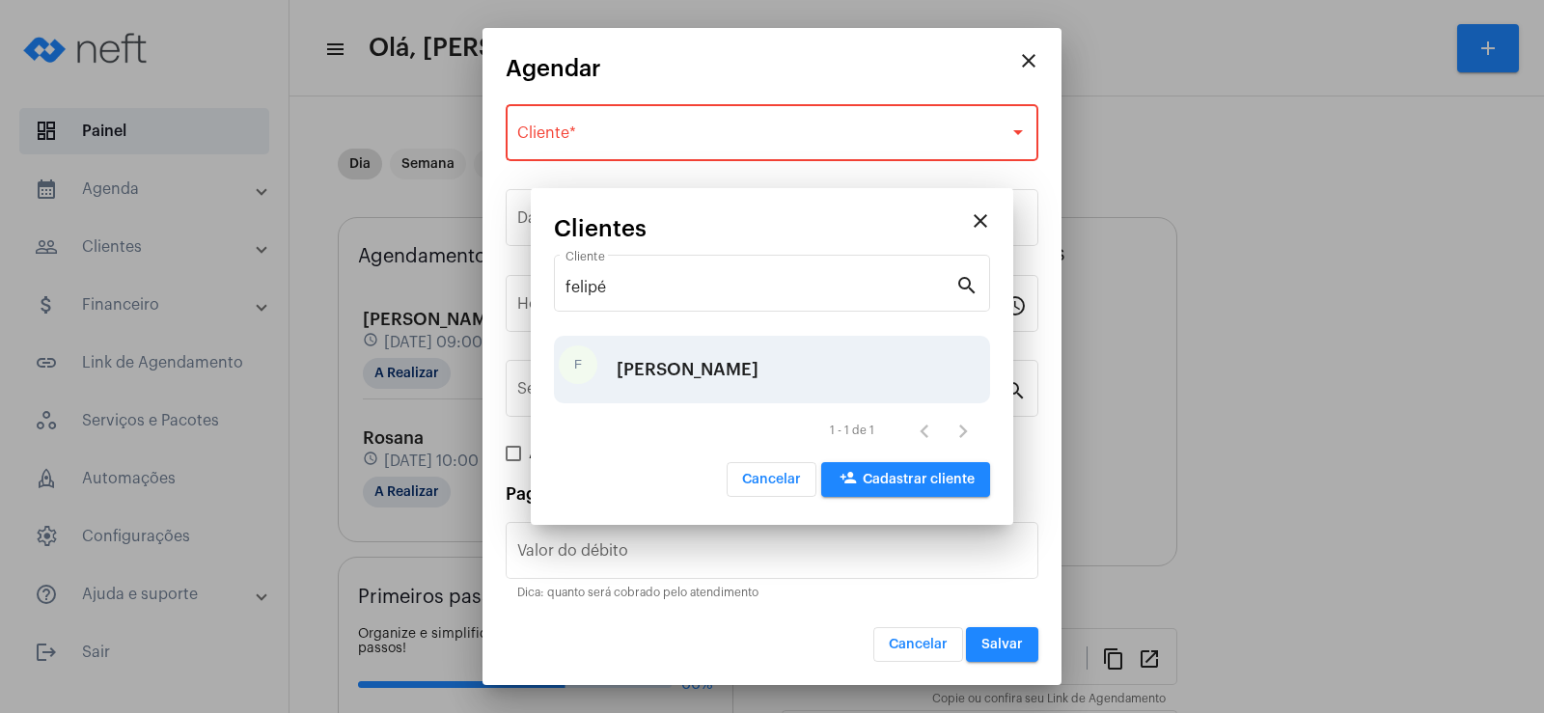
type input "R$"
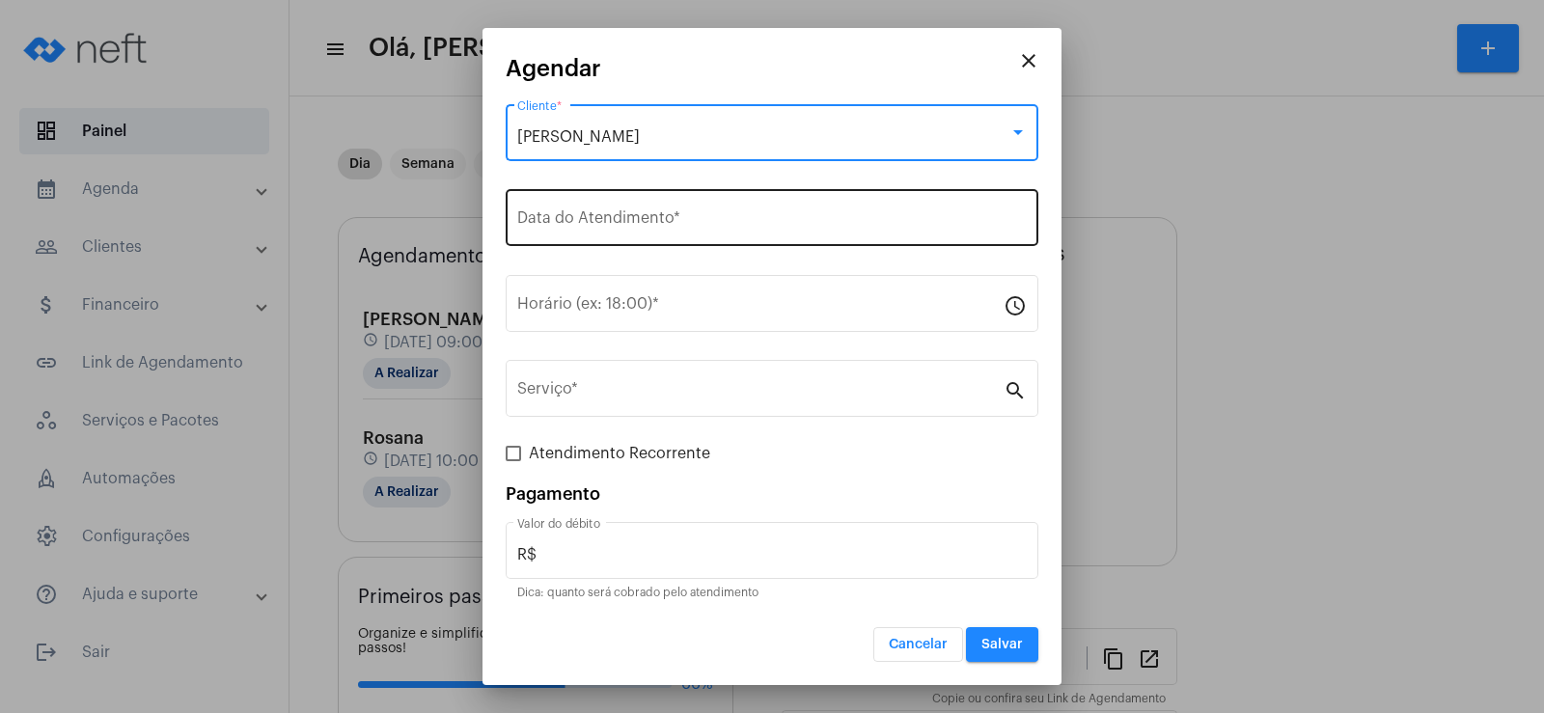
click at [629, 229] on input "Data do Atendimento *" at bounding box center [772, 221] width 510 height 17
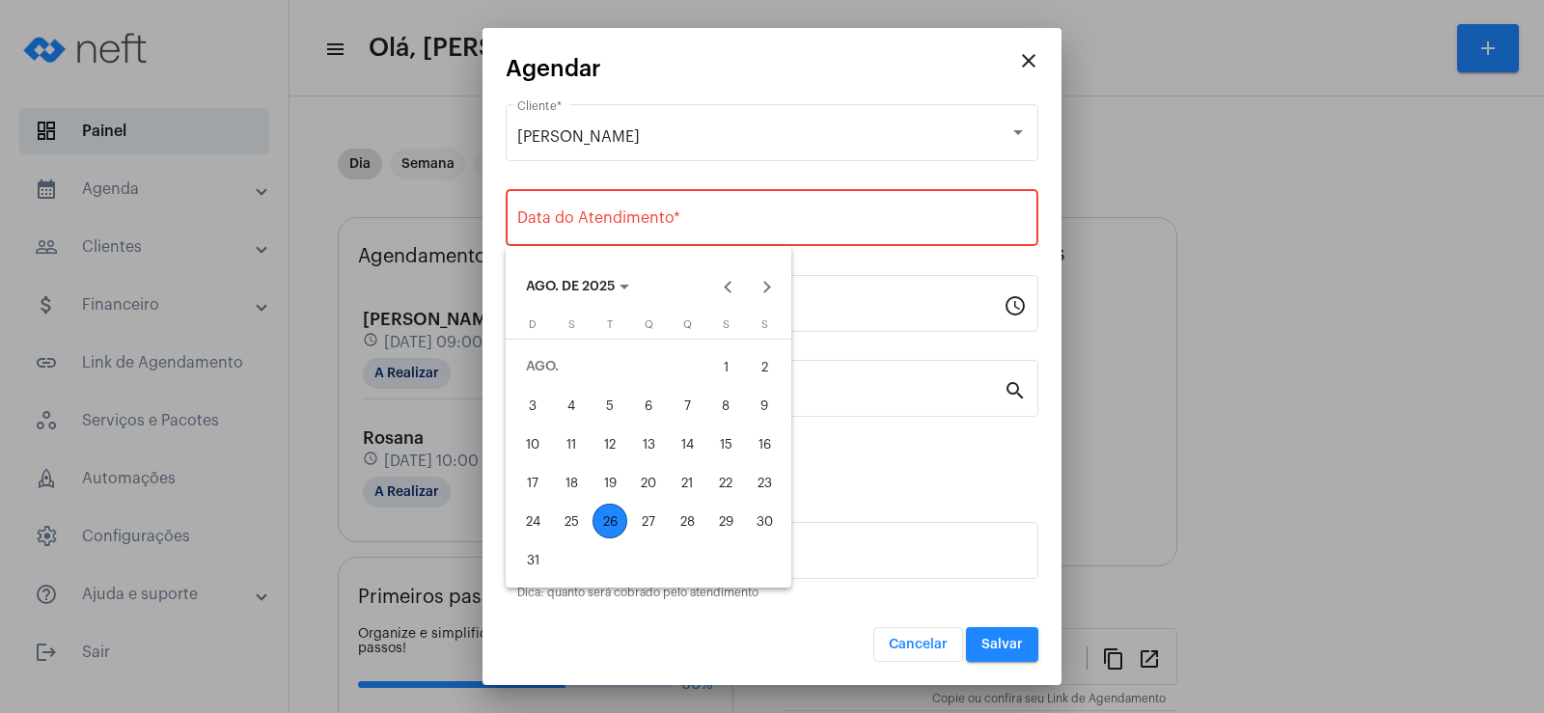
click at [617, 523] on div "26" at bounding box center [610, 521] width 35 height 35
type input "[DATE]"
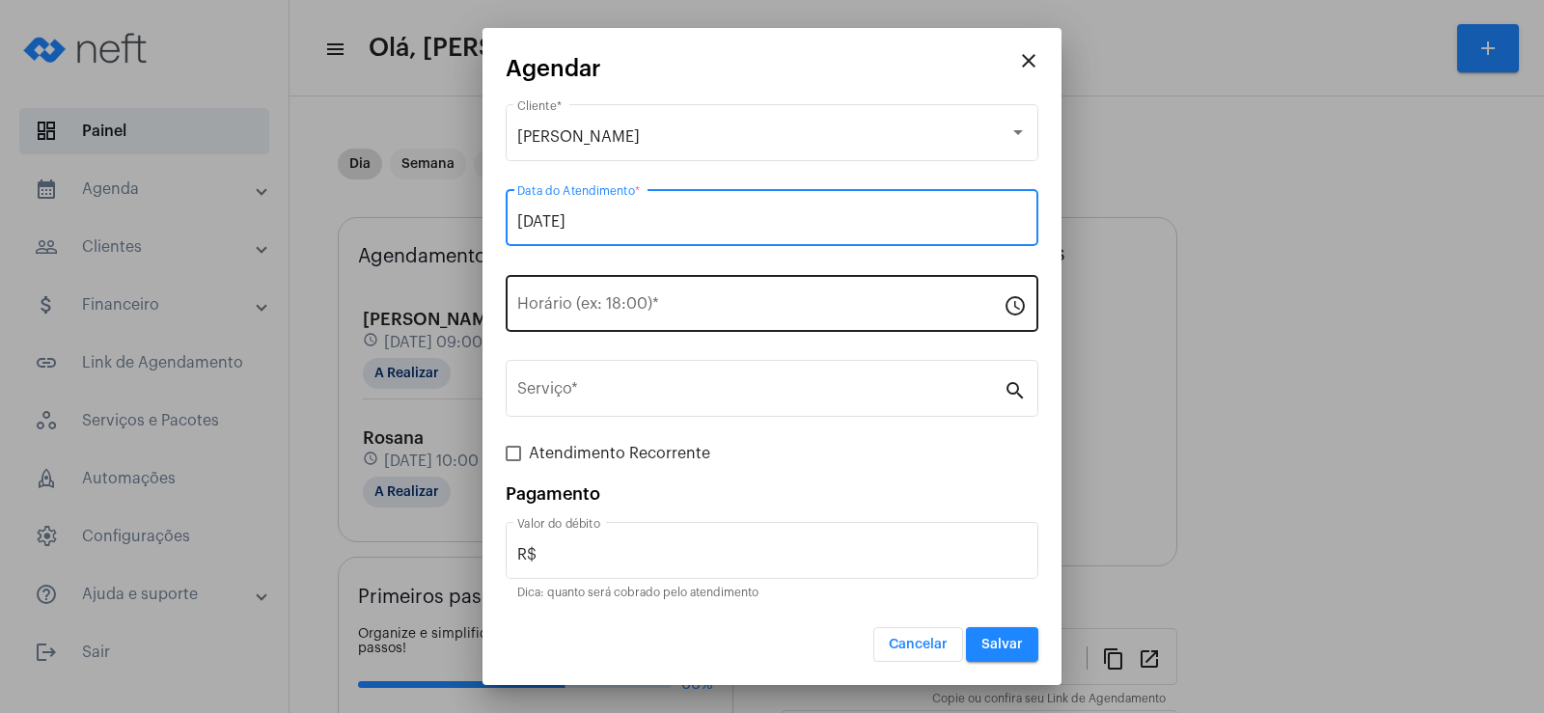
click at [596, 318] on div "Horário (ex: 18:00) *" at bounding box center [760, 301] width 486 height 61
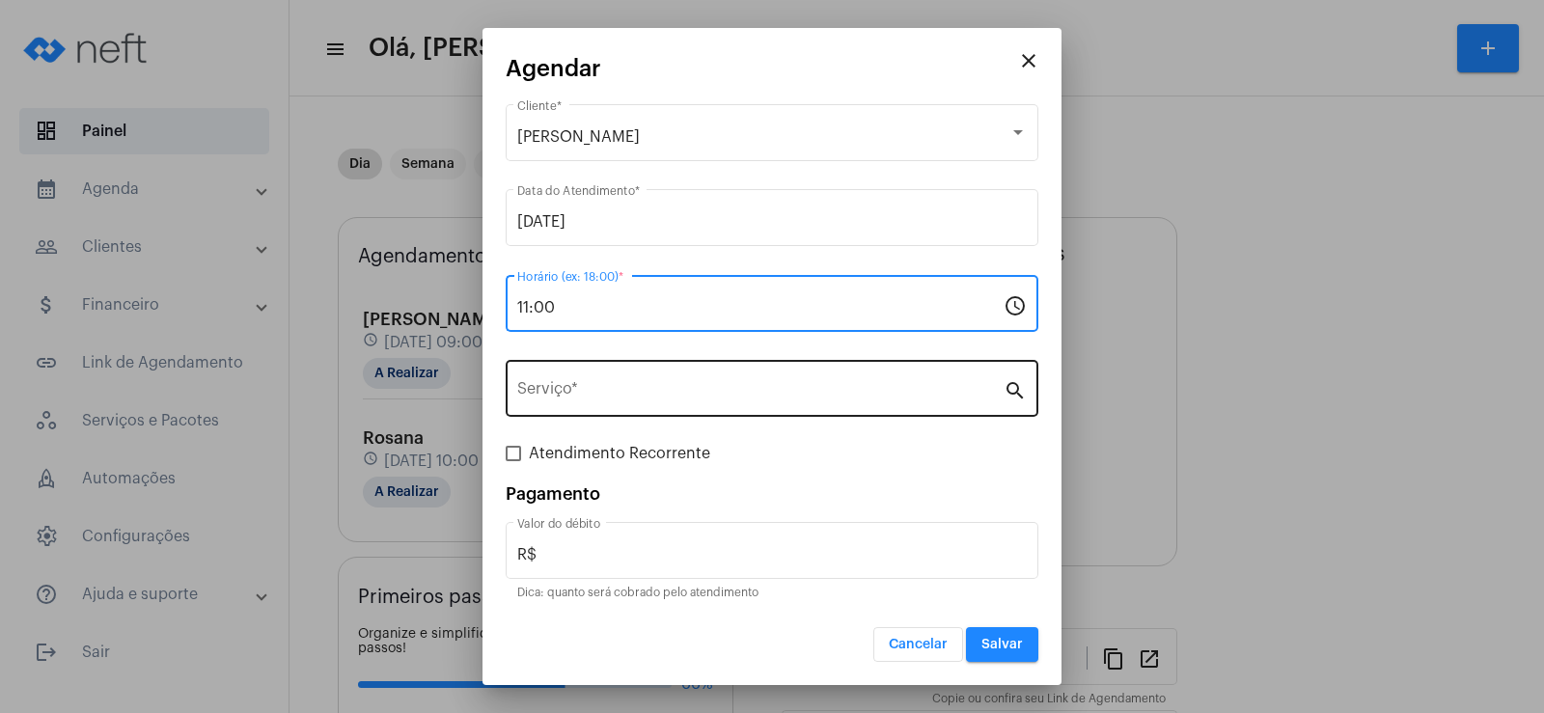
type input "11:00"
click at [596, 405] on div "Serviço *" at bounding box center [760, 386] width 486 height 61
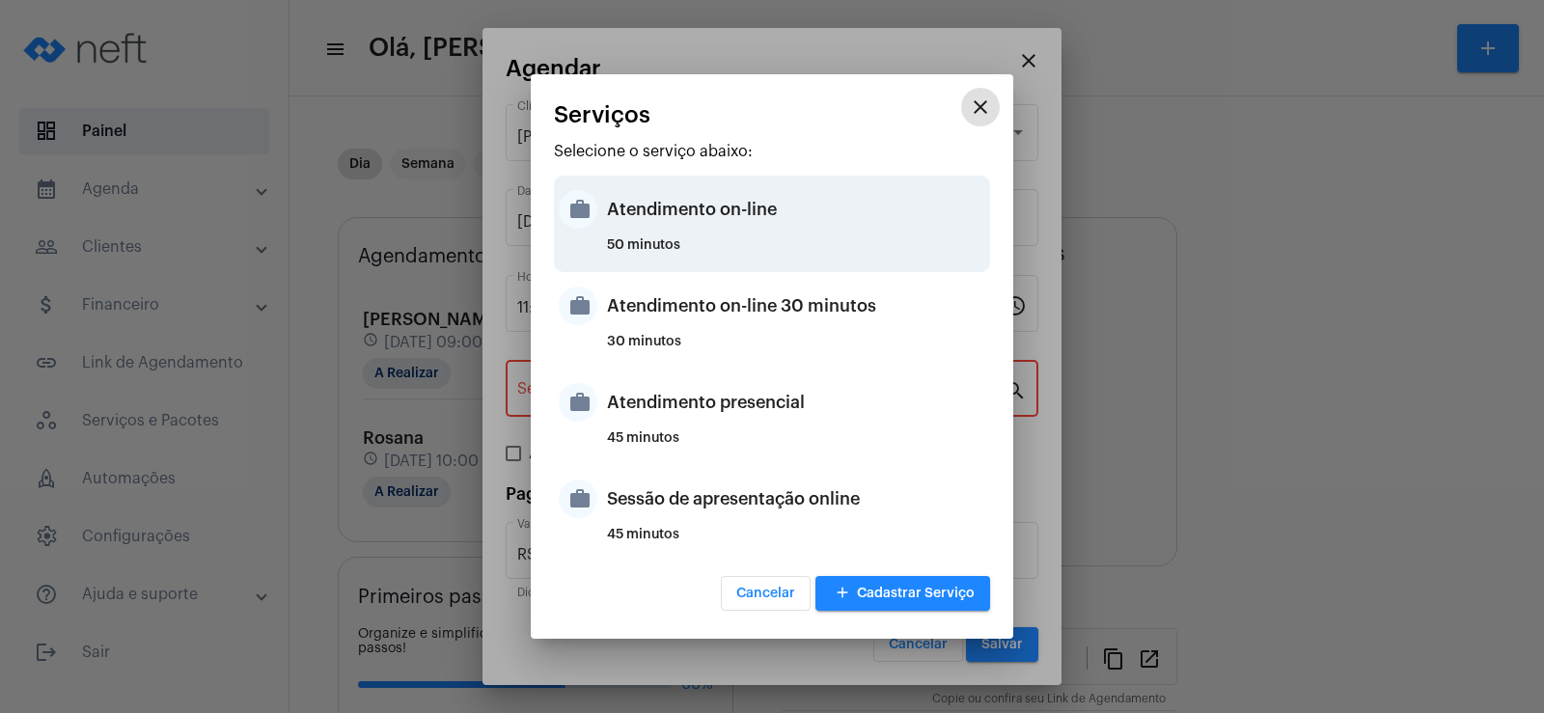
click at [678, 199] on div "Atendimento on-line" at bounding box center [796, 209] width 378 height 58
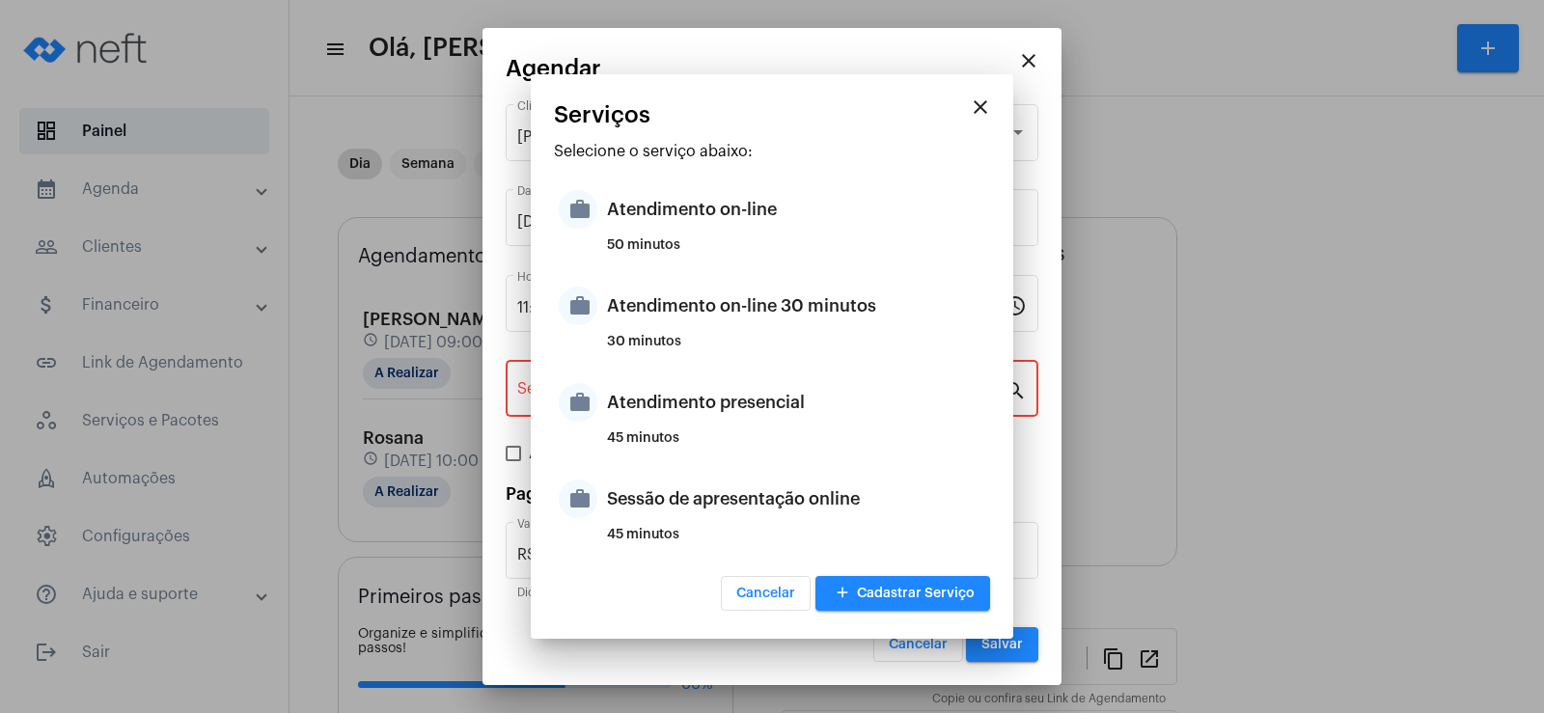
type input "Atendimento on-line"
type input "R$ 0"
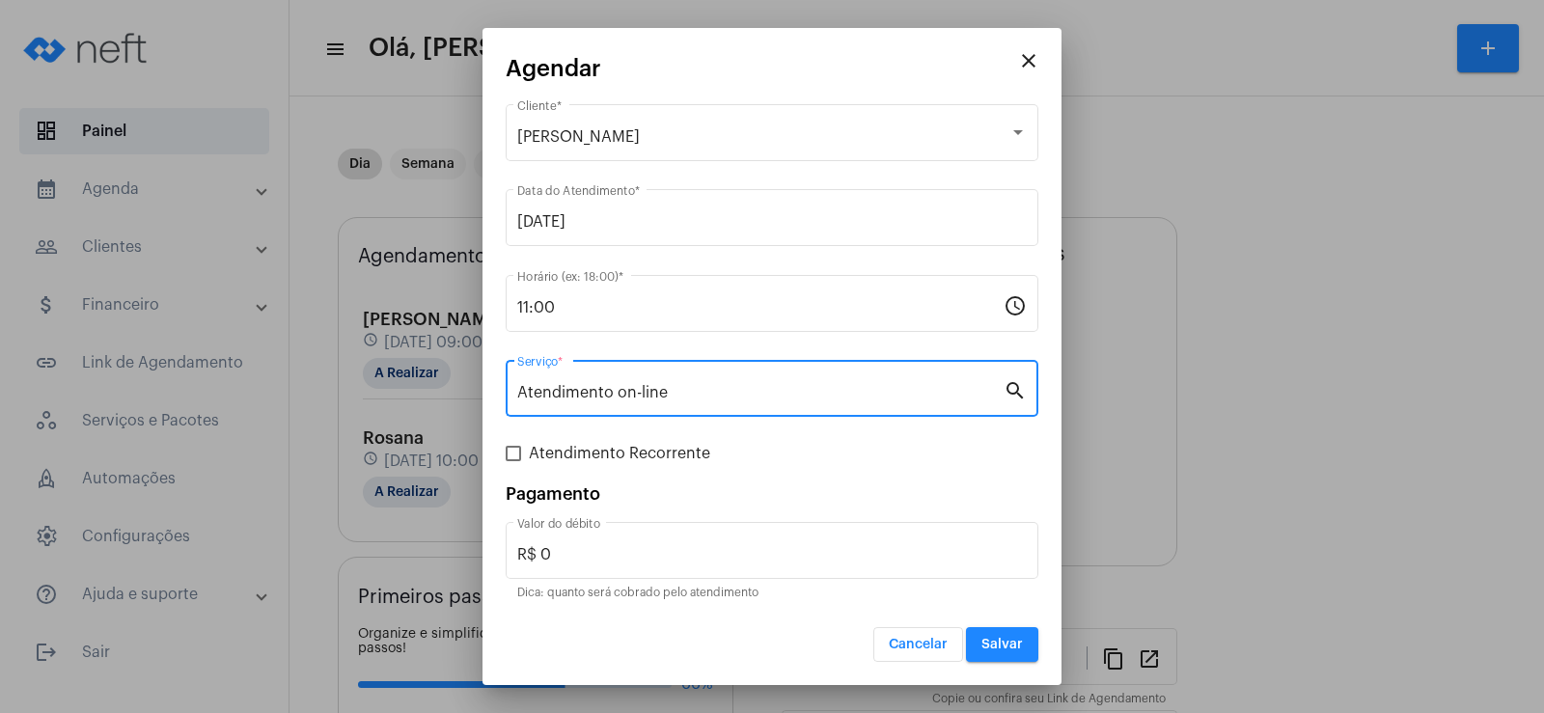
click at [1017, 638] on span "Salvar" at bounding box center [1001, 645] width 41 height 14
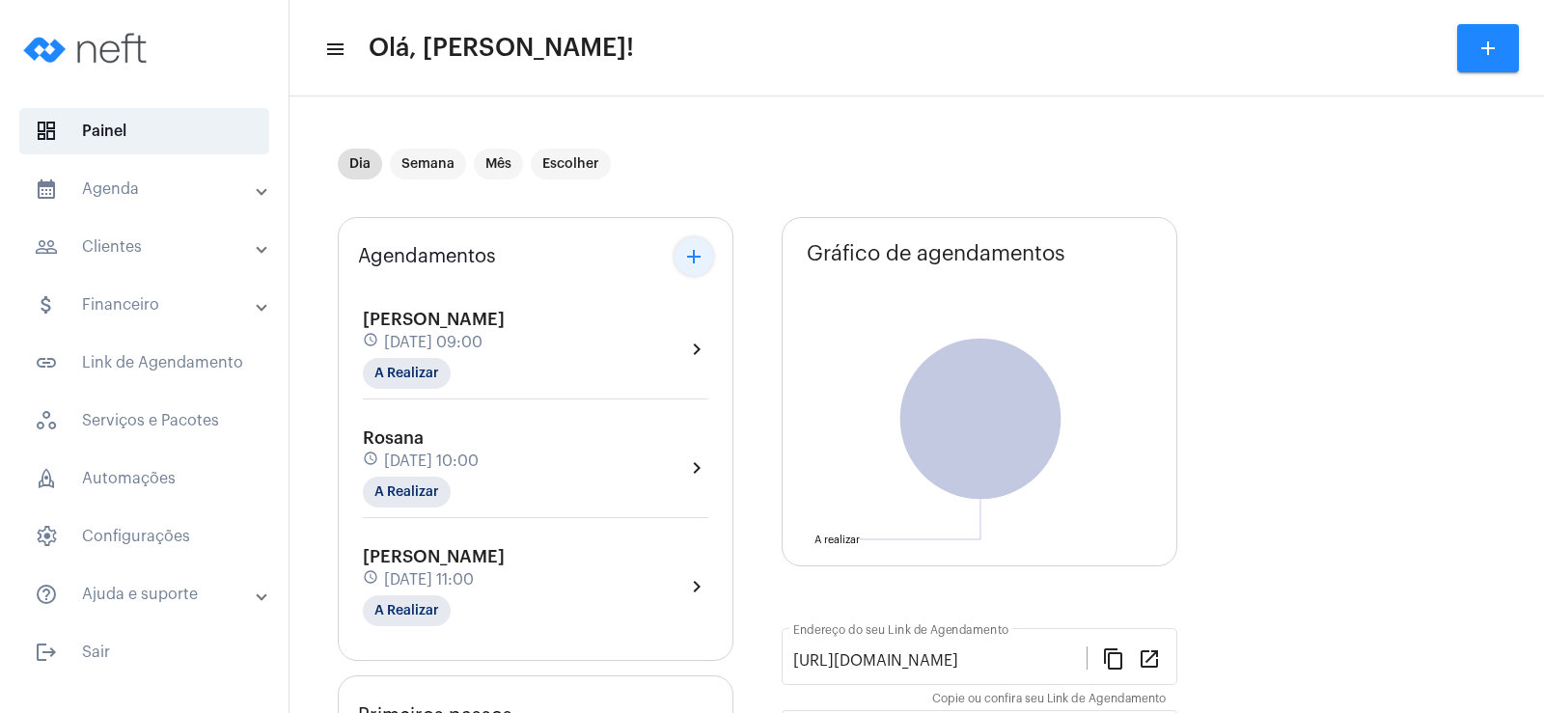
click at [703, 253] on mat-icon "add" at bounding box center [693, 256] width 23 height 23
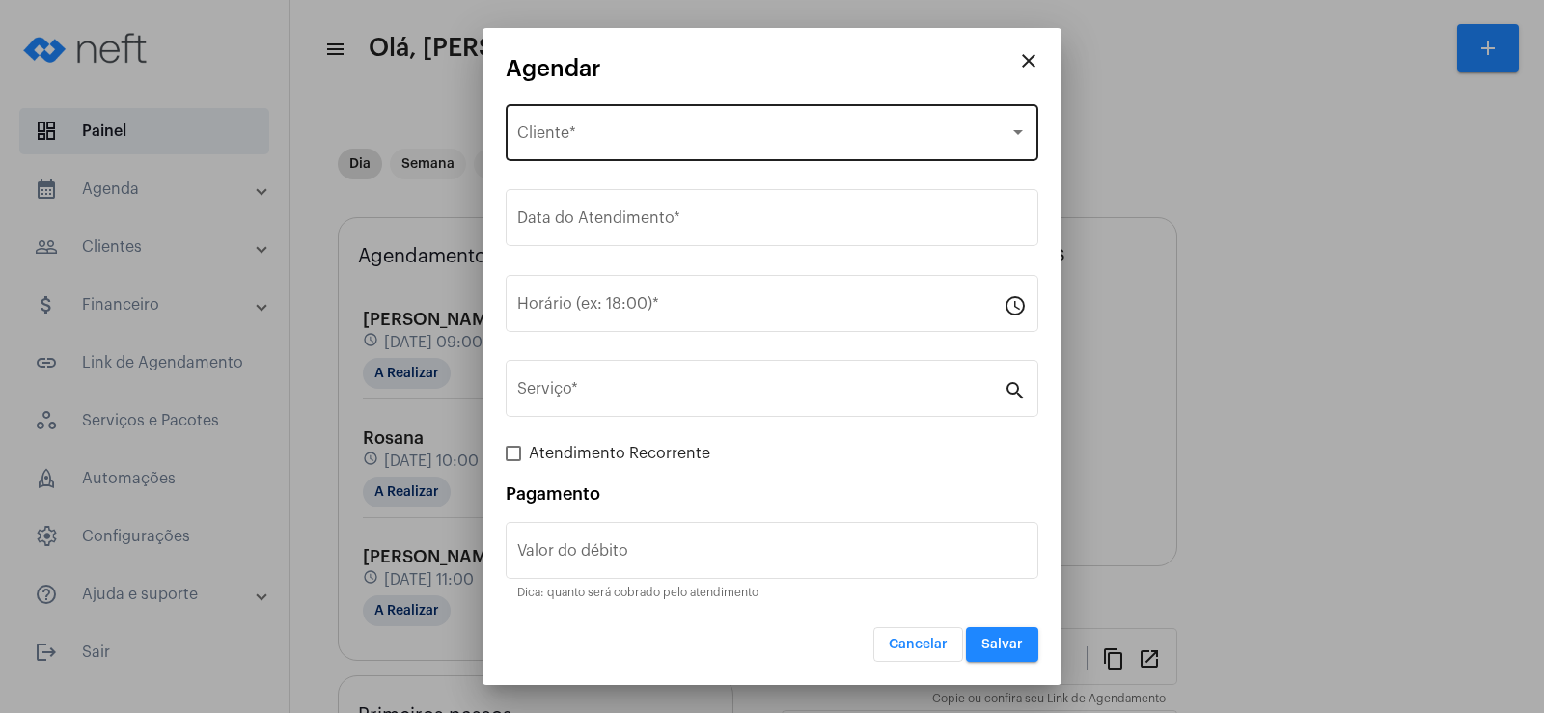
click at [630, 143] on span "Selecione o Cliente" at bounding box center [763, 136] width 492 height 17
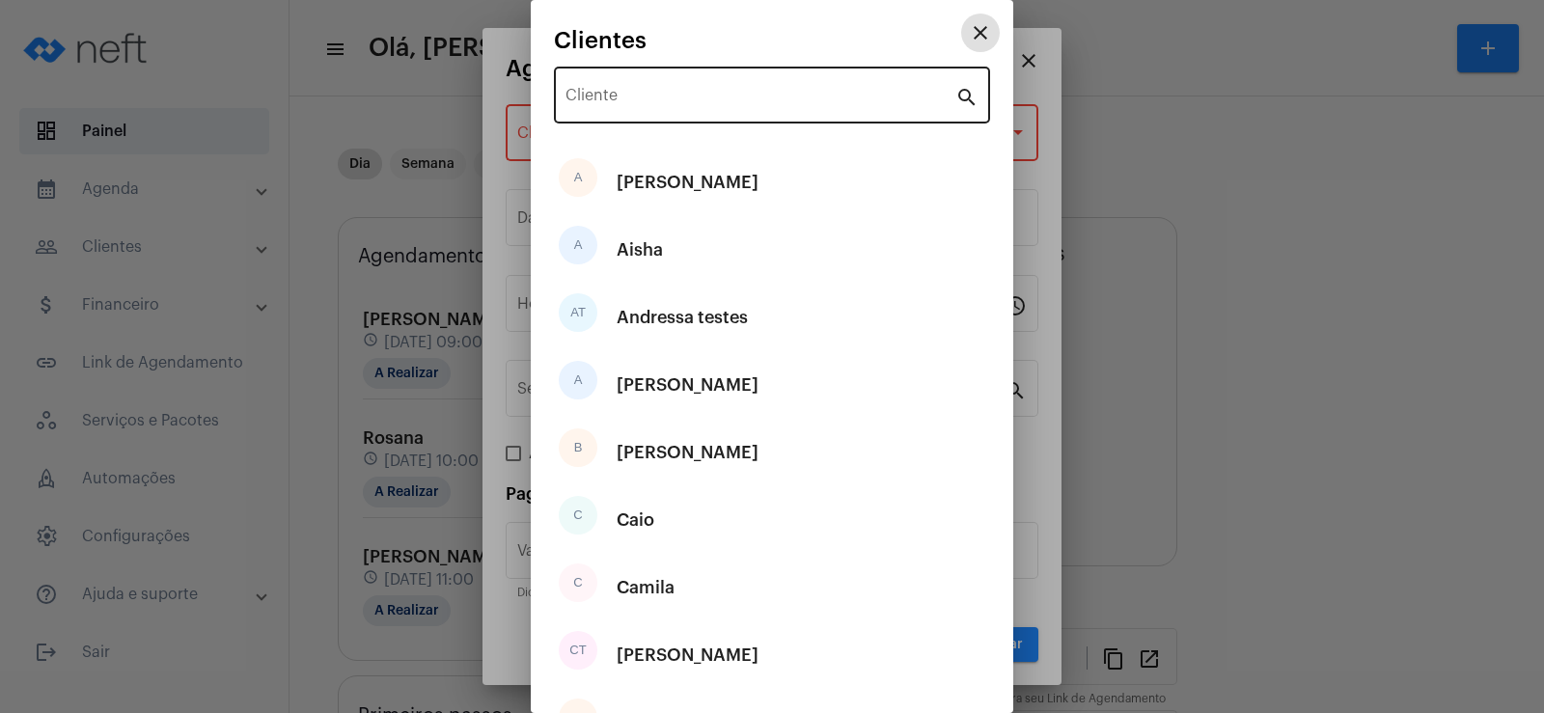
click at [611, 103] on input "Cliente" at bounding box center [760, 99] width 390 height 17
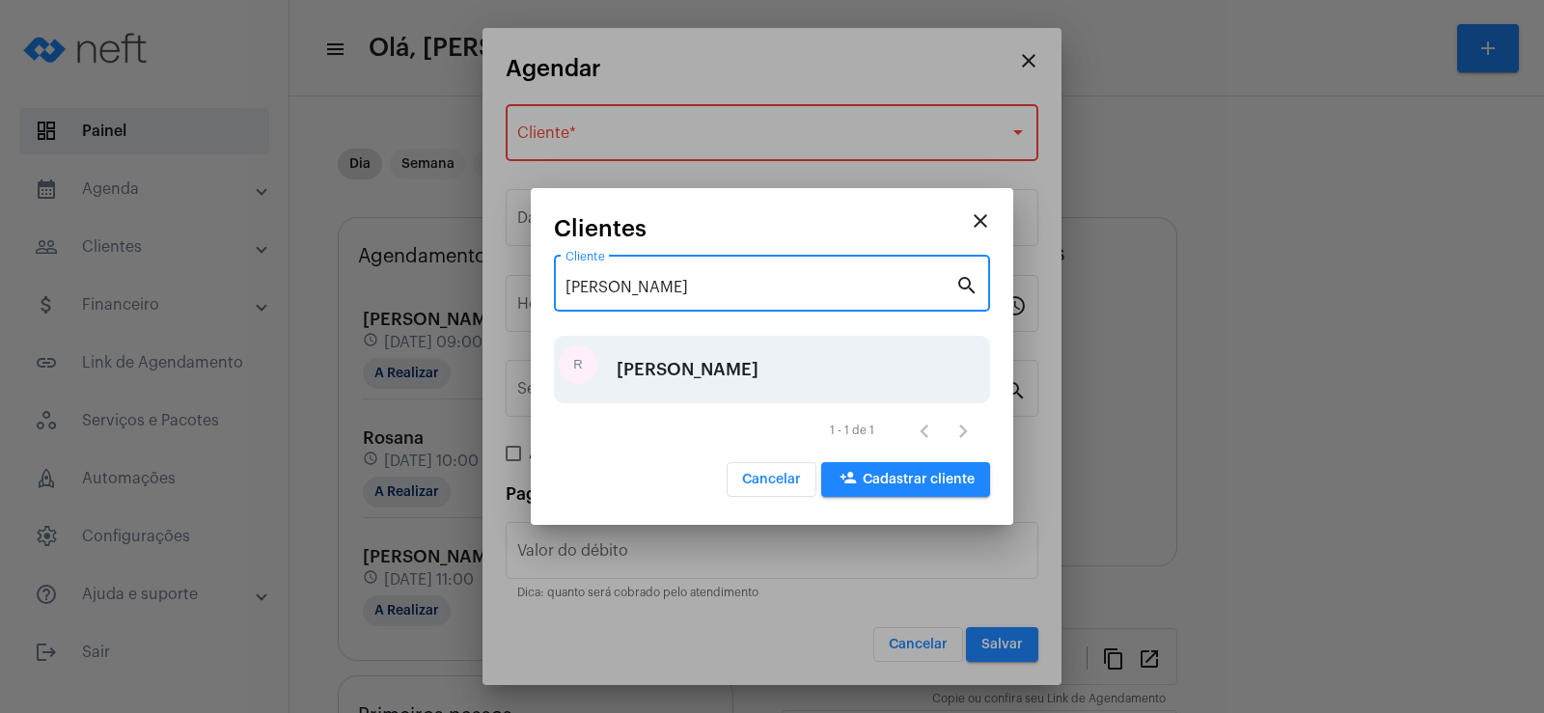
type input "raphael"
click at [697, 356] on div "R Raphael" at bounding box center [772, 370] width 436 height 68
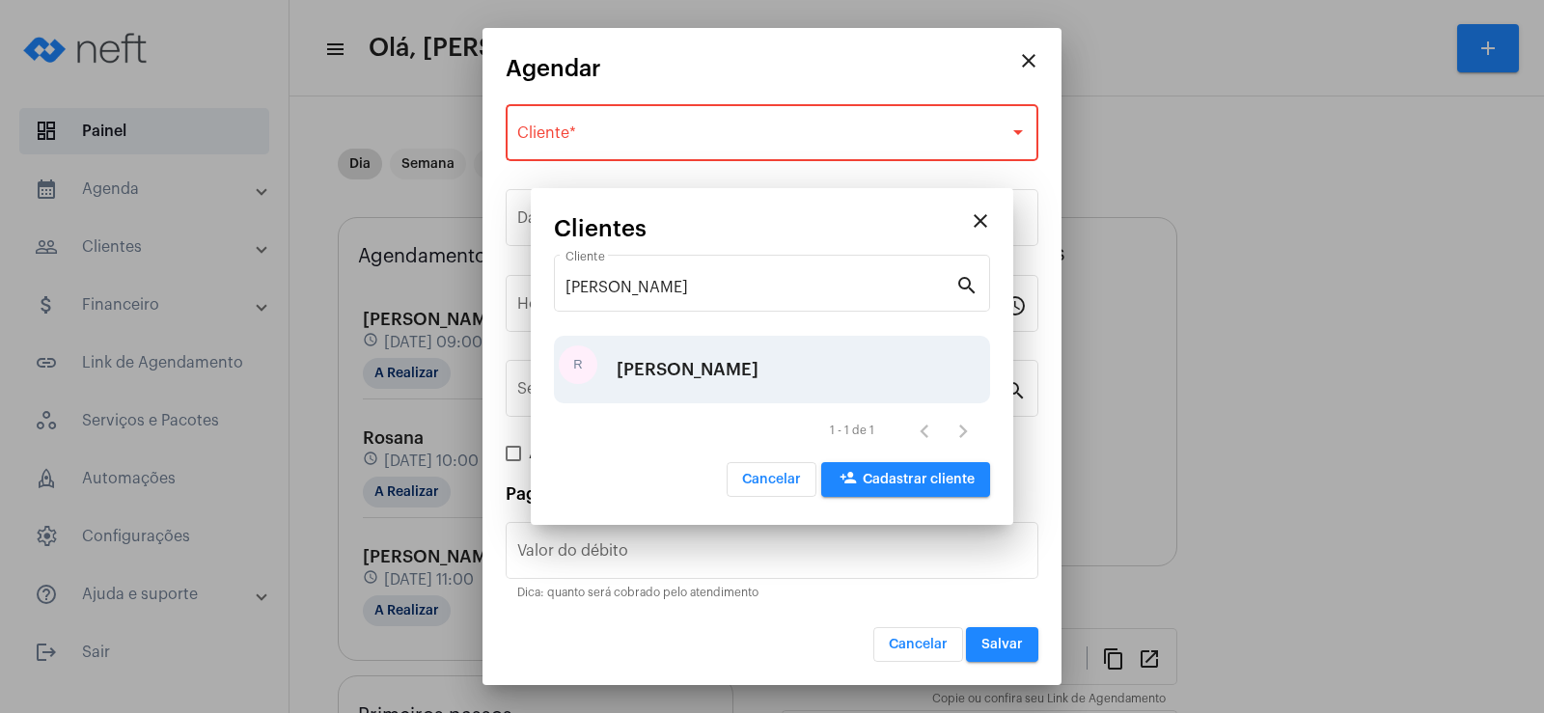
type input "R$"
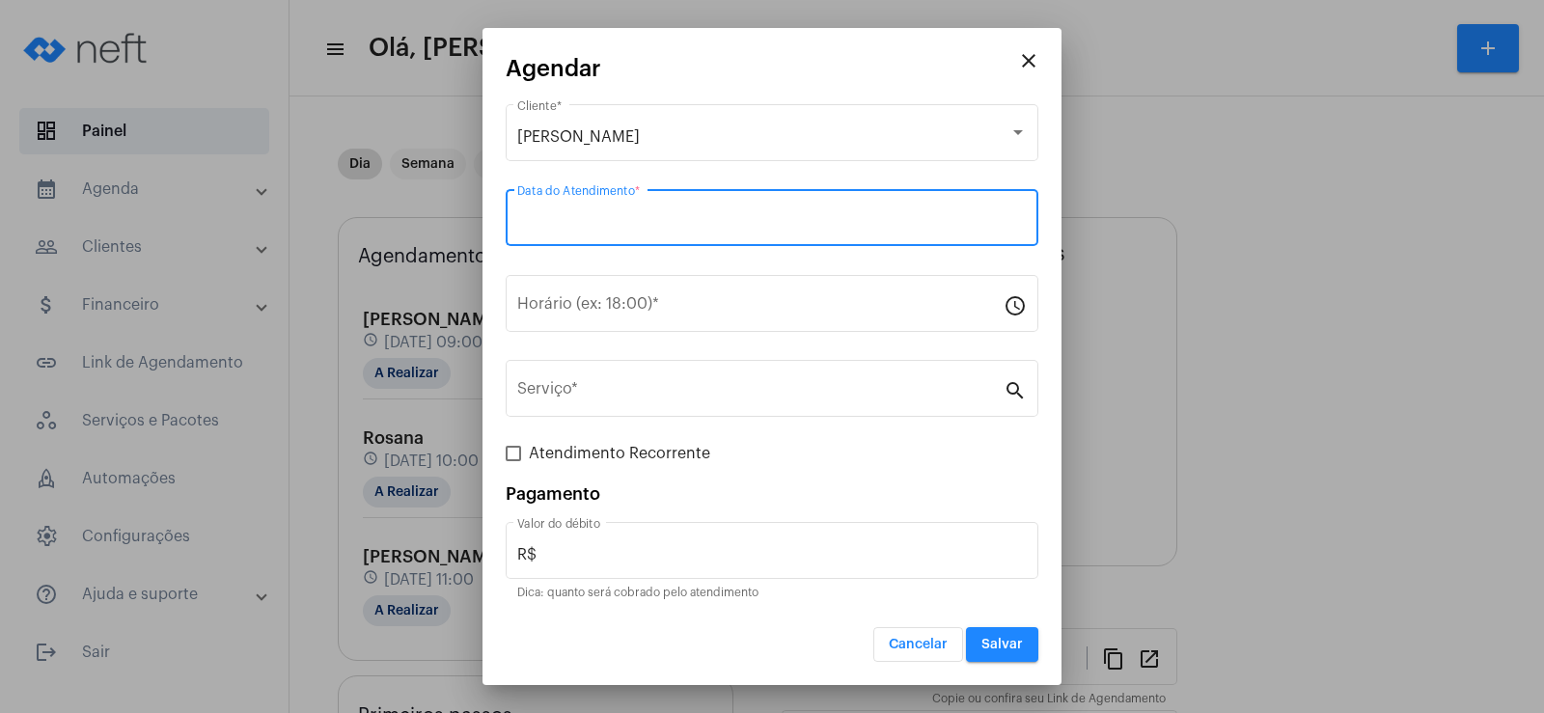
click at [656, 228] on input "Data do Atendimento *" at bounding box center [772, 221] width 510 height 17
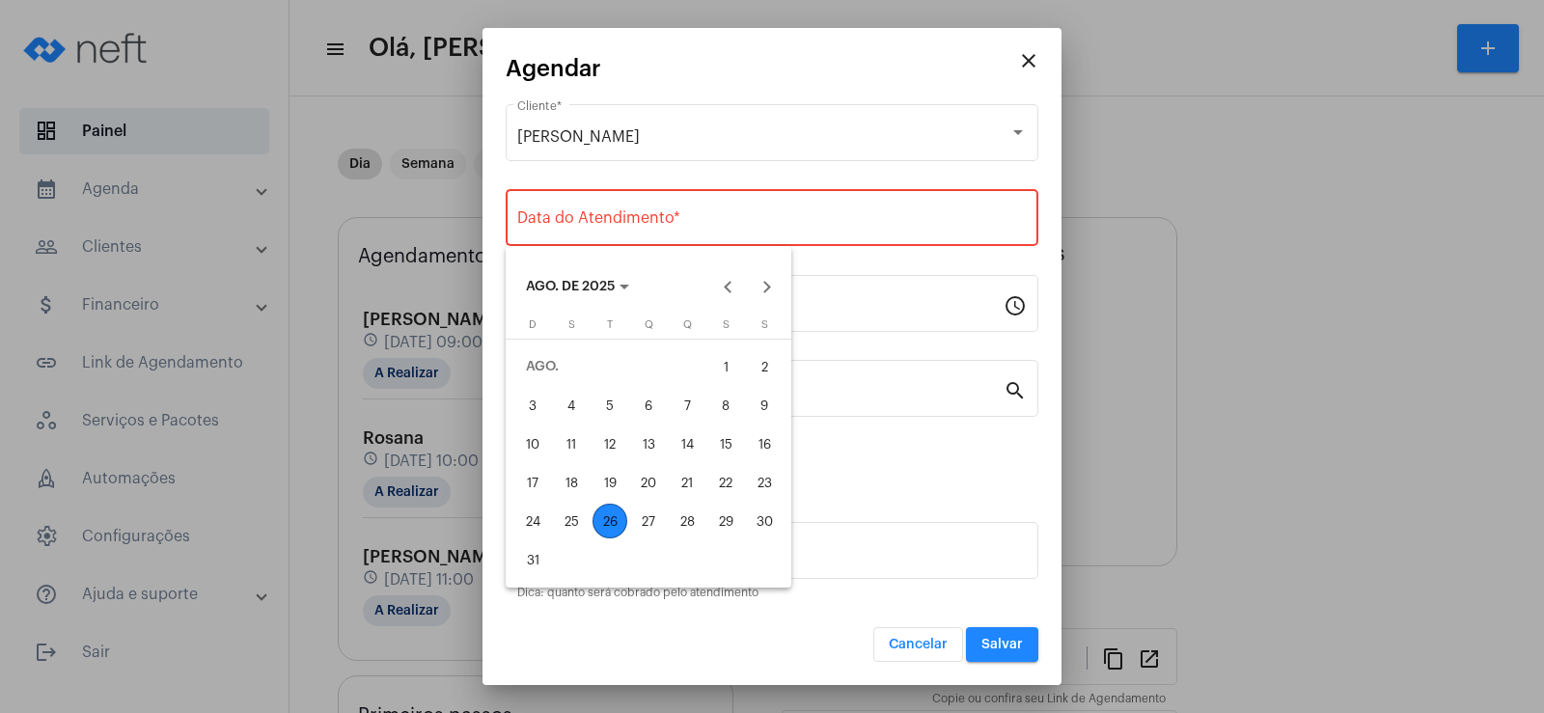
click at [595, 519] on div "26" at bounding box center [610, 521] width 35 height 35
type input "[DATE]"
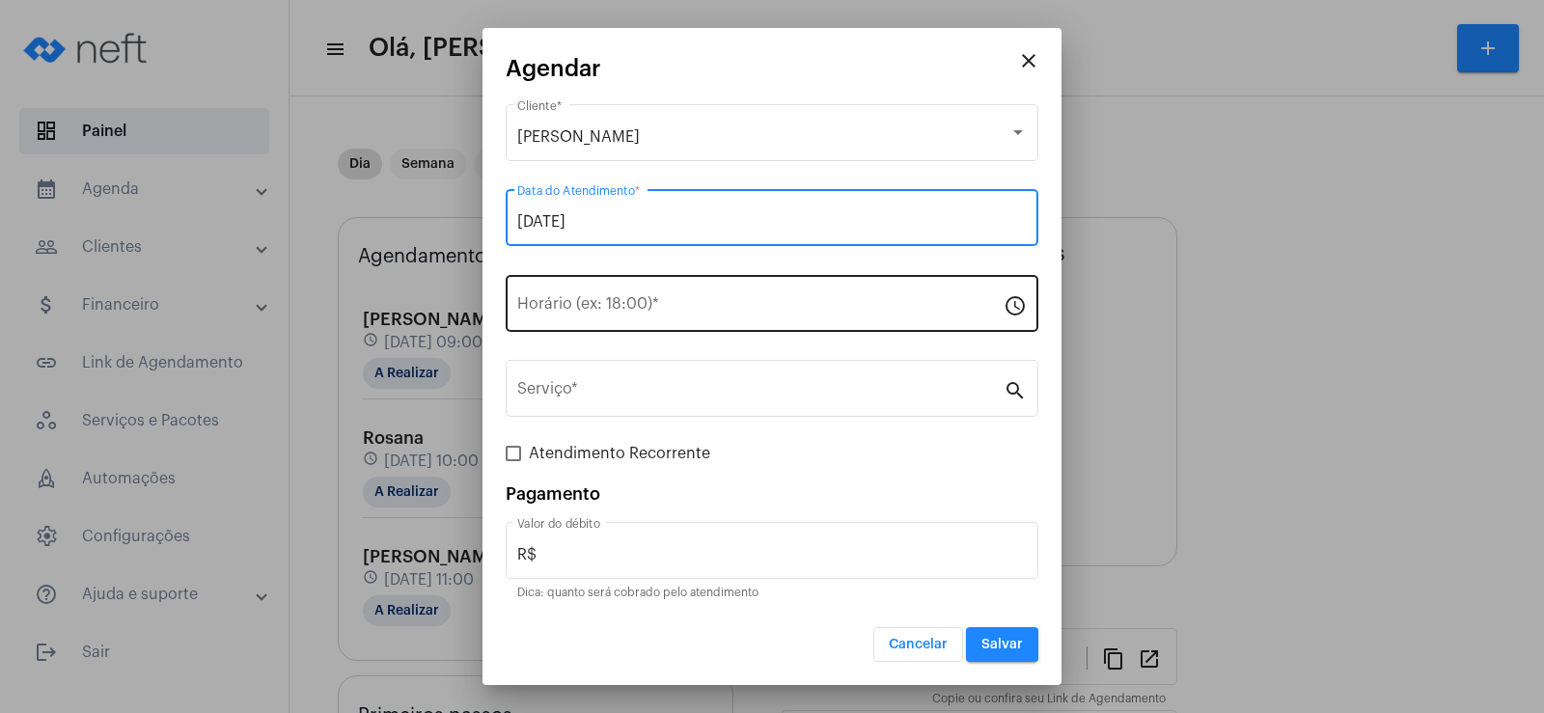
click at [610, 308] on input "Horário (ex: 18:00) *" at bounding box center [760, 307] width 486 height 17
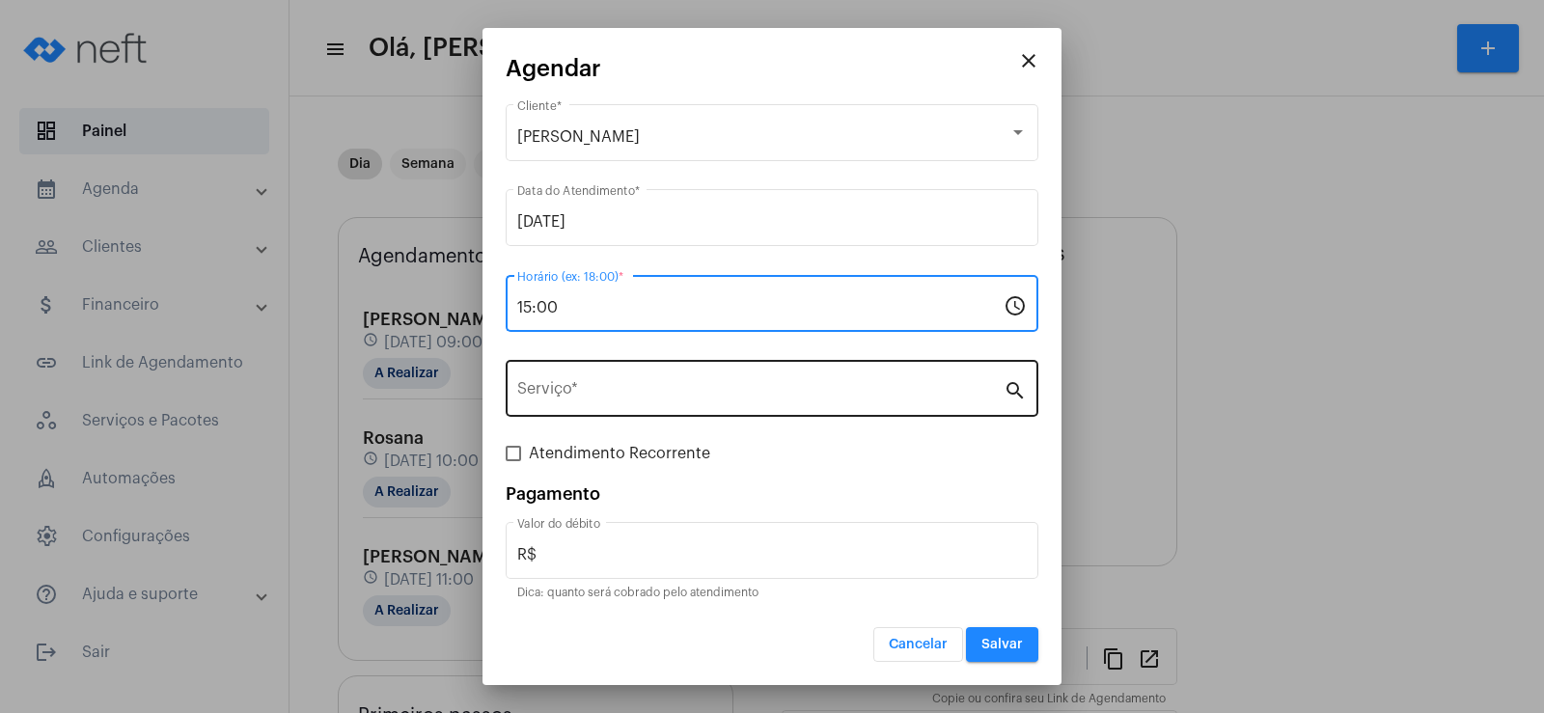
type input "15:00"
click at [598, 374] on div "Serviço *" at bounding box center [760, 386] width 486 height 61
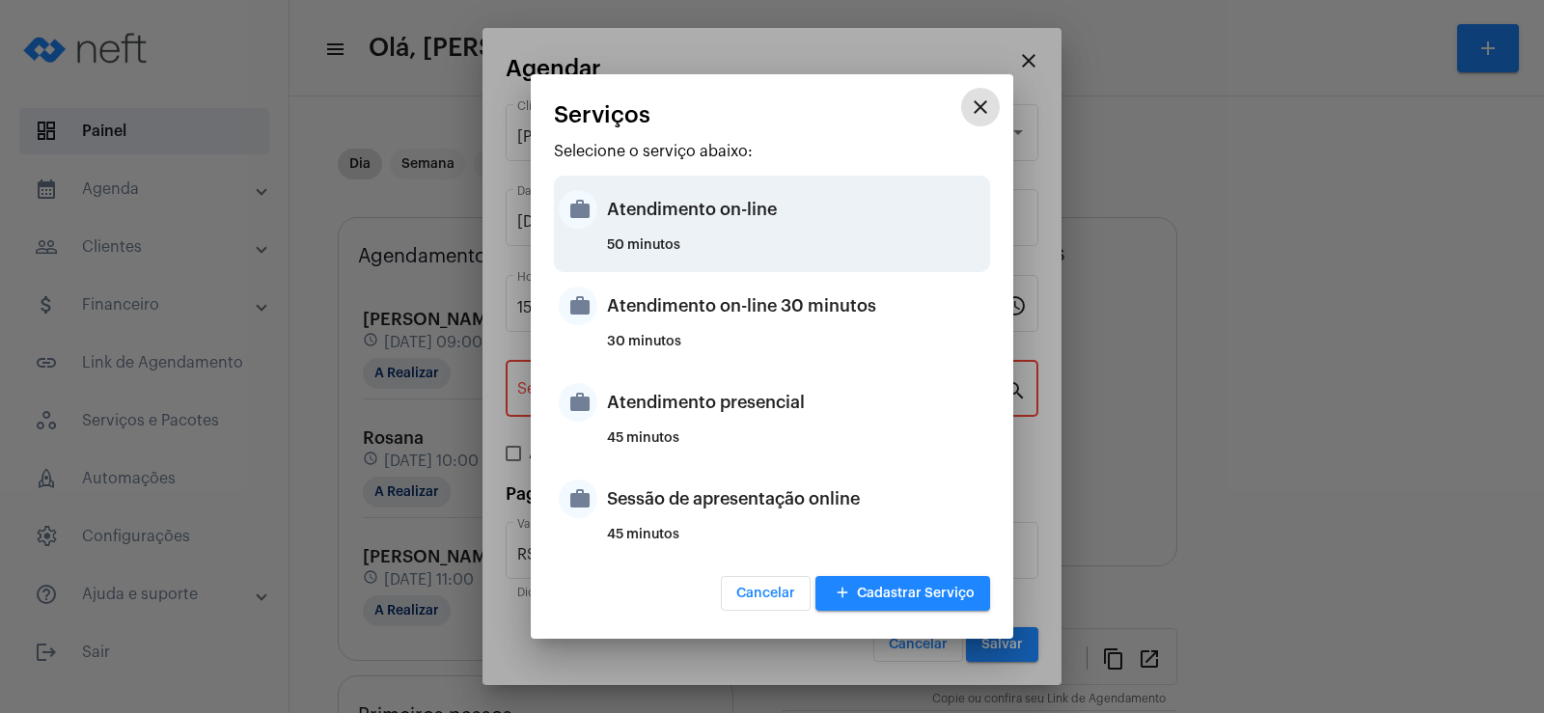
click at [639, 216] on div "Atendimento on-line" at bounding box center [796, 209] width 378 height 58
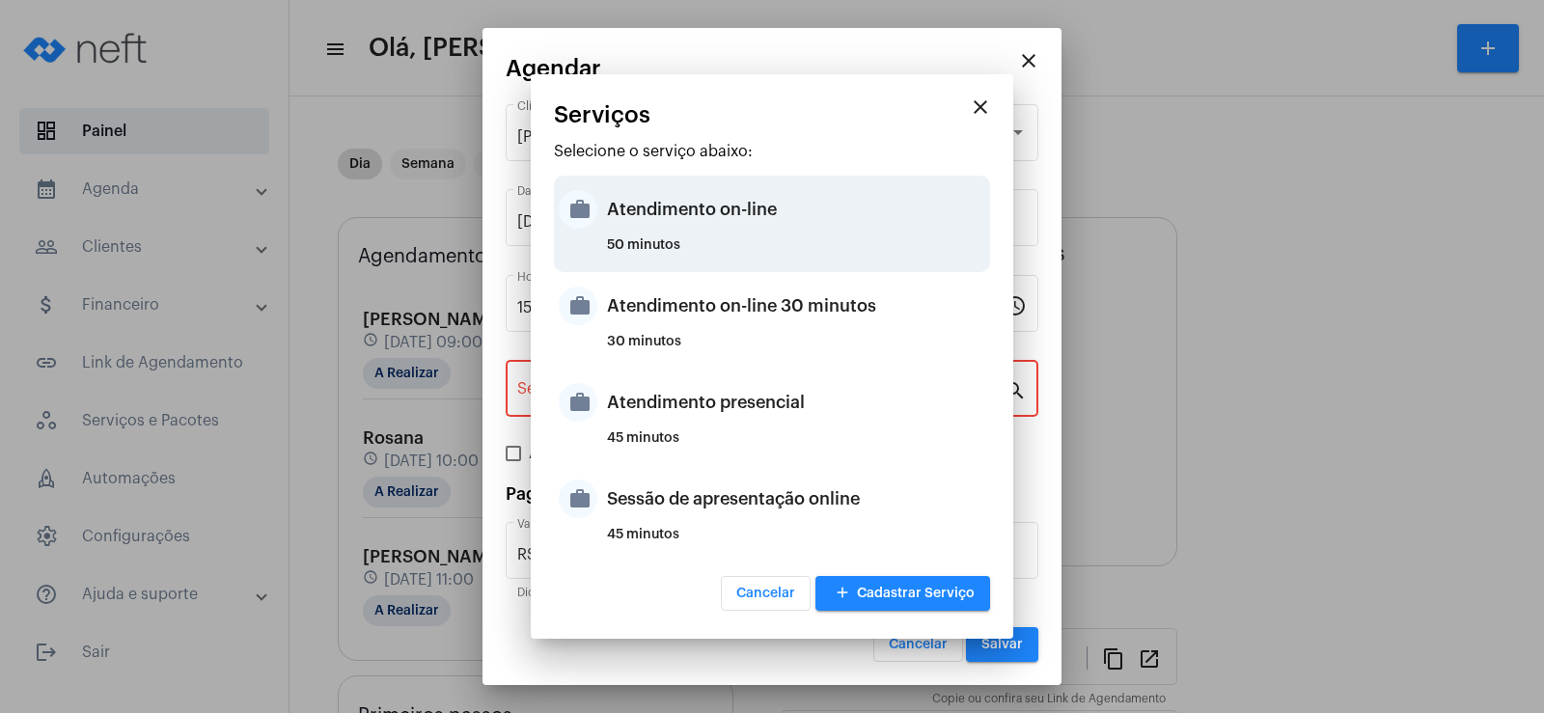
type input "Atendimento on-line"
type input "R$ 0"
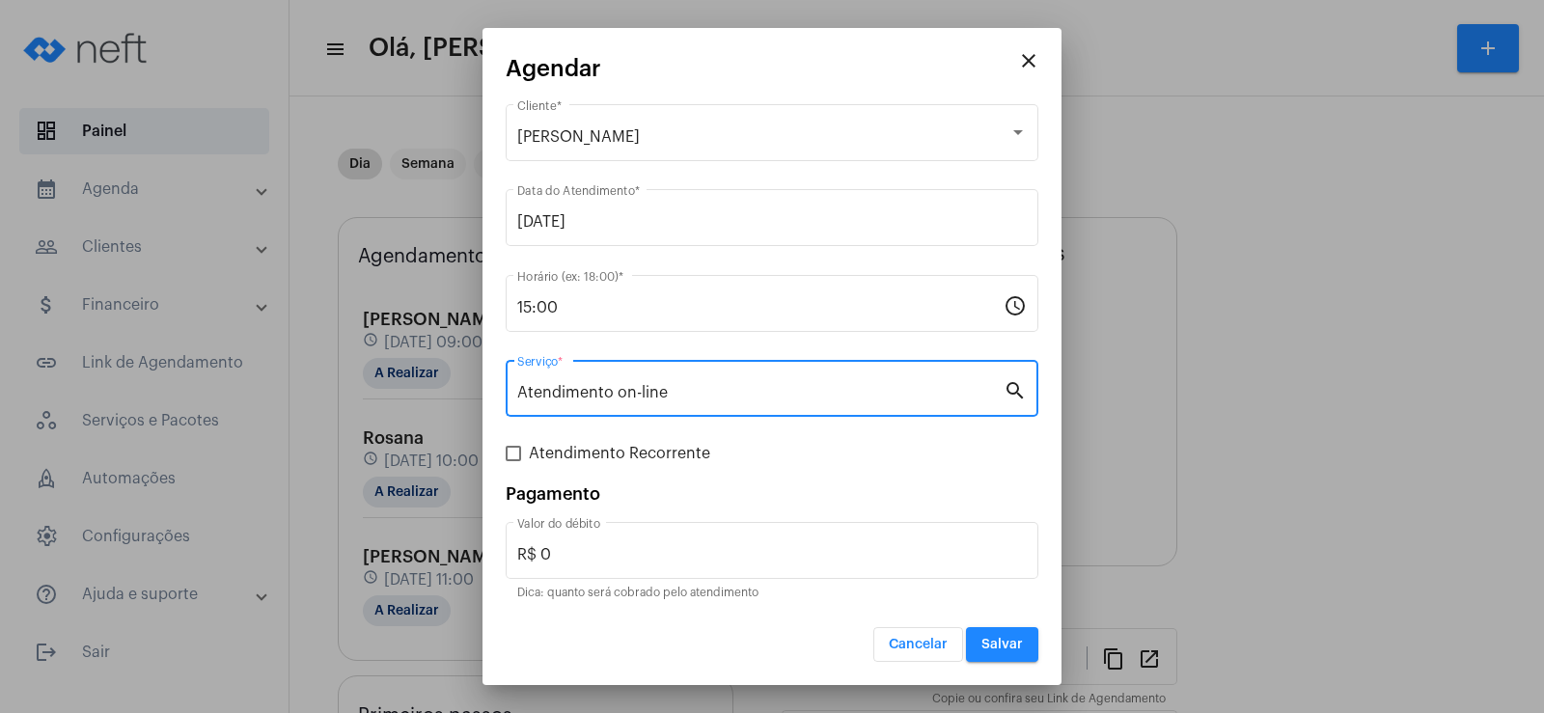
click at [994, 647] on span "Salvar" at bounding box center [1001, 645] width 41 height 14
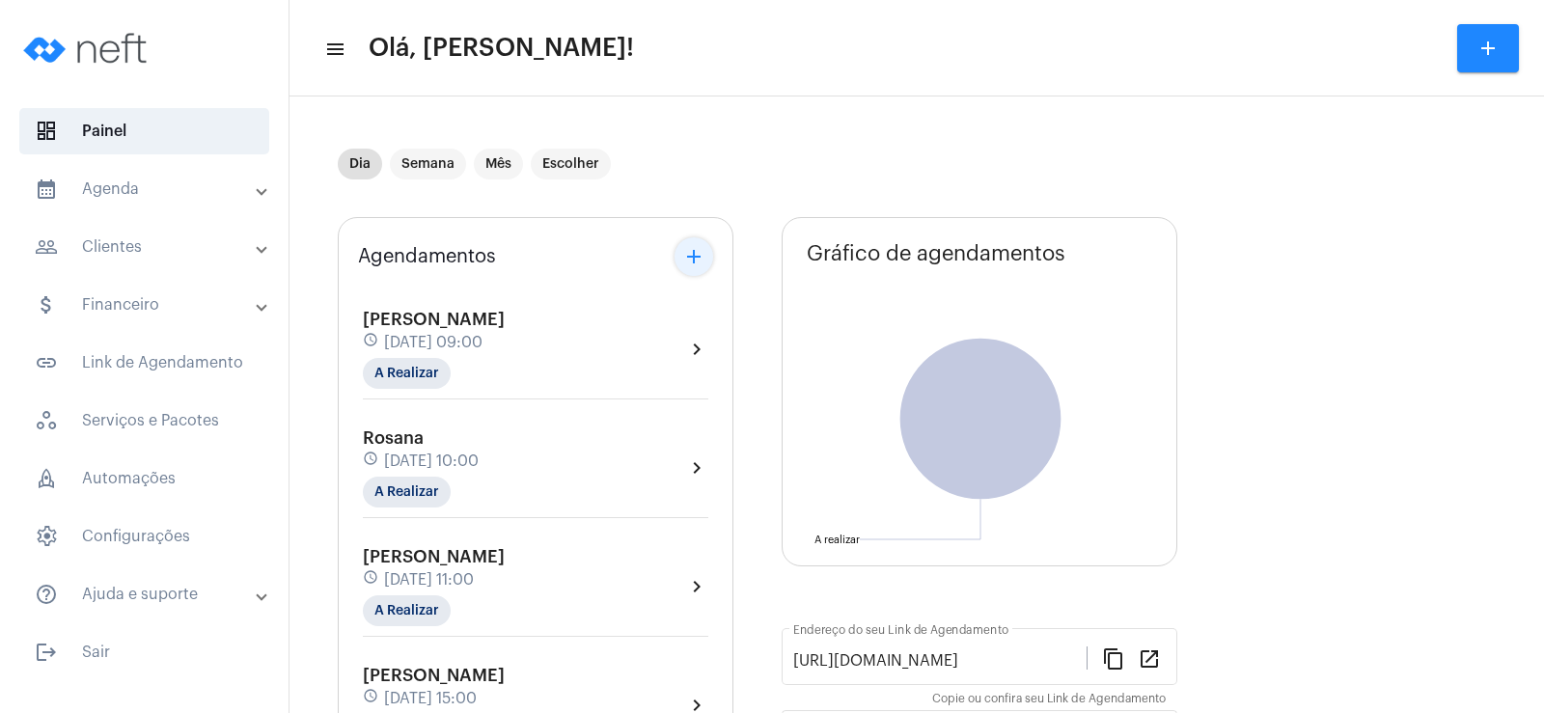
click at [686, 259] on mat-icon "add" at bounding box center [693, 256] width 23 height 23
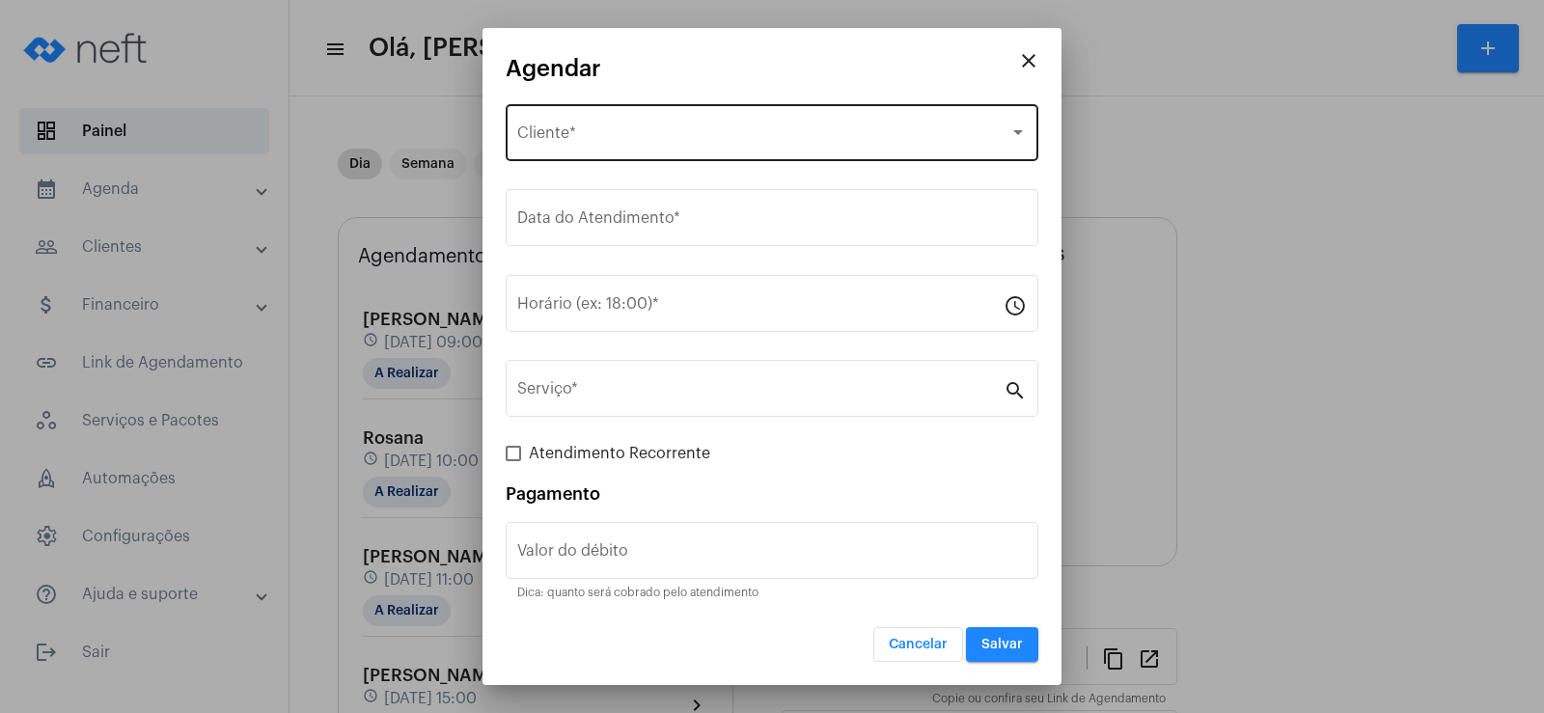
click at [629, 120] on div "Selecione o Cliente Cliente *" at bounding box center [772, 130] width 510 height 61
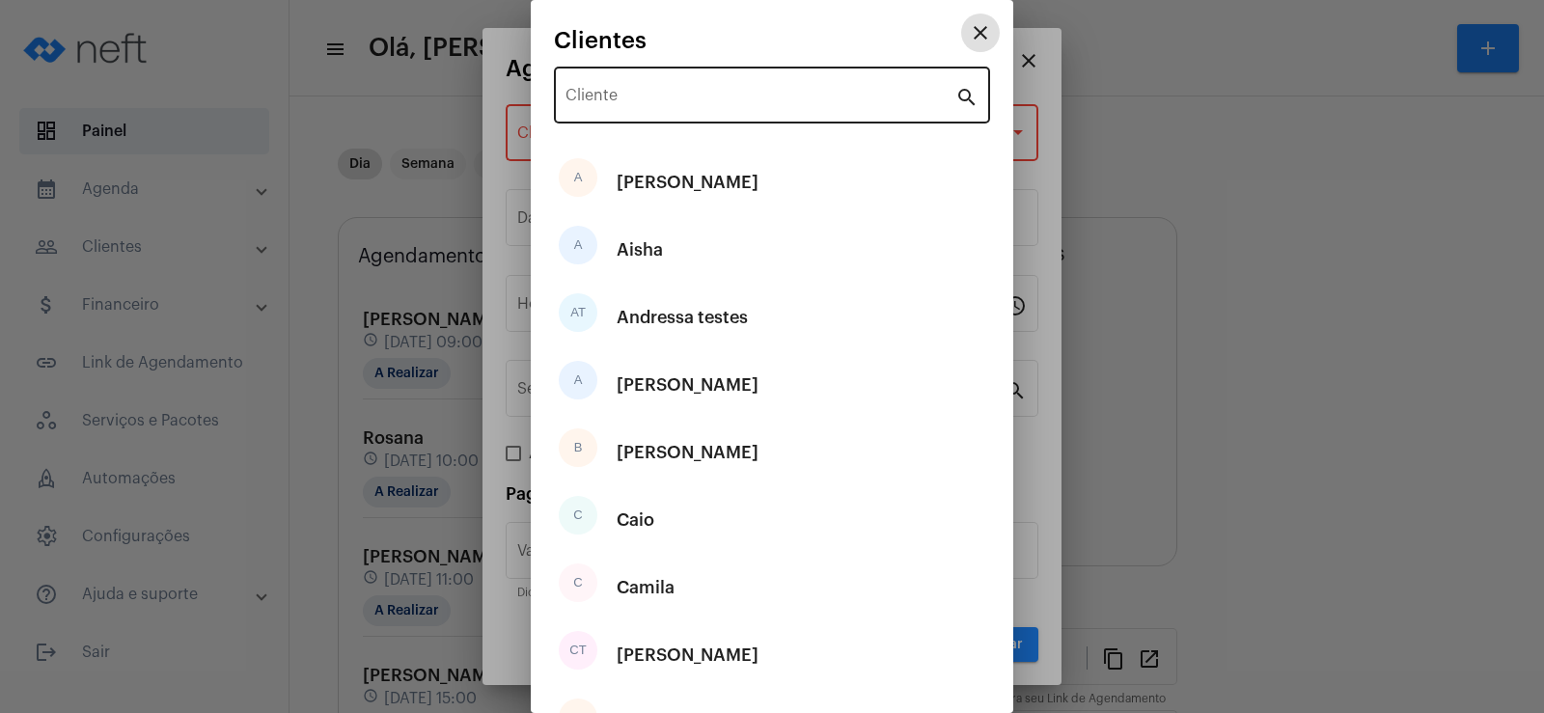
click at [620, 99] on input "Cliente" at bounding box center [760, 99] width 390 height 17
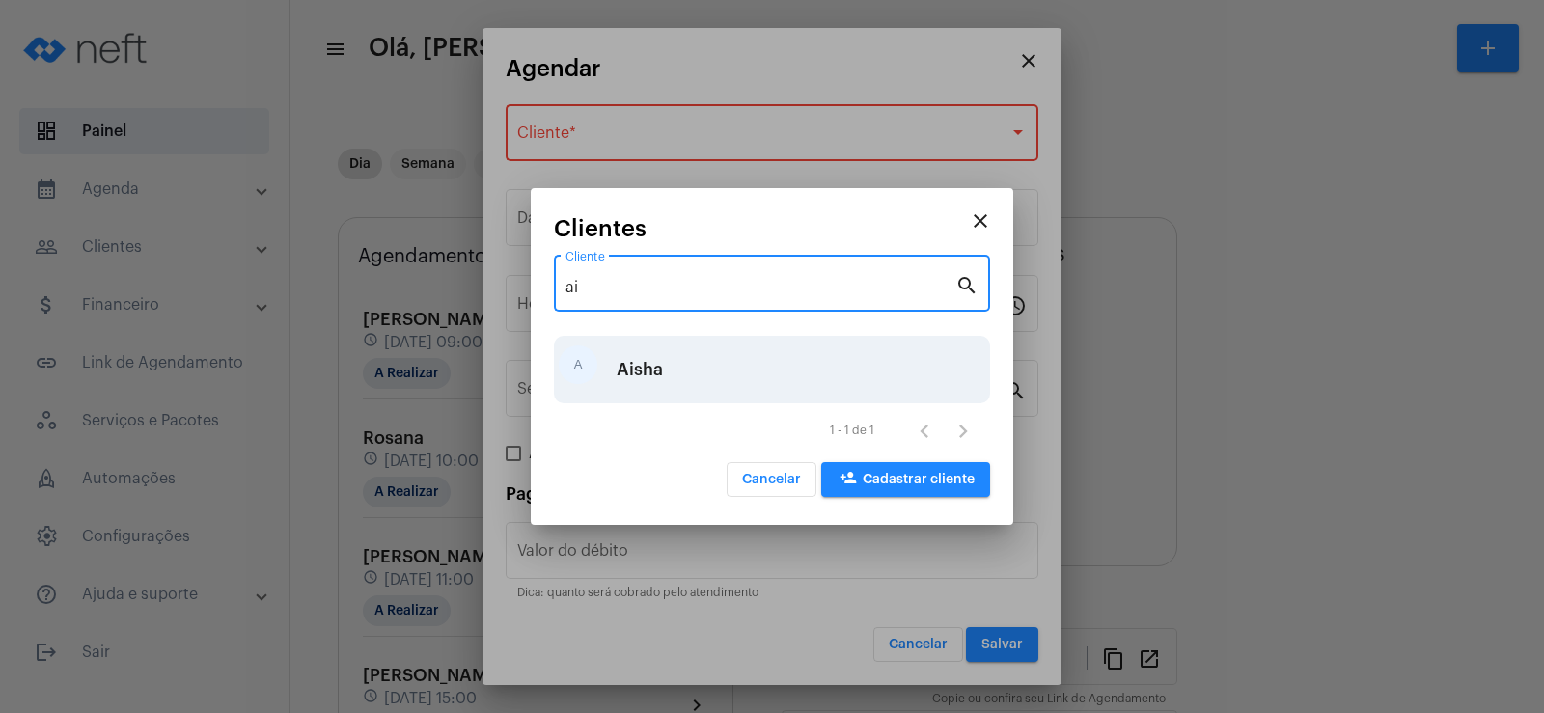
type input "ai"
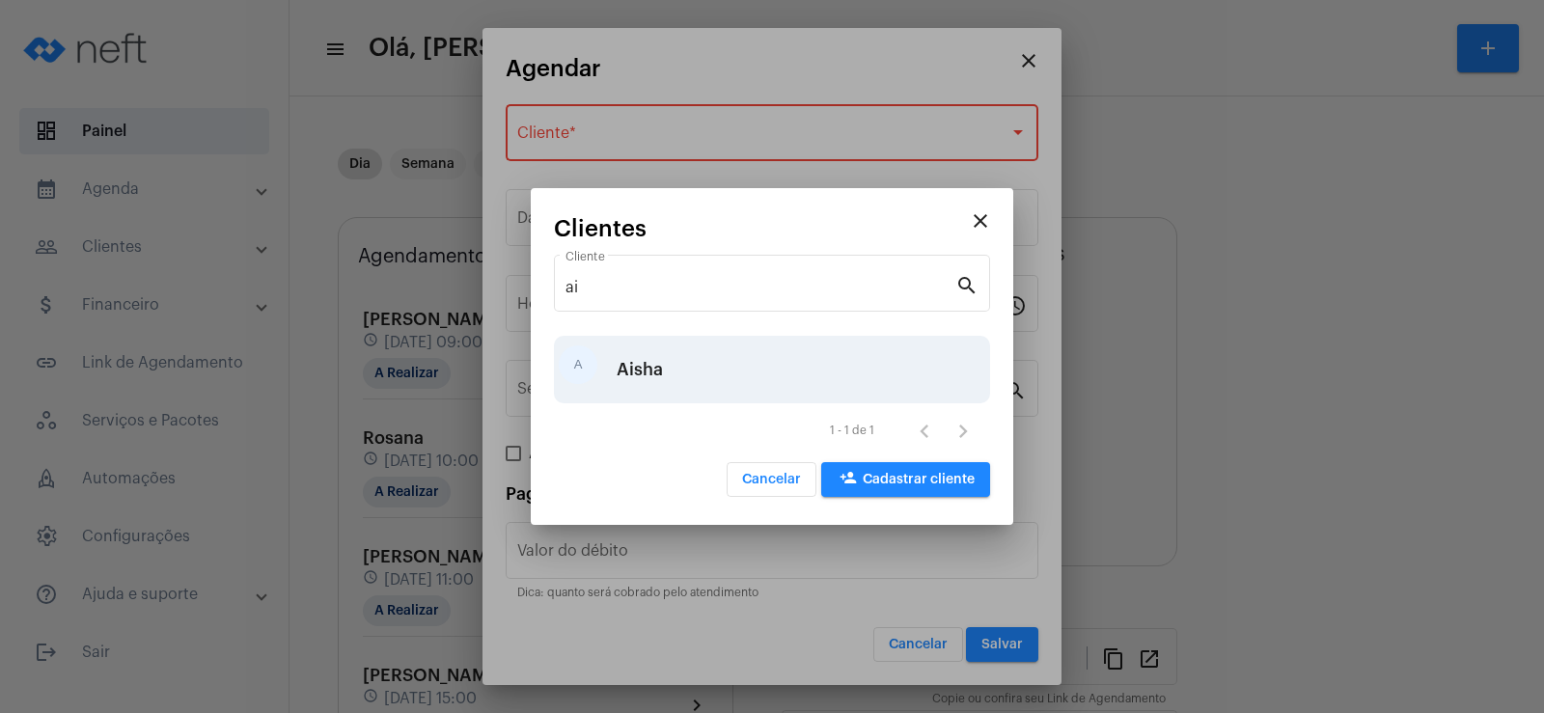
click at [641, 360] on div "Aisha" at bounding box center [640, 370] width 46 height 58
type input "R$"
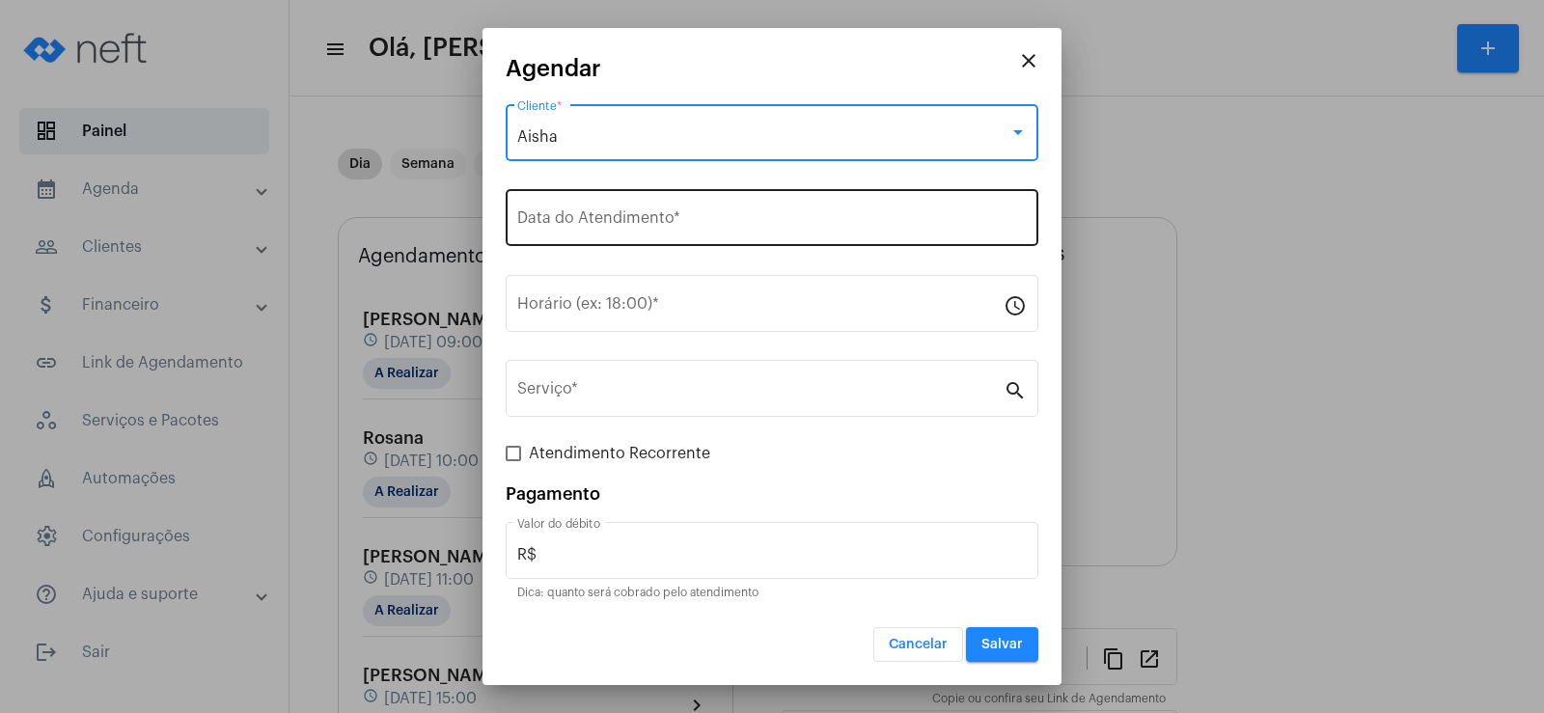
click at [612, 203] on div "Data do Atendimento *" at bounding box center [772, 215] width 510 height 61
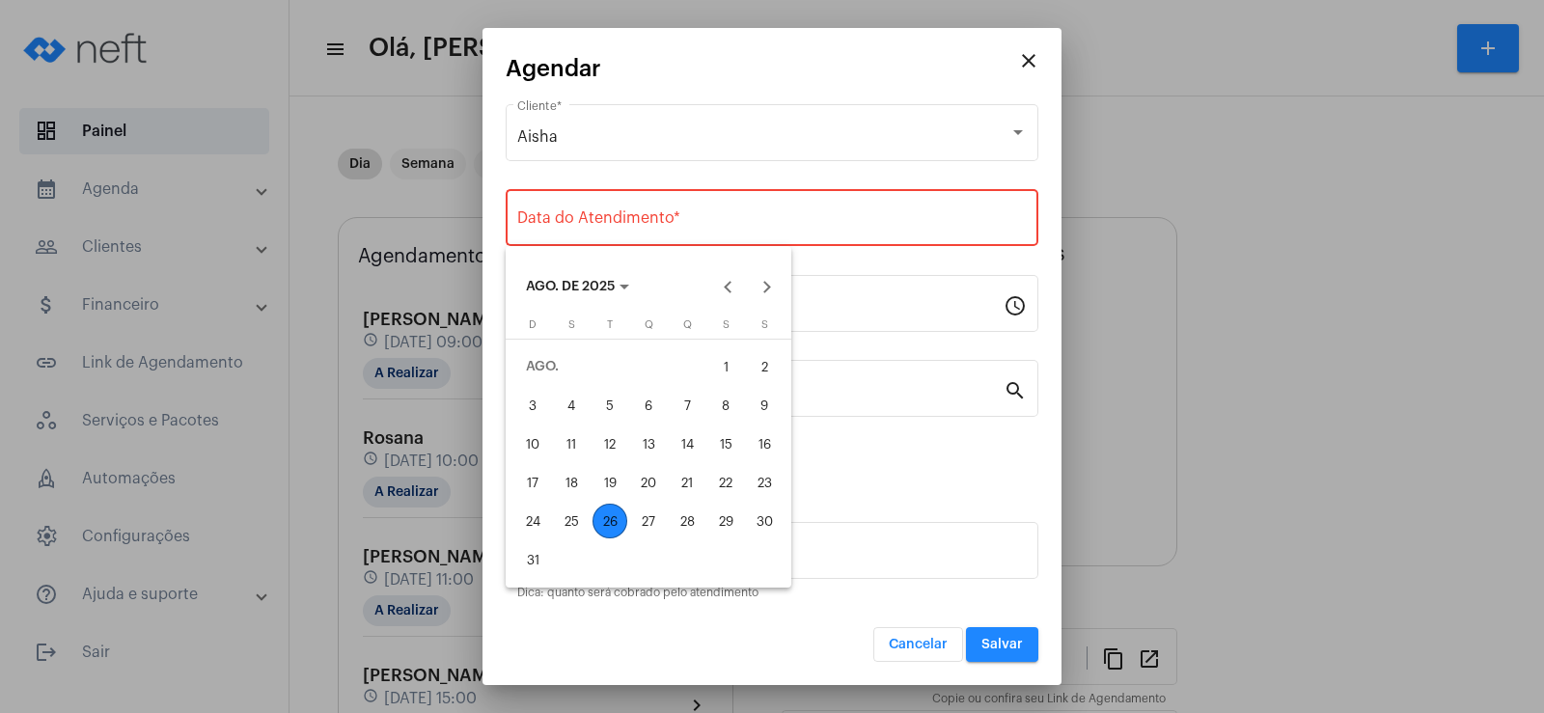
click at [602, 530] on div "26" at bounding box center [610, 521] width 35 height 35
type input "[DATE]"
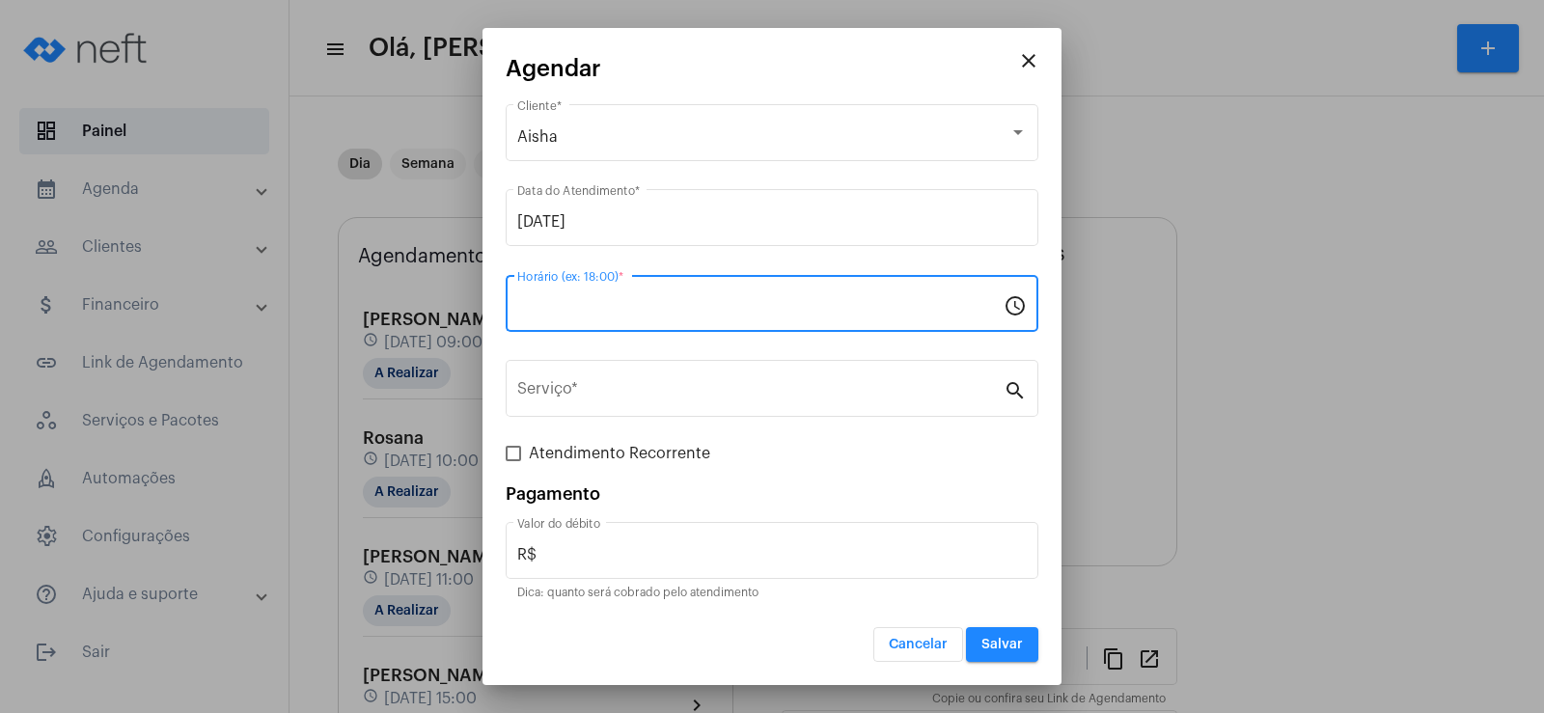
click at [598, 308] on input "Horário (ex: 18:00) *" at bounding box center [760, 307] width 486 height 17
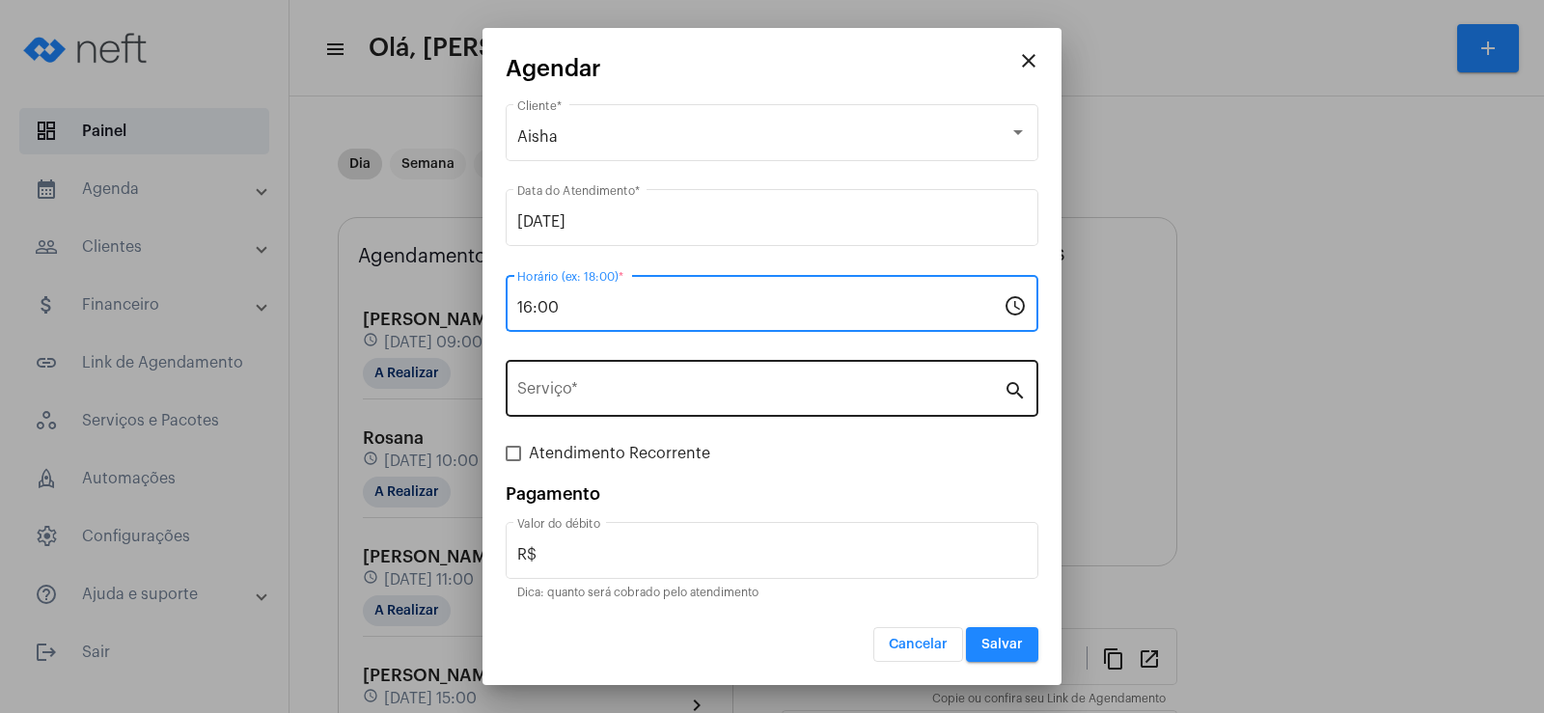
type input "16:00"
click at [635, 385] on input "Serviço *" at bounding box center [760, 392] width 486 height 17
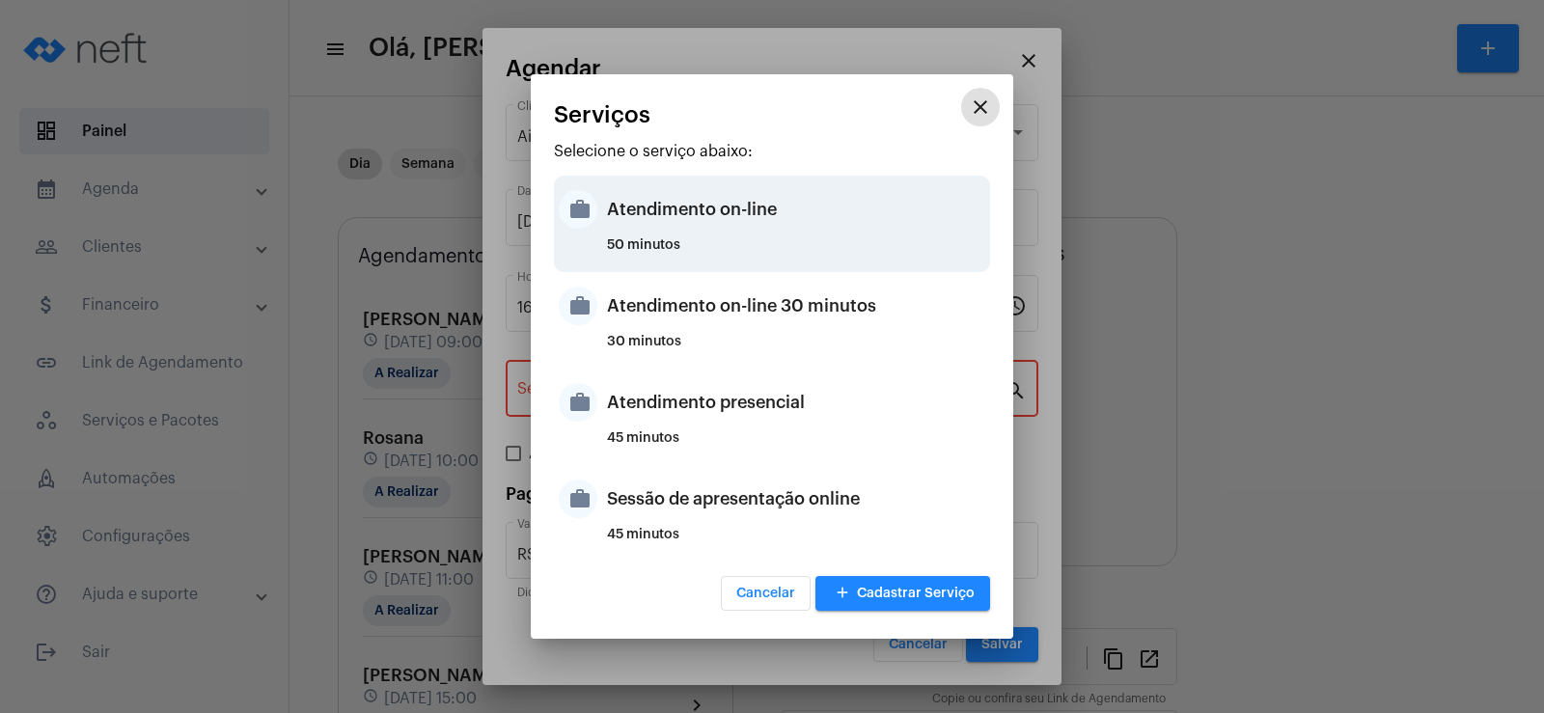
click at [669, 210] on div "Atendimento on-line" at bounding box center [796, 209] width 378 height 58
type input "Atendimento on-line"
type input "R$ 0"
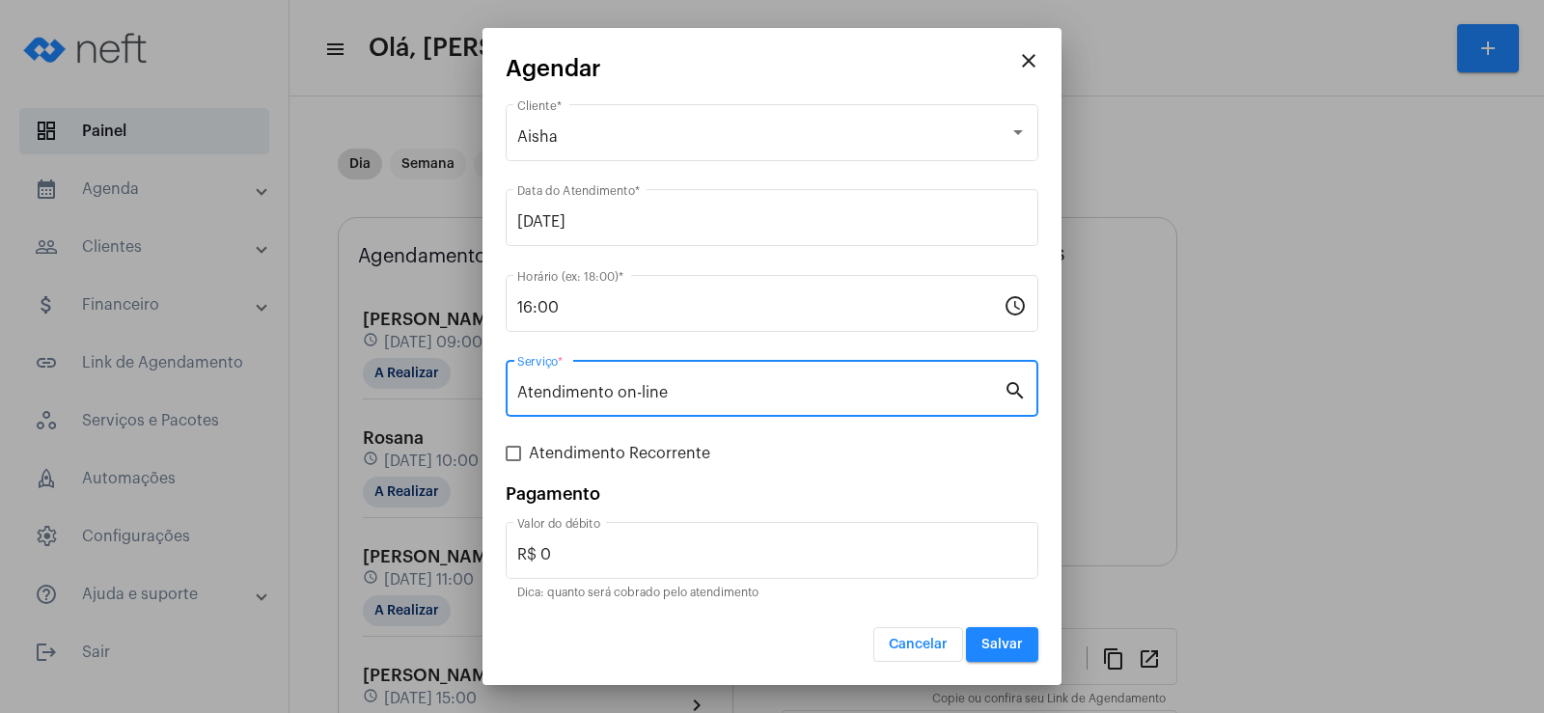
click at [1005, 646] on span "Salvar" at bounding box center [1001, 645] width 41 height 14
